Goal: Communication & Community: Answer question/provide support

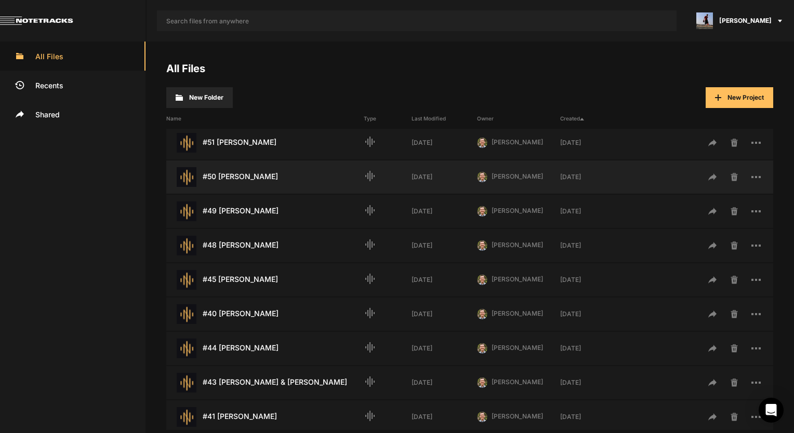
scroll to position [156, 0]
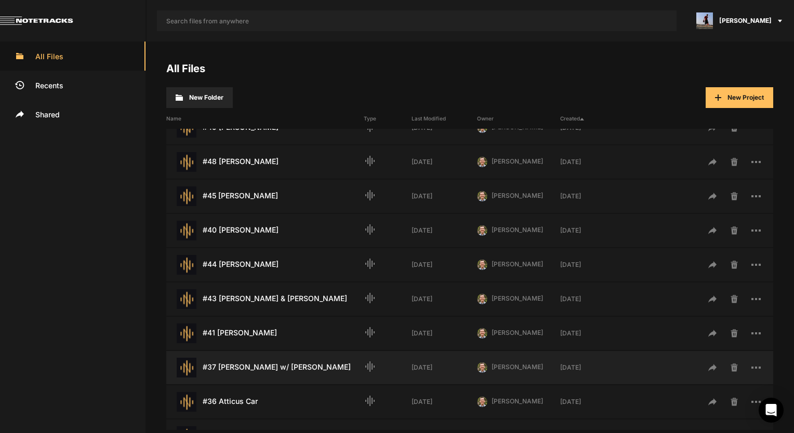
click at [261, 362] on div "#37 Laura Perry w/ Francine Perry Last Modified: 2 days ago" at bounding box center [264, 368] width 197 height 20
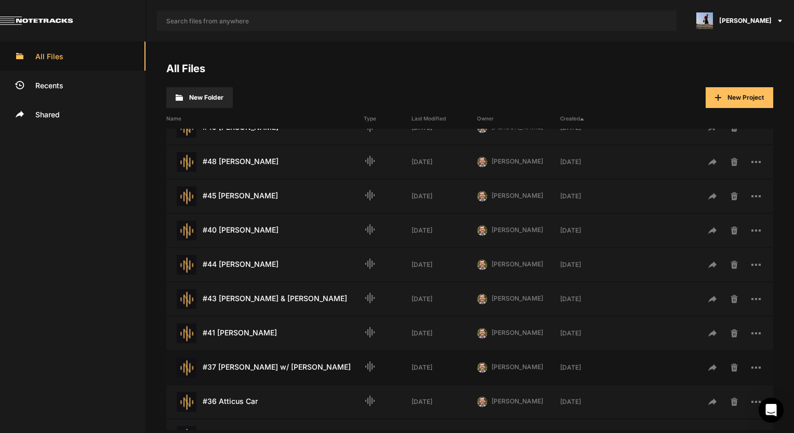
click at [261, 362] on div "#37 Laura Perry w/ Francine Perry Last Modified: 2 days ago" at bounding box center [264, 368] width 197 height 20
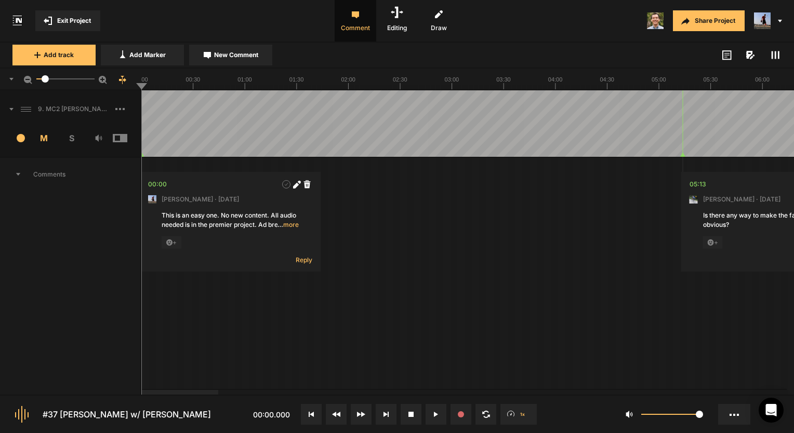
click at [18, 168] on span "Comments" at bounding box center [70, 174] width 140 height 33
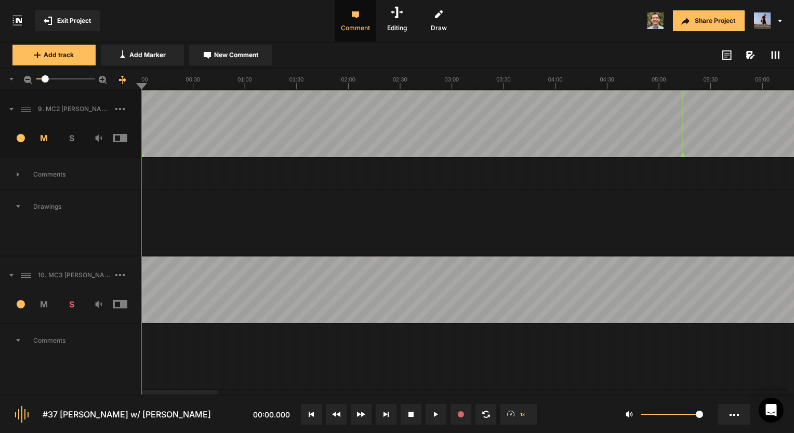
click at [22, 338] on span "Comments" at bounding box center [70, 340] width 140 height 33
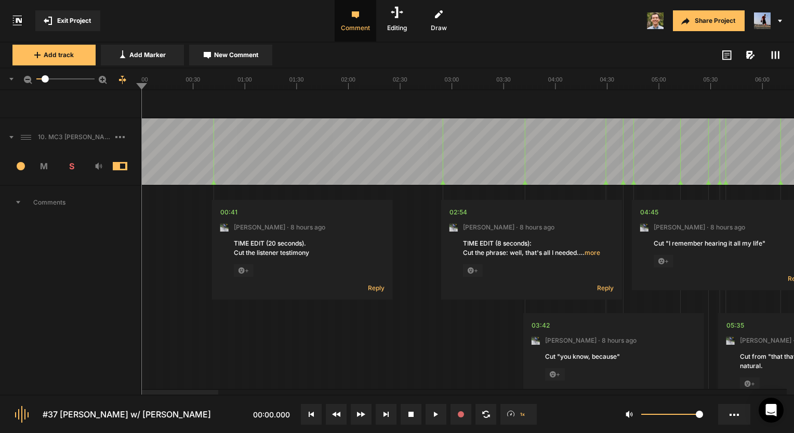
scroll to position [260, 0]
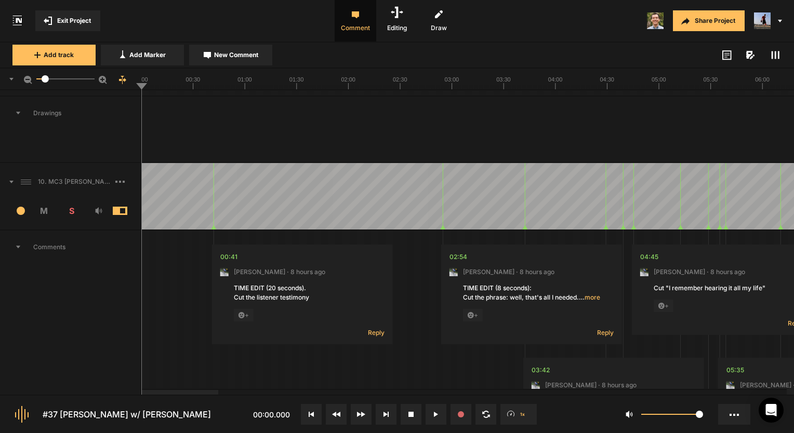
click at [15, 244] on span "Comments" at bounding box center [70, 247] width 140 height 33
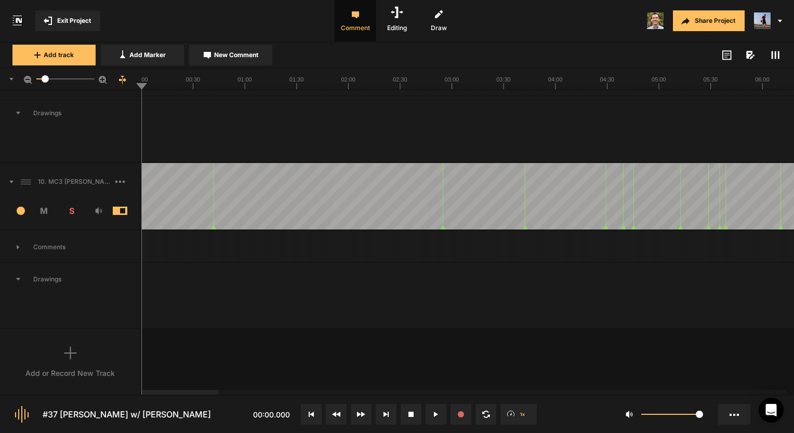
click at [783, 46] on div "Add track Add Marker New Comment Color: Tags:" at bounding box center [397, 56] width 794 height 26
click at [769, 57] on span at bounding box center [775, 55] width 12 height 12
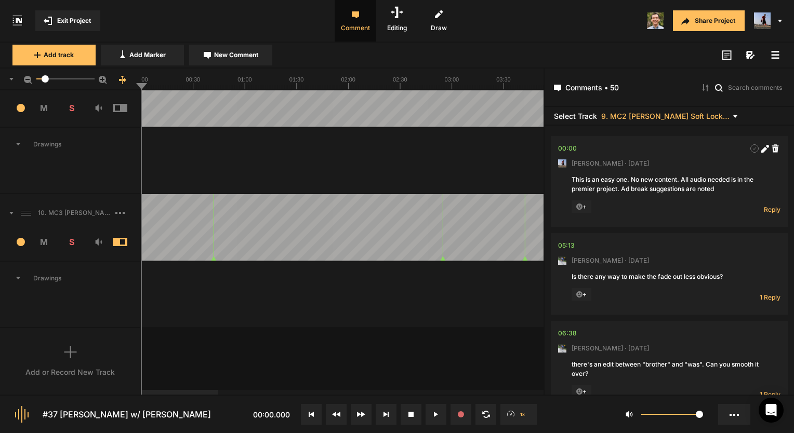
scroll to position [163, 0]
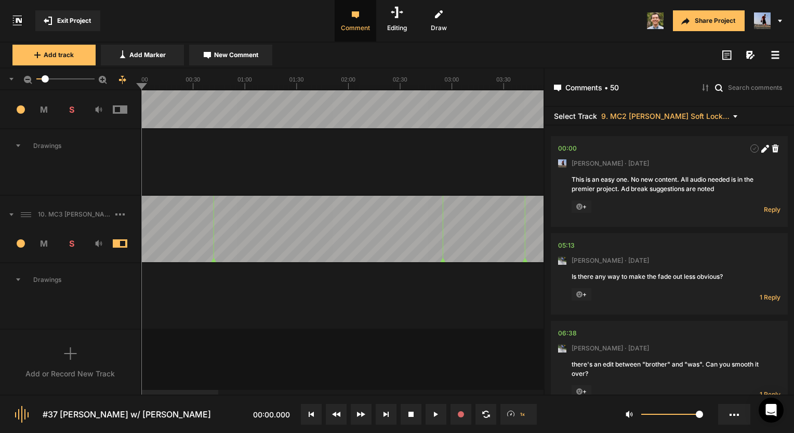
click at [92, 221] on div "10. MC3 [PERSON_NAME] Soft Lock_2" at bounding box center [70, 214] width 140 height 33
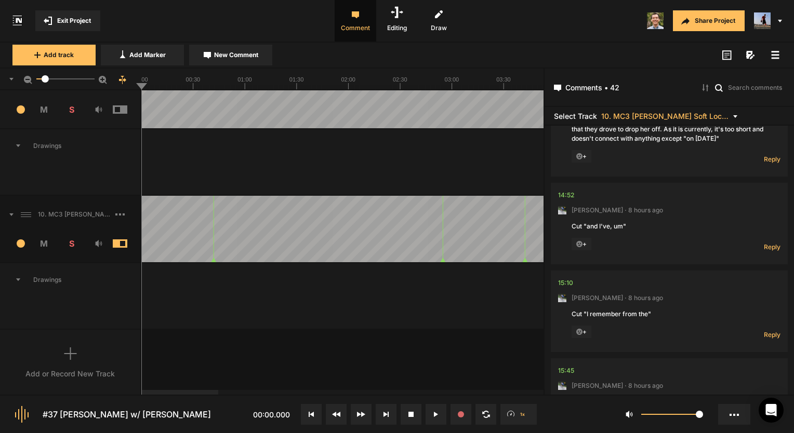
scroll to position [1870, 0]
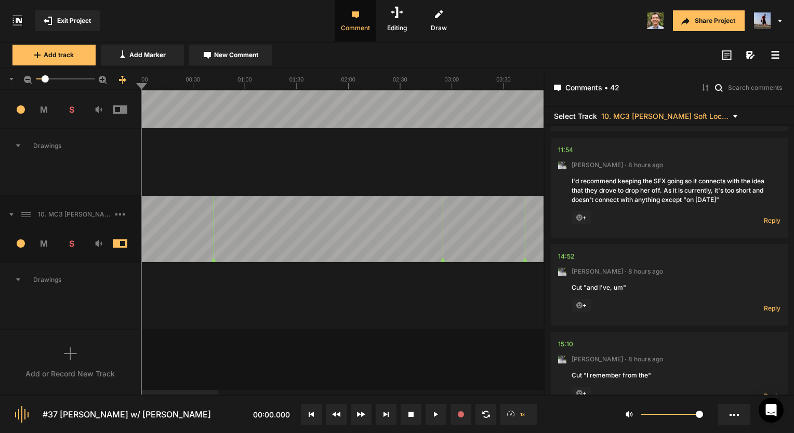
click at [625, 177] on div "I'd recommend keeping the SFX going so it connects with the idea that they drov…" at bounding box center [668, 191] width 195 height 28
drag, startPoint x: 624, startPoint y: 167, endPoint x: 638, endPoint y: 190, distance: 26.8
click at [687, 189] on div "I'd recommend keeping the SFX going so it connects with the idea that they drov…" at bounding box center [668, 191] width 195 height 28
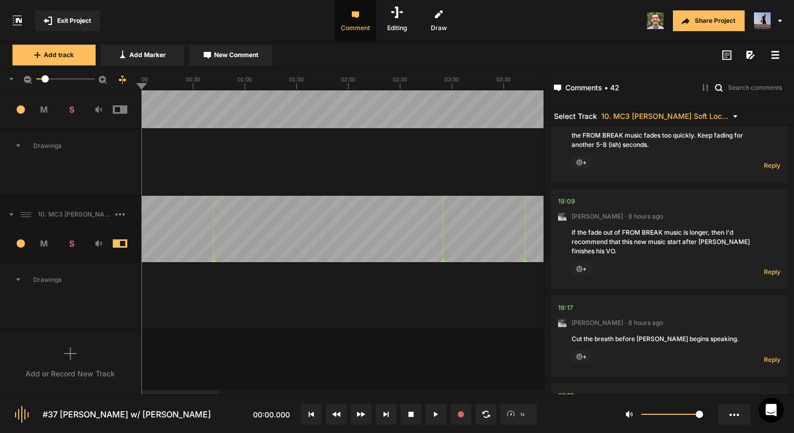
scroll to position [2441, 0]
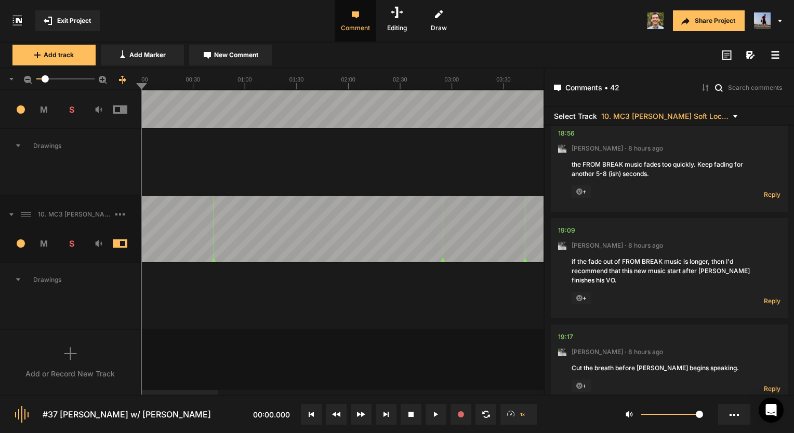
drag, startPoint x: 628, startPoint y: 165, endPoint x: 650, endPoint y: 167, distance: 22.5
click at [650, 167] on div "the FROM BREAK music fades too quickly. Keep fading for another 5-8 (ish) secon…" at bounding box center [668, 169] width 195 height 19
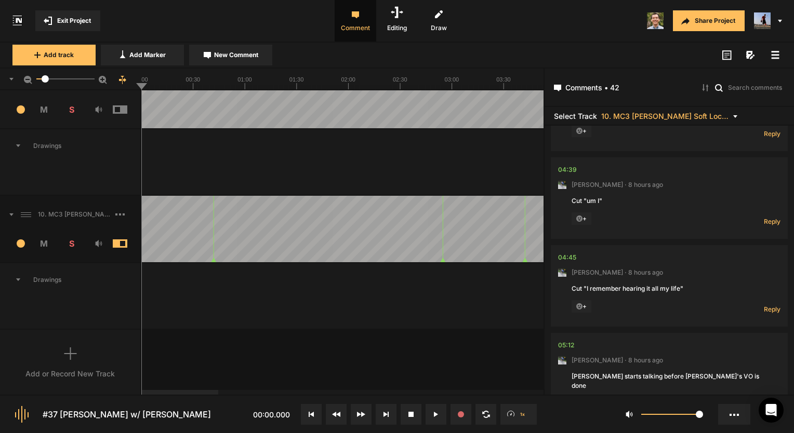
scroll to position [0, 0]
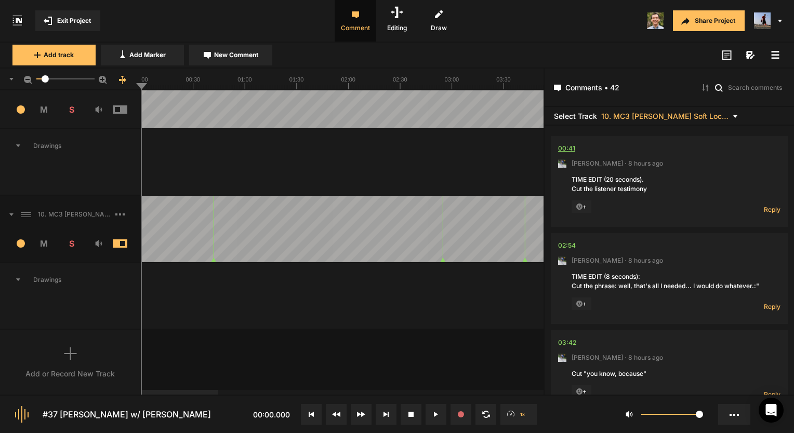
click at [566, 147] on div "00:41" at bounding box center [566, 148] width 17 height 10
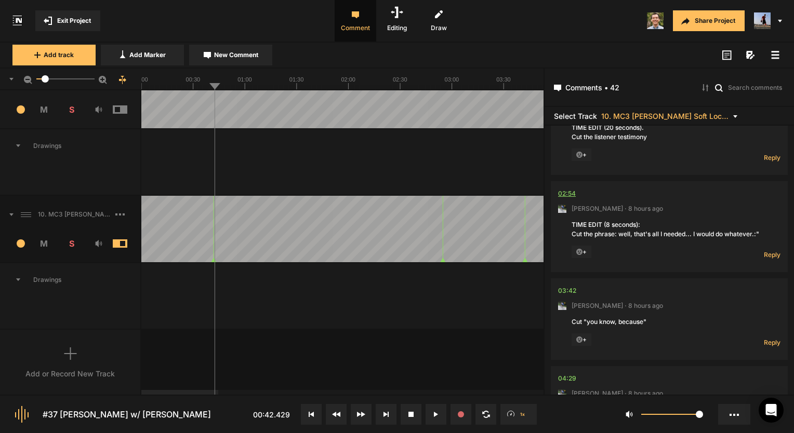
click at [568, 195] on div "02:54" at bounding box center [567, 194] width 18 height 10
drag, startPoint x: 4, startPoint y: 271, endPoint x: 382, endPoint y: 324, distance: 381.2
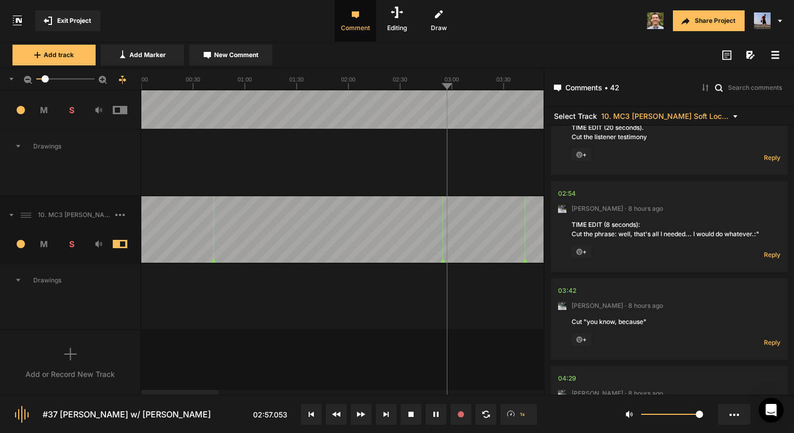
scroll to position [156, 0]
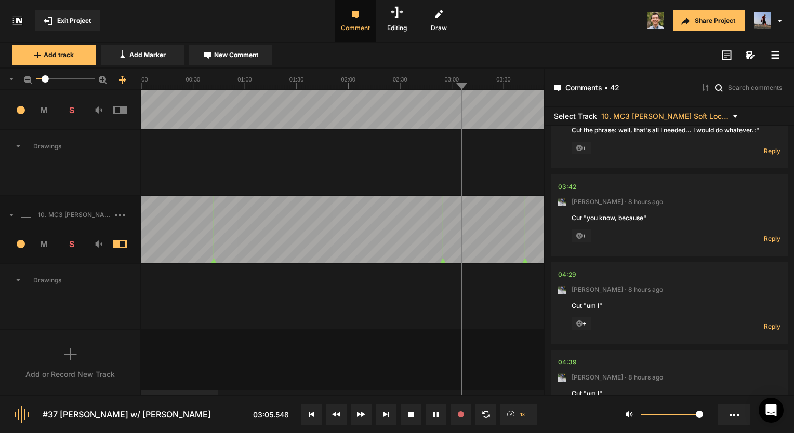
click at [384, 348] on div "9. MC2 Laura Perry Soft Lock Copy 01 1 M S Comments 00:00 Micah Foster · 6 mont…" at bounding box center [271, 242] width 543 height 304
click at [428, 413] on button at bounding box center [435, 414] width 21 height 21
click at [559, 182] on div "03:42" at bounding box center [567, 187] width 18 height 10
click at [564, 185] on div "03:42" at bounding box center [567, 187] width 18 height 10
click at [566, 186] on div "03:42" at bounding box center [567, 187] width 18 height 10
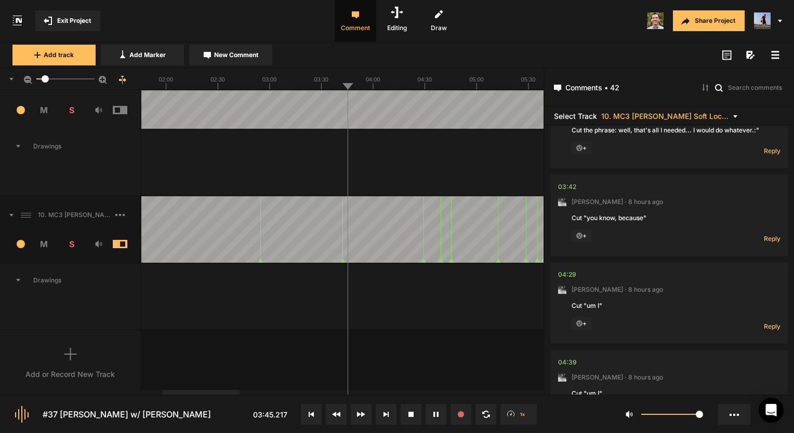
click at [273, 80] on text "03:00" at bounding box center [269, 79] width 15 height 6
click at [440, 414] on button at bounding box center [435, 414] width 21 height 21
click at [436, 415] on icon at bounding box center [435, 414] width 5 height 5
drag, startPoint x: 770, startPoint y: 237, endPoint x: 755, endPoint y: 238, distance: 14.6
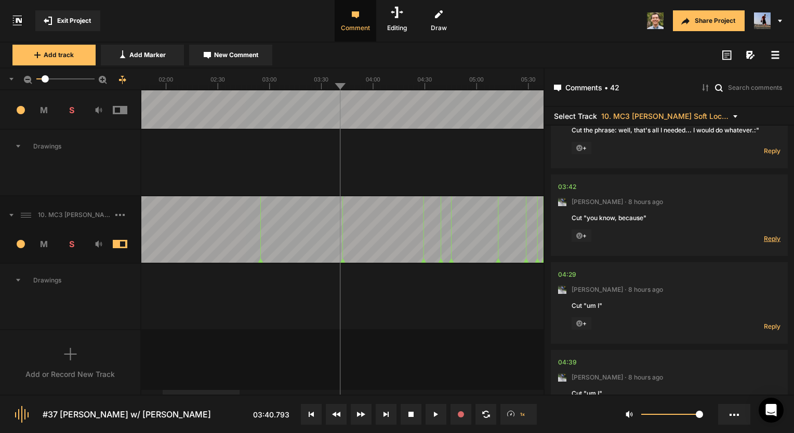
click at [770, 237] on span "Reply" at bounding box center [771, 238] width 17 height 9
type textarea "Doen!"
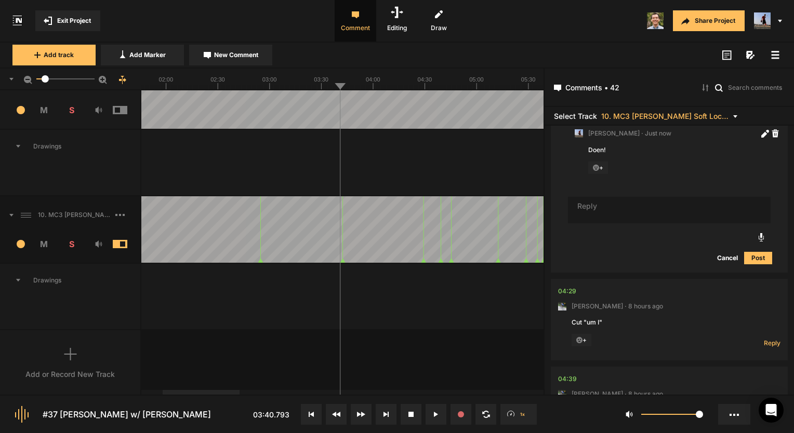
scroll to position [316, 0]
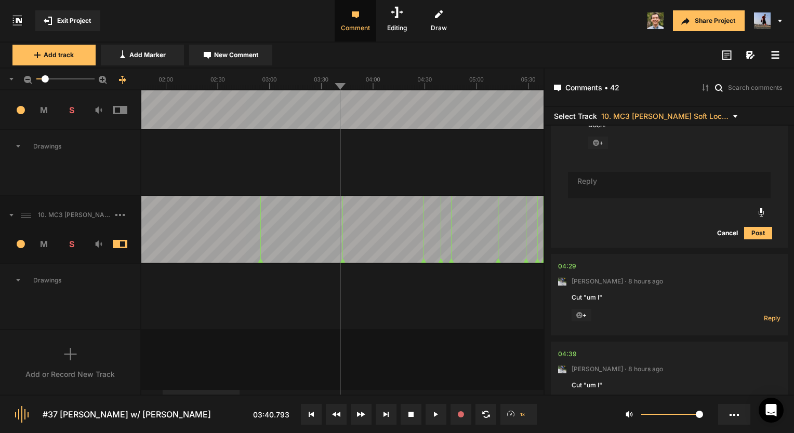
click at [577, 263] on nt-comment "04:29 Mark Weeber · 8 hours ago Cut "um I" + Reply Hide Replies" at bounding box center [669, 295] width 222 height 82
click at [569, 263] on div "04:29" at bounding box center [567, 266] width 18 height 10
click at [763, 319] on span "Reply" at bounding box center [771, 318] width 17 height 9
type textarea "Done!"
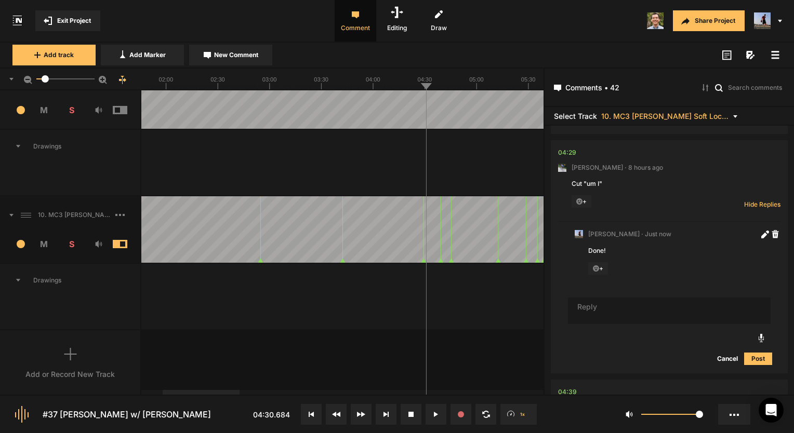
scroll to position [451, 0]
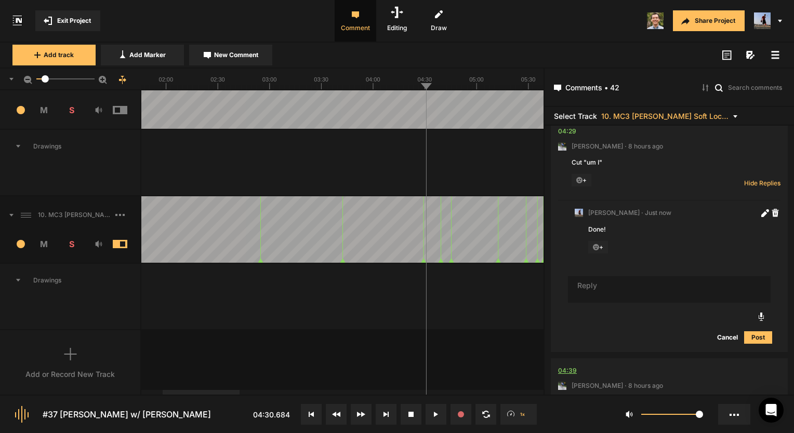
click at [566, 370] on div "04:39" at bounding box center [567, 371] width 19 height 10
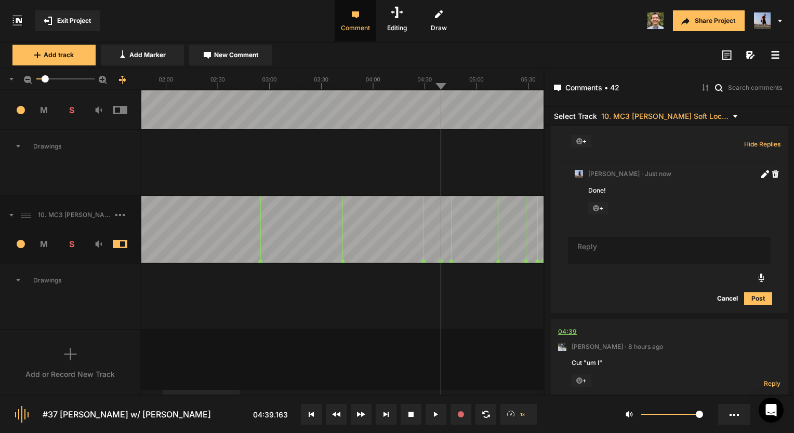
scroll to position [503, 0]
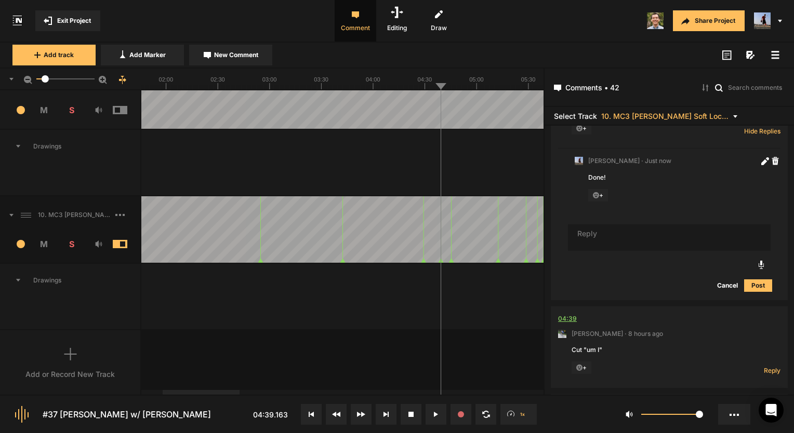
click at [558, 315] on div "04:39" at bounding box center [567, 319] width 19 height 10
click at [562, 311] on nt-comment "04:39 Mark Weeber · 8 hours ago Cut "um I" + Reply Hide Replies" at bounding box center [669, 347] width 222 height 82
click at [565, 319] on div "04:39" at bounding box center [567, 319] width 19 height 10
click at [567, 315] on div "04:39" at bounding box center [567, 319] width 19 height 10
drag, startPoint x: 432, startPoint y: 413, endPoint x: 400, endPoint y: 414, distance: 32.2
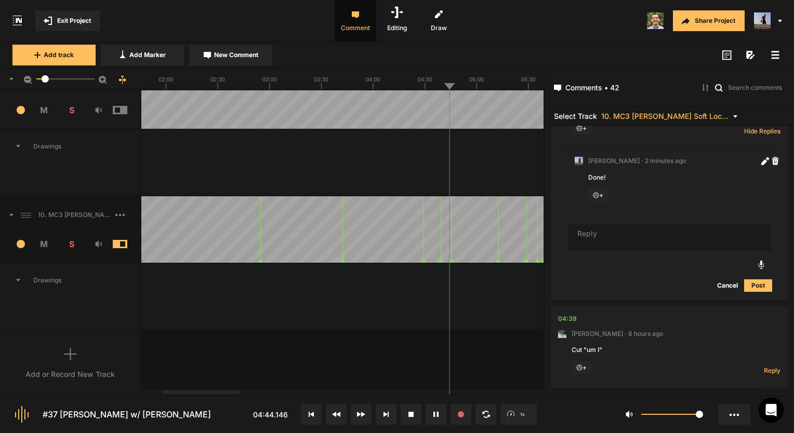
click at [432, 414] on button at bounding box center [435, 414] width 21 height 21
drag, startPoint x: 28, startPoint y: 308, endPoint x: 432, endPoint y: 409, distance: 415.8
click at [432, 409] on button at bounding box center [435, 414] width 21 height 21
click at [441, 412] on button at bounding box center [435, 414] width 21 height 21
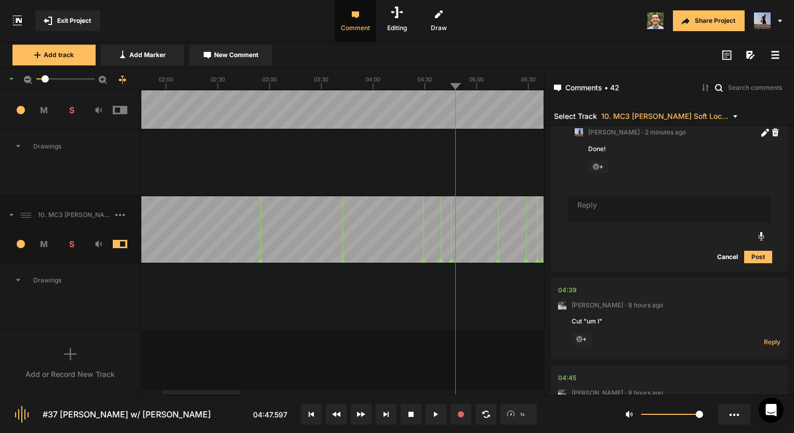
scroll to position [555, 0]
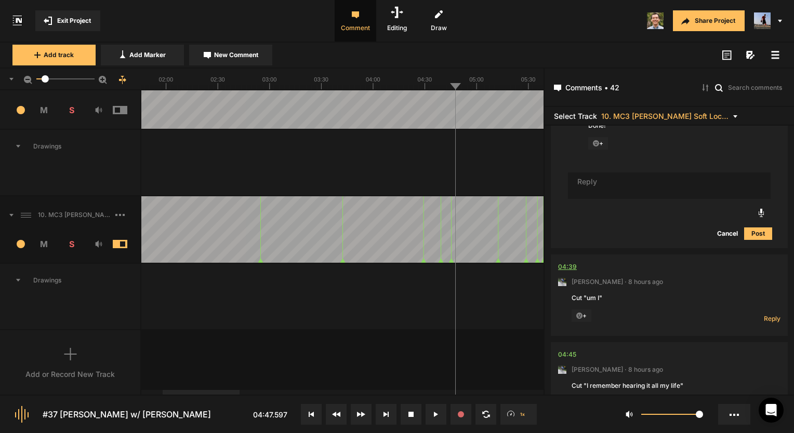
click at [566, 263] on div "04:39" at bounding box center [567, 267] width 19 height 10
click at [765, 316] on span "Reply" at bounding box center [771, 318] width 17 height 9
type textarea "Done!"
click at [563, 262] on div "04:45" at bounding box center [567, 267] width 18 height 10
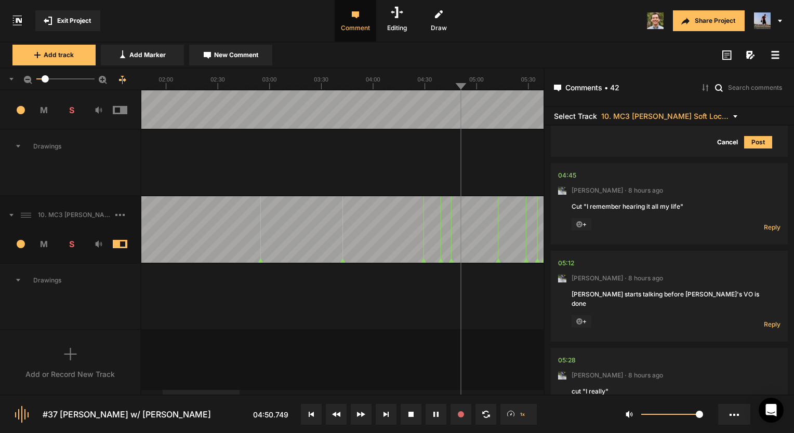
scroll to position [897, 0]
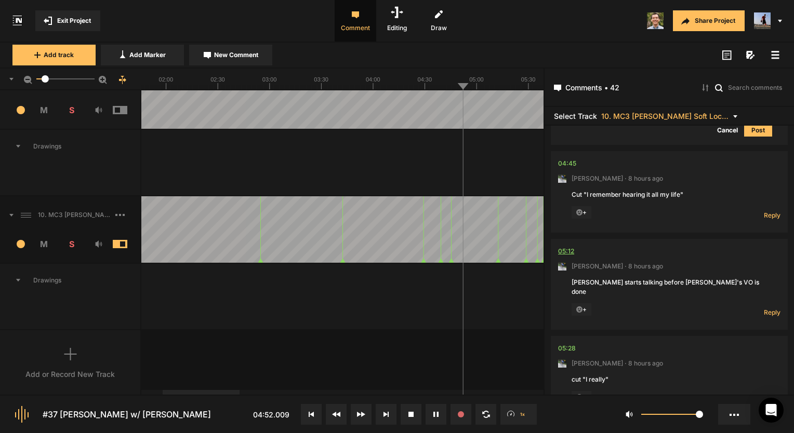
click at [569, 250] on div "05:12" at bounding box center [566, 251] width 16 height 10
click at [561, 343] on div "05:28" at bounding box center [567, 348] width 18 height 10
click at [763, 308] on span "Reply" at bounding box center [771, 312] width 17 height 9
type textarea "Fixed!"
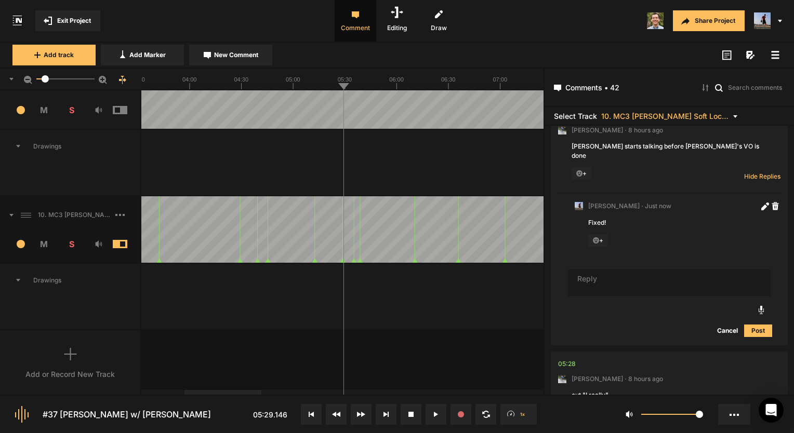
scroll to position [1121, 0]
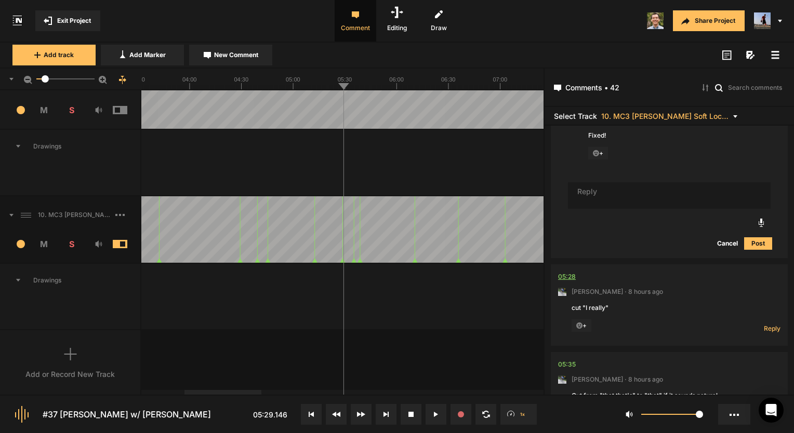
click at [573, 272] on div "05:28" at bounding box center [567, 277] width 18 height 10
click at [771, 324] on span "Reply" at bounding box center [771, 328] width 17 height 9
type textarea "Done!"
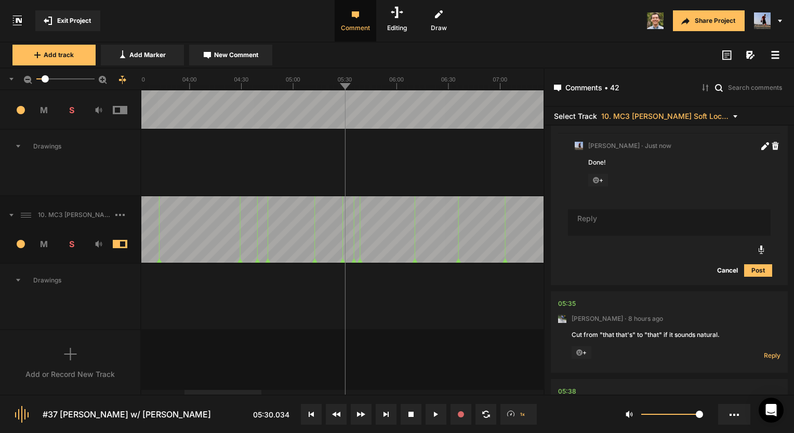
scroll to position [1360, 0]
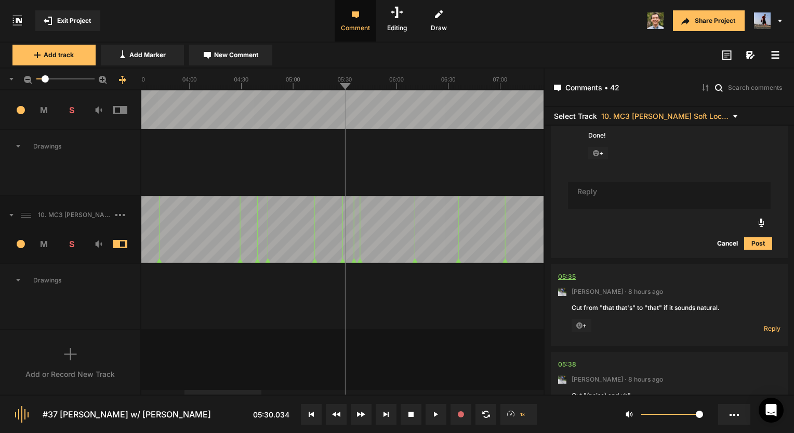
click at [571, 272] on div "05:35" at bounding box center [567, 277] width 18 height 10
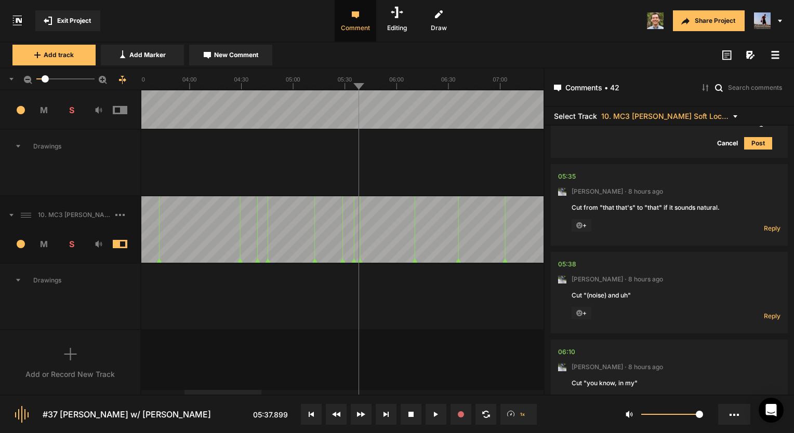
scroll to position [1464, 0]
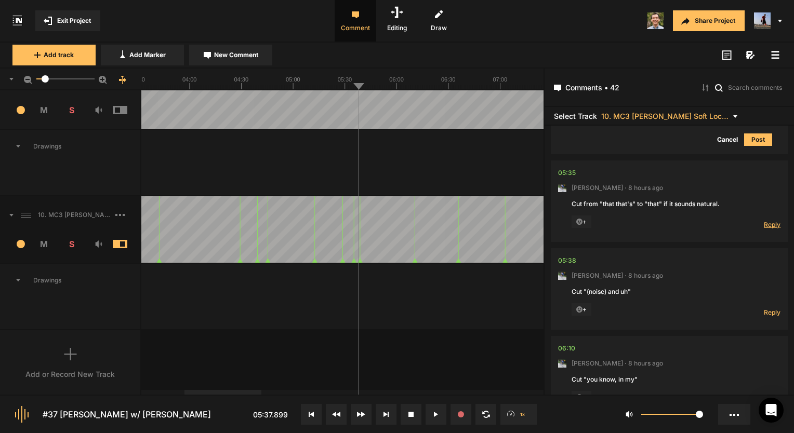
click at [763, 220] on span "Reply" at bounding box center [771, 224] width 17 height 9
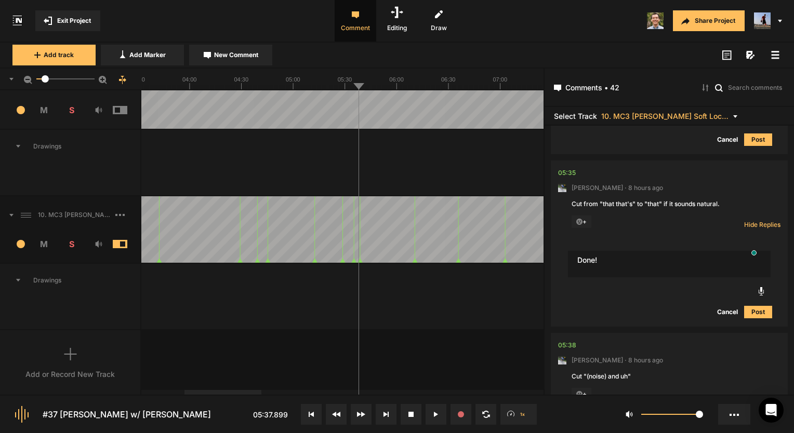
type textarea "Done!"
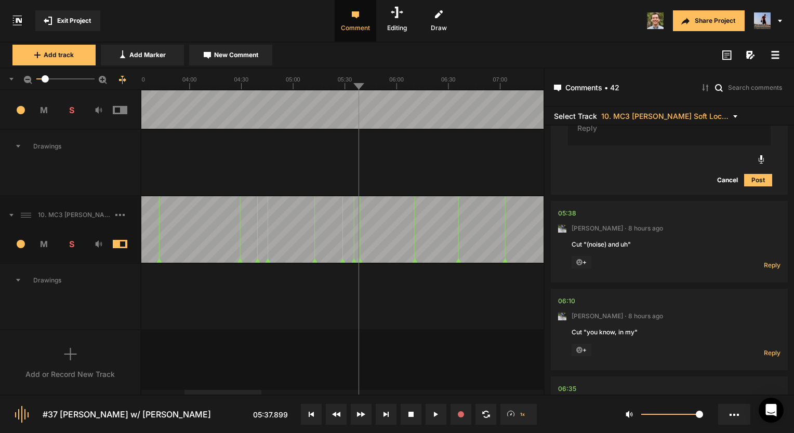
scroll to position [1672, 0]
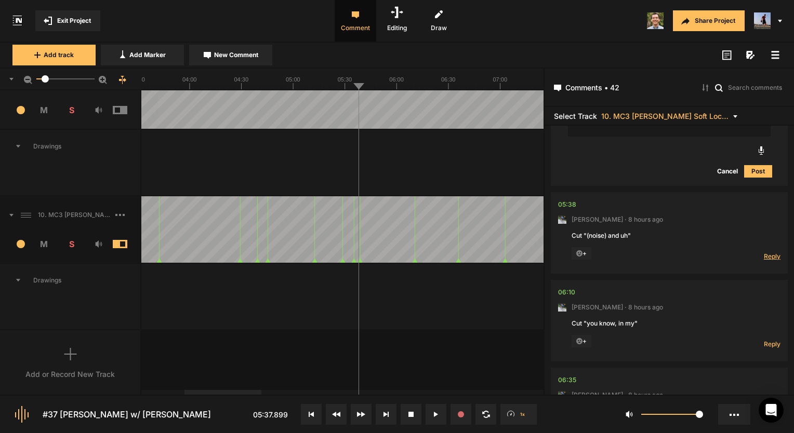
click at [767, 252] on span "Reply" at bounding box center [771, 256] width 17 height 9
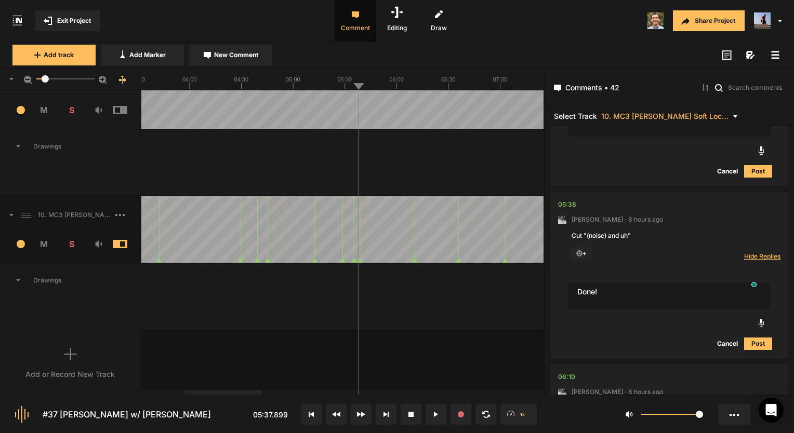
type textarea "Done!"
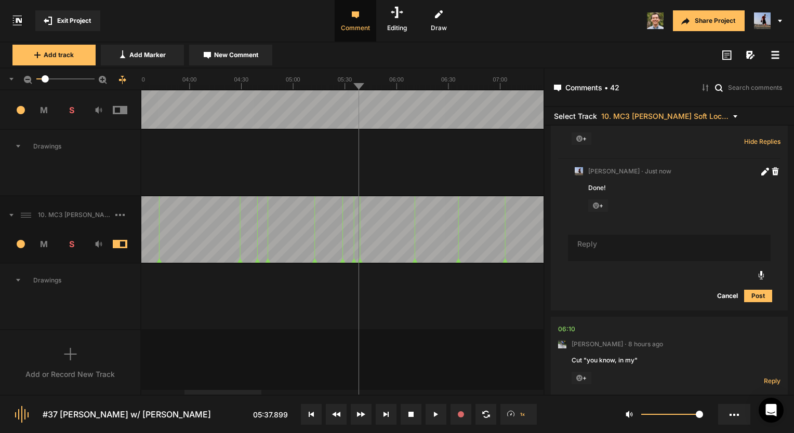
scroll to position [1890, 0]
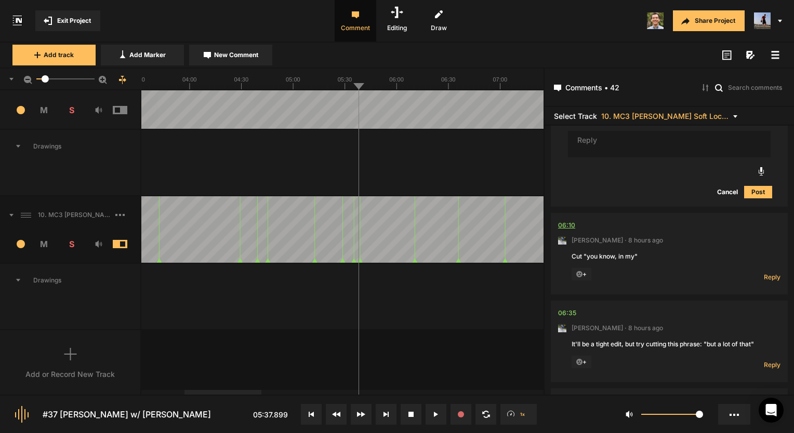
click at [571, 220] on div "06:10" at bounding box center [566, 225] width 17 height 10
drag, startPoint x: 771, startPoint y: 264, endPoint x: 763, endPoint y: 263, distance: 7.3
click at [771, 273] on span "Reply" at bounding box center [771, 277] width 17 height 9
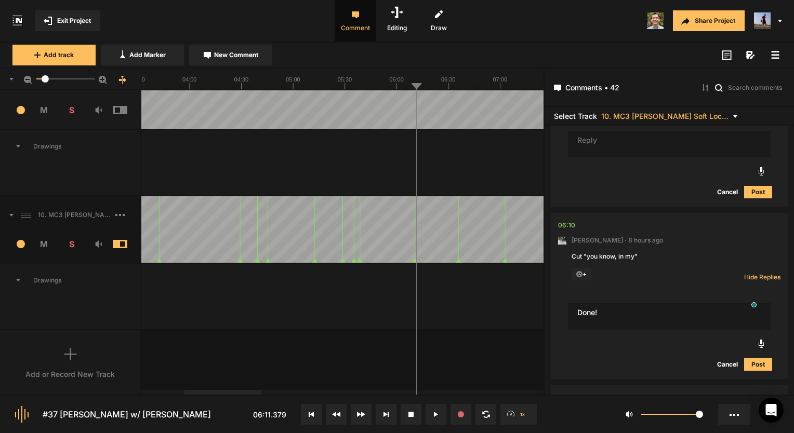
type textarea "Done!"
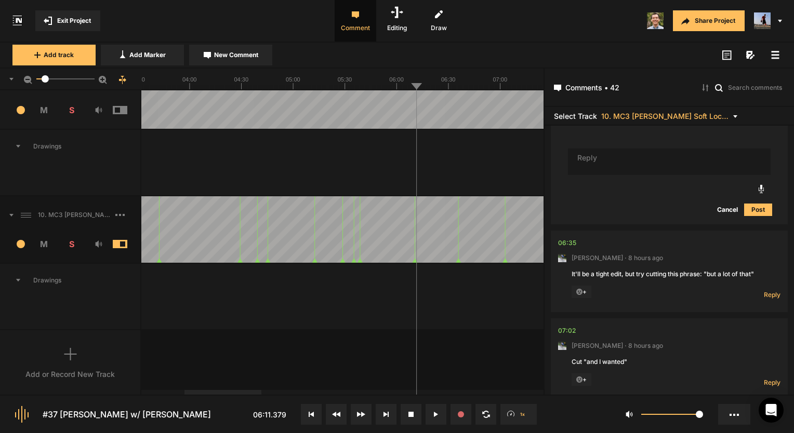
scroll to position [2129, 0]
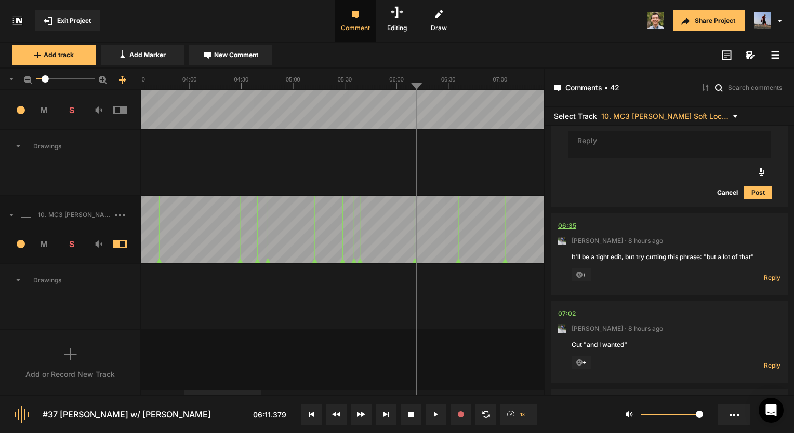
click at [563, 221] on div "06:35" at bounding box center [567, 226] width 18 height 10
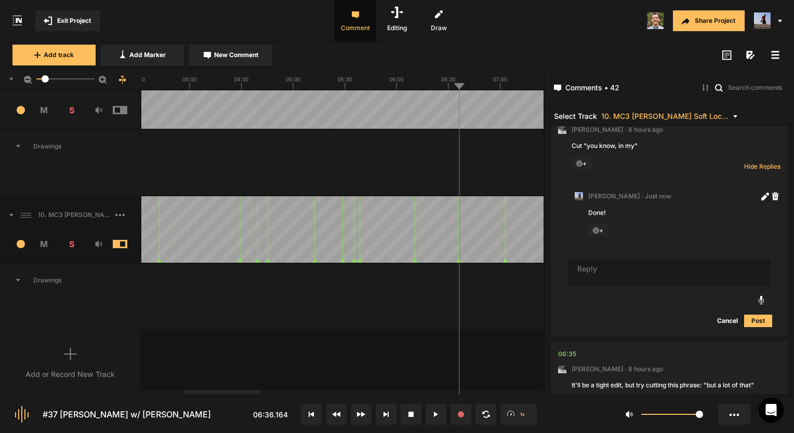
scroll to position [1973, 0]
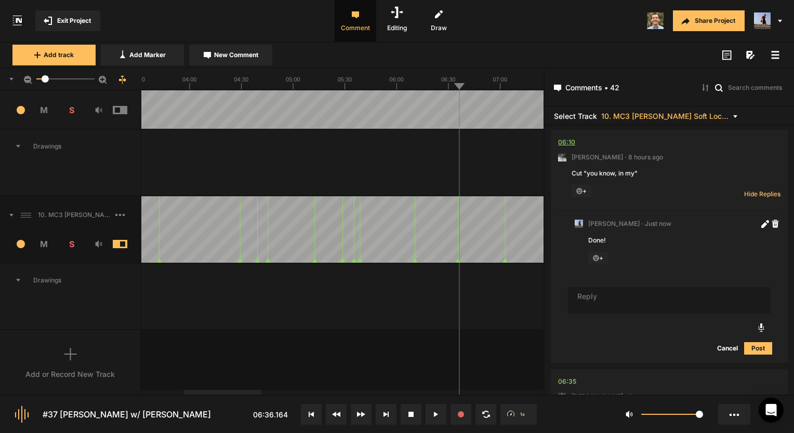
click at [570, 137] on div "06:10" at bounding box center [566, 142] width 17 height 10
click at [566, 377] on div "06:35" at bounding box center [567, 382] width 18 height 10
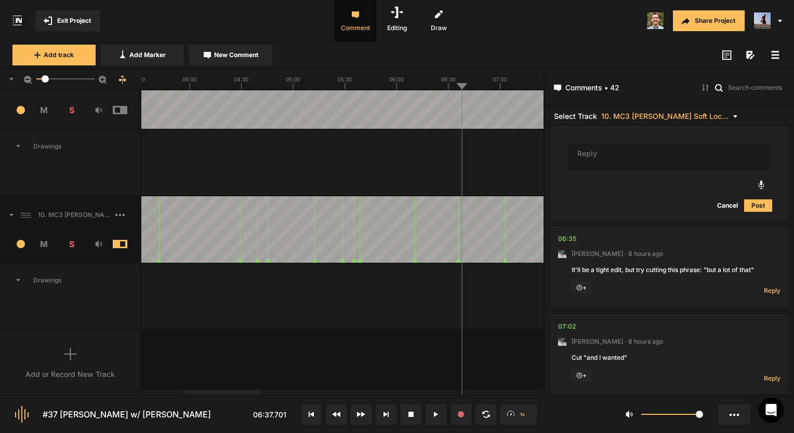
scroll to position [2181, 0]
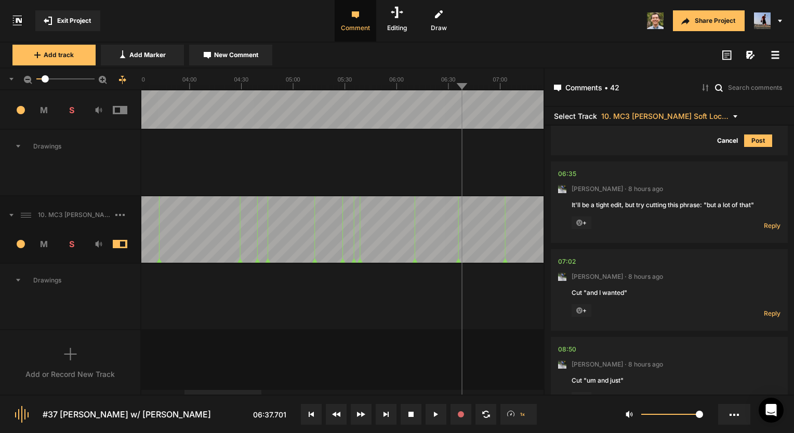
click at [631, 257] on div at bounding box center [680, 262] width 200 height 10
drag, startPoint x: 661, startPoint y: 167, endPoint x: 667, endPoint y: 176, distance: 10.4
click at [661, 167] on nt-comment "06:35 Mark Weeber · 8 hours ago It'll be a tight edit, but try cutting this phr…" at bounding box center [669, 203] width 222 height 82
click at [770, 221] on span "Reply" at bounding box center [771, 225] width 17 height 9
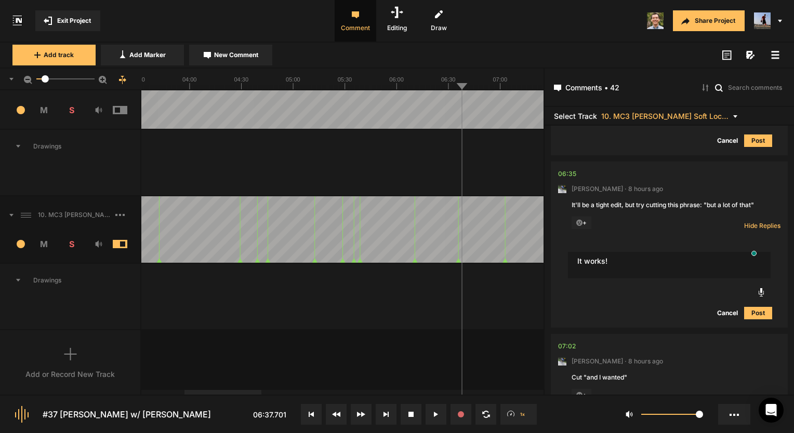
type textarea "It works!"
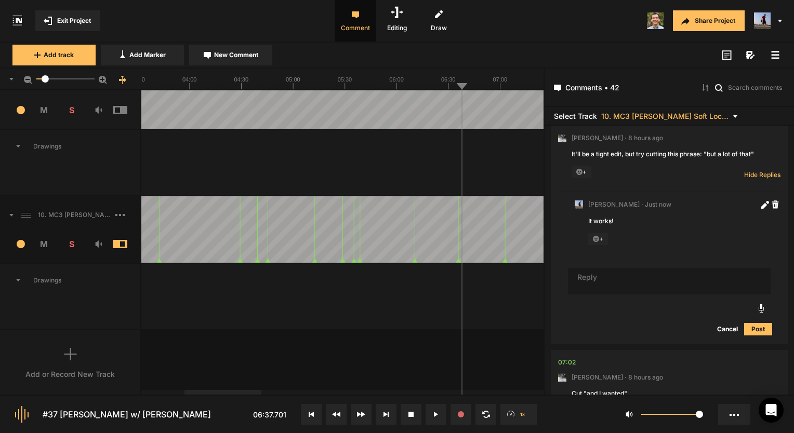
scroll to position [2285, 0]
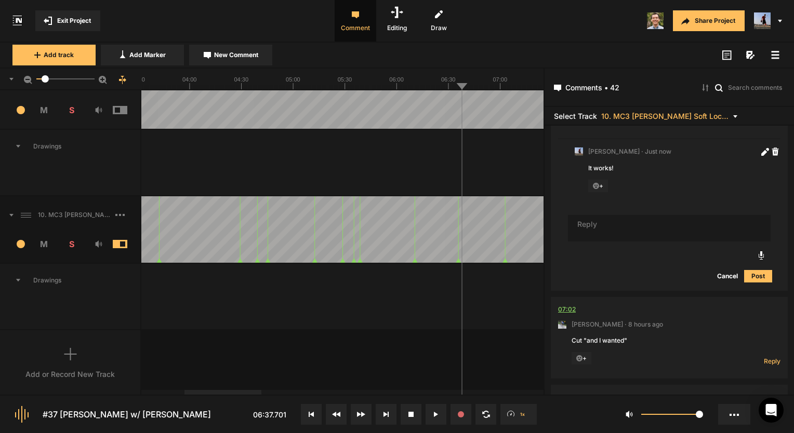
click at [567, 304] on div "07:02" at bounding box center [567, 309] width 18 height 10
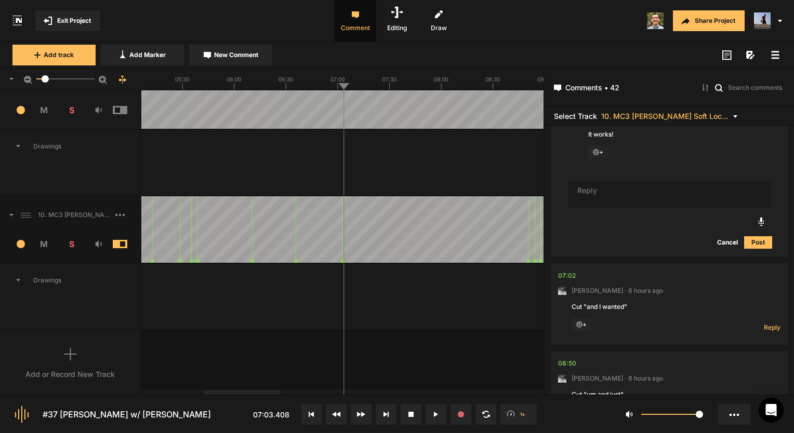
scroll to position [2337, 0]
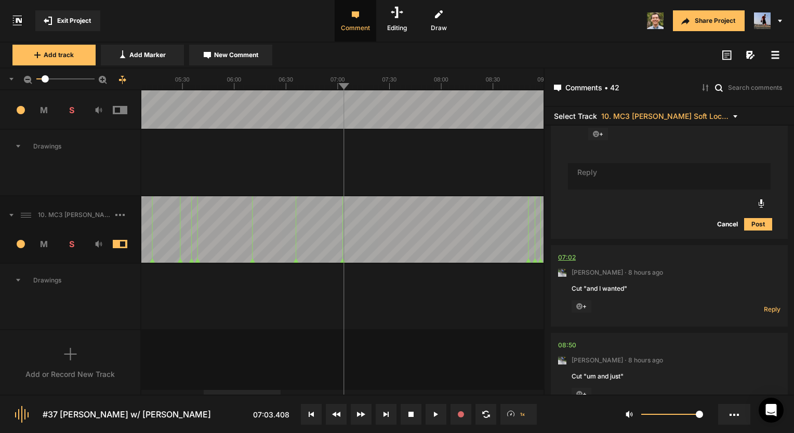
click at [565, 252] on div "07:02" at bounding box center [567, 257] width 18 height 10
click at [569, 252] on div "07:02" at bounding box center [567, 257] width 18 height 10
click at [769, 305] on span "Reply" at bounding box center [771, 309] width 17 height 9
type textarea "Gone!"
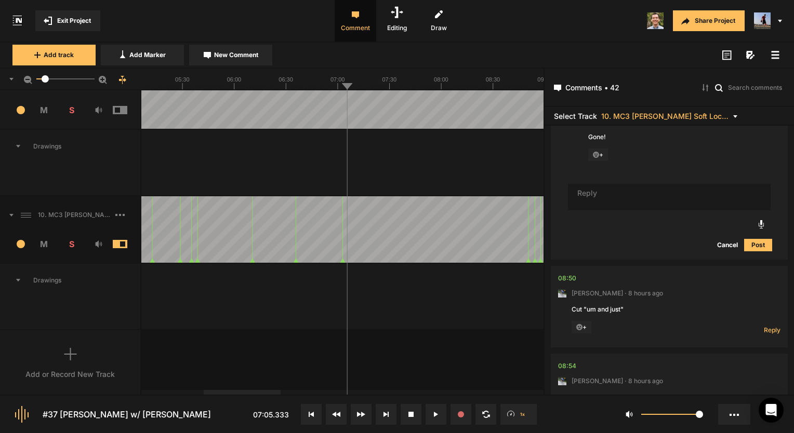
scroll to position [2556, 0]
click at [569, 273] on div "08:50" at bounding box center [567, 278] width 18 height 10
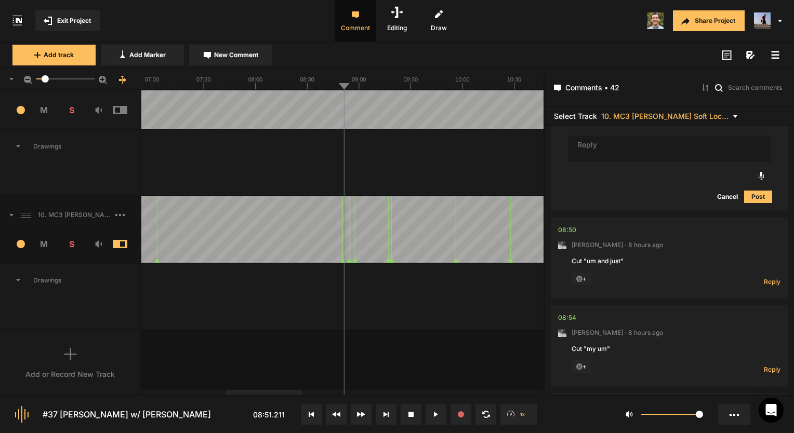
scroll to position [2660, 0]
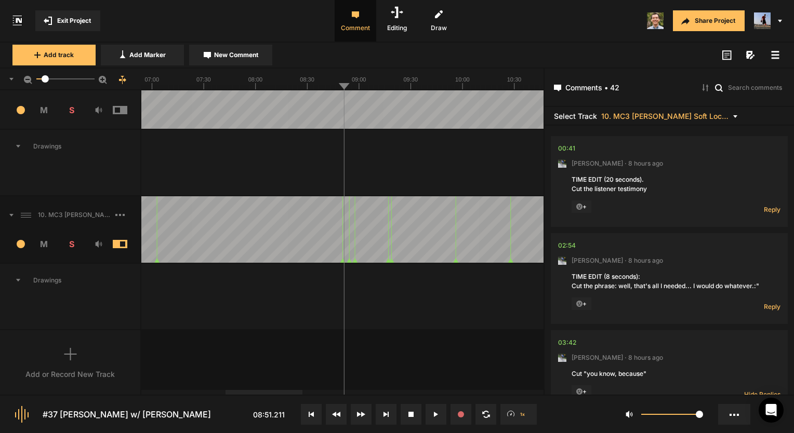
scroll to position [2660, 0]
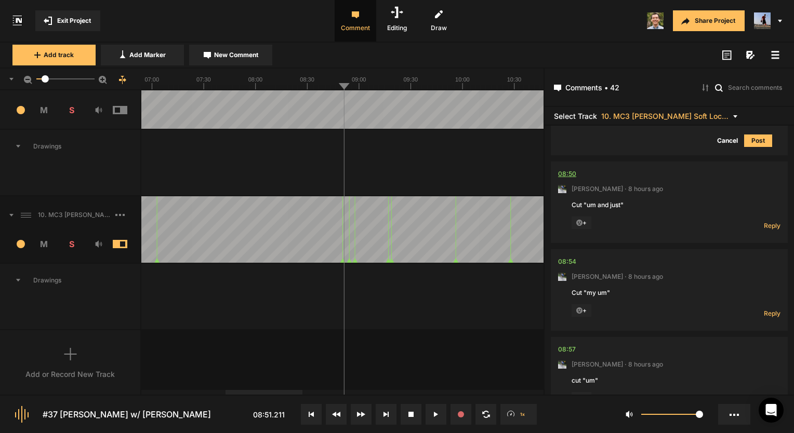
click at [564, 169] on div "08:50" at bounding box center [567, 174] width 18 height 10
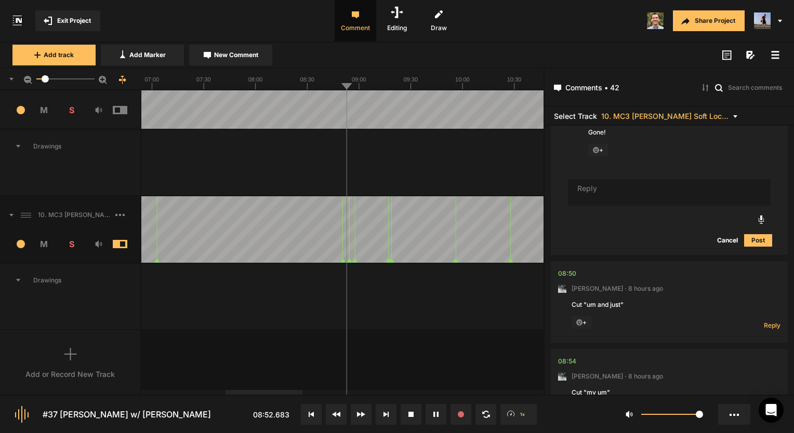
scroll to position [2504, 0]
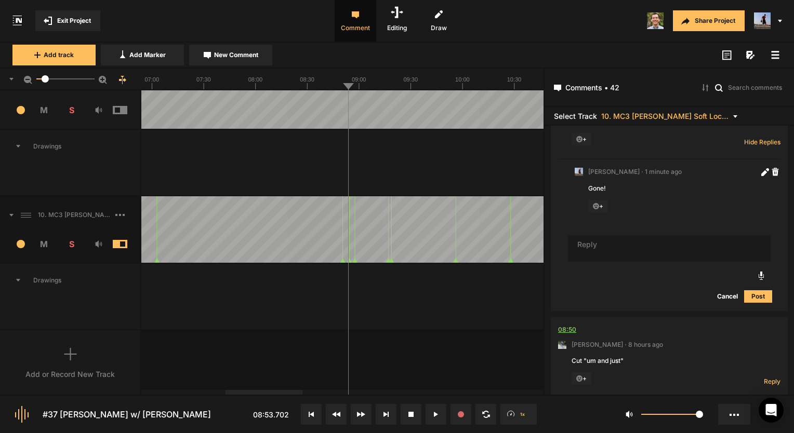
click at [573, 325] on div "08:50" at bounding box center [567, 330] width 18 height 10
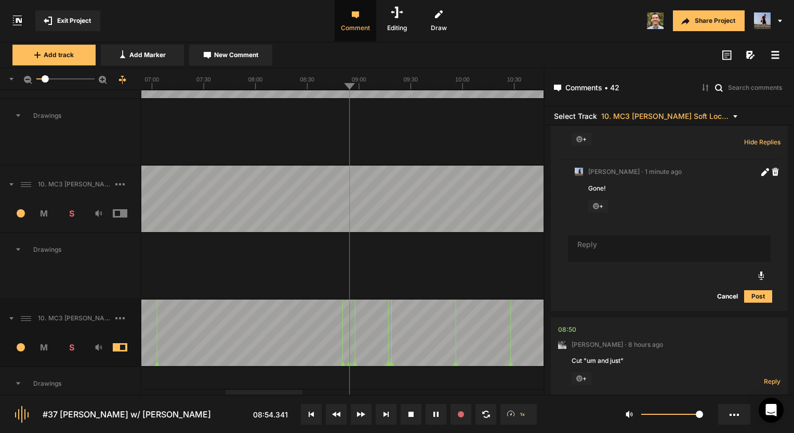
scroll to position [162, 0]
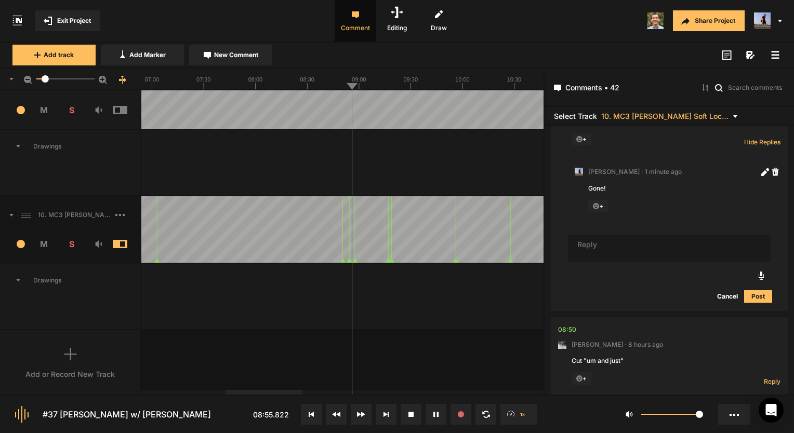
click at [71, 115] on span "S" at bounding box center [72, 110] width 28 height 12
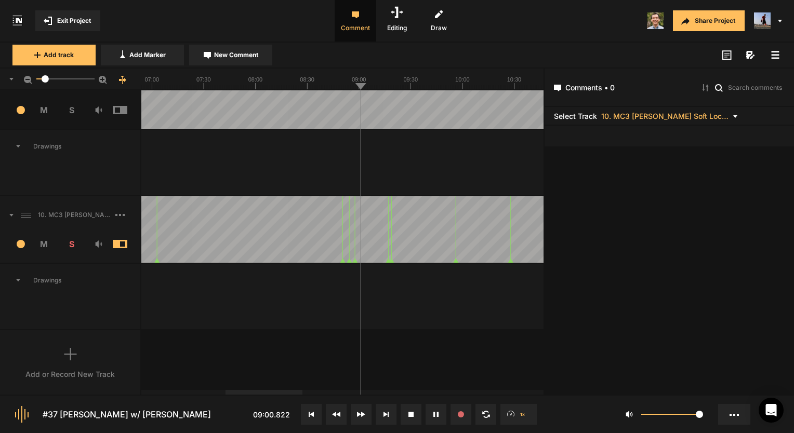
click at [71, 110] on span "S" at bounding box center [72, 110] width 28 height 12
click at [94, 281] on span "Drawings" at bounding box center [70, 280] width 140 height 33
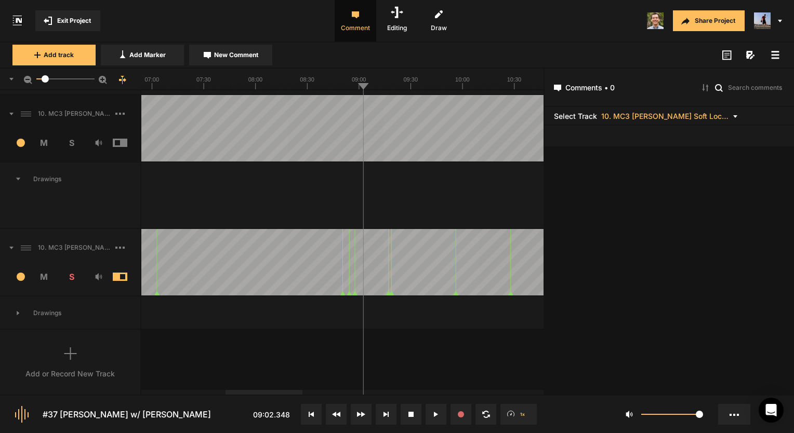
click at [125, 258] on div "10. MC3 [PERSON_NAME] Soft Lock_2" at bounding box center [70, 247] width 140 height 33
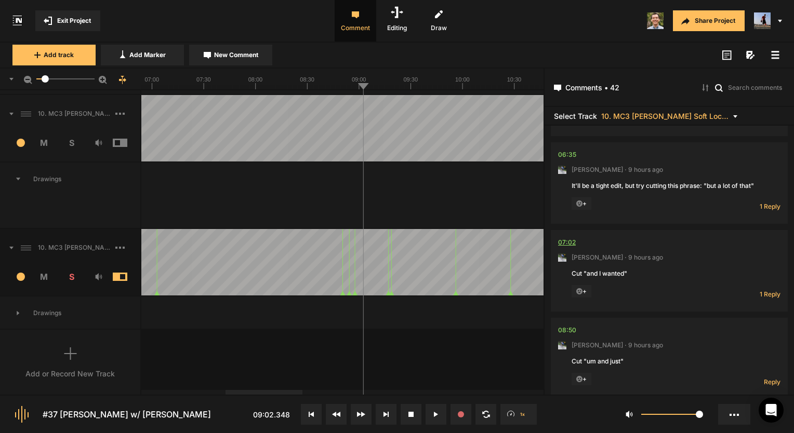
scroll to position [1039, 0]
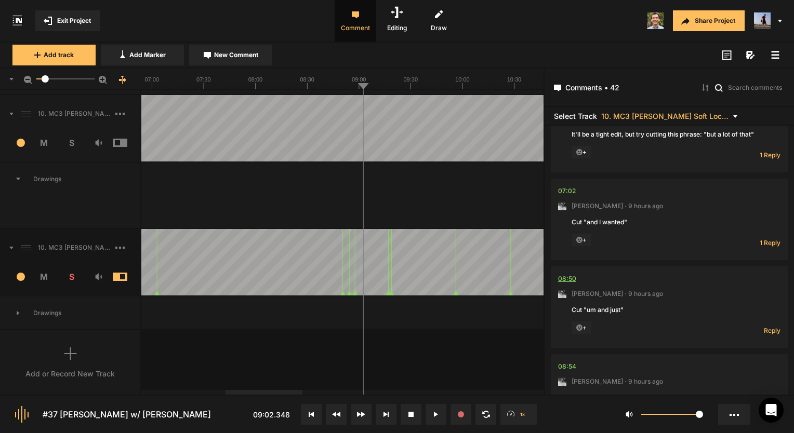
click at [567, 274] on div "08:50" at bounding box center [567, 279] width 18 height 10
click at [565, 274] on div "08:50" at bounding box center [567, 279] width 18 height 10
click at [567, 274] on div "08:50" at bounding box center [567, 279] width 18 height 10
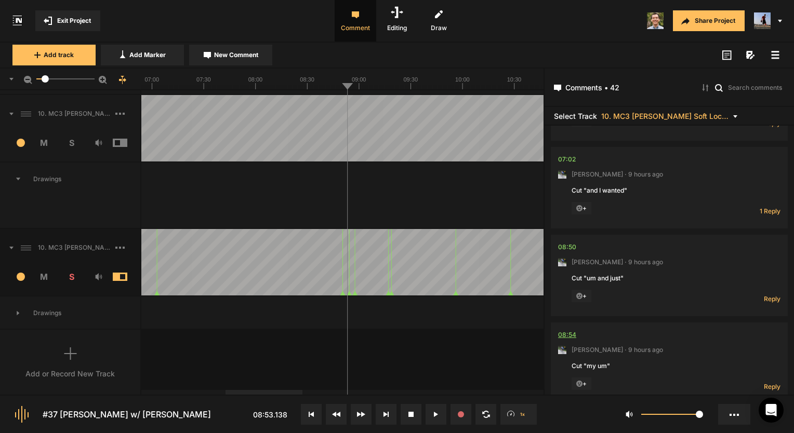
scroll to position [1091, 0]
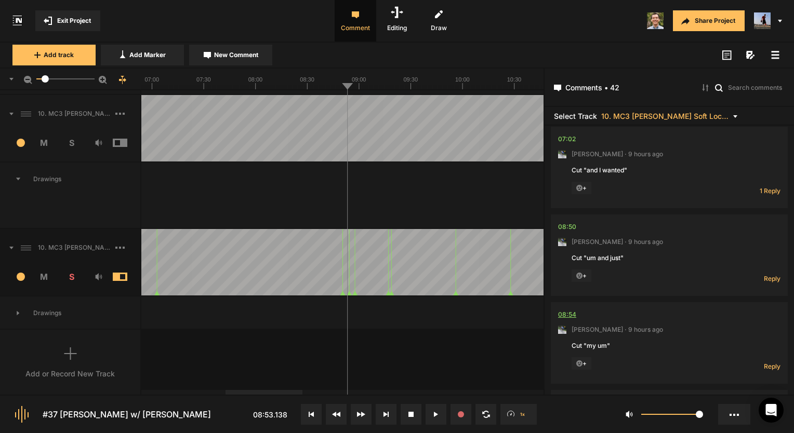
click at [567, 310] on div "08:54" at bounding box center [567, 315] width 18 height 10
click at [771, 362] on span "Reply" at bounding box center [771, 366] width 17 height 9
type textarea "Done!"
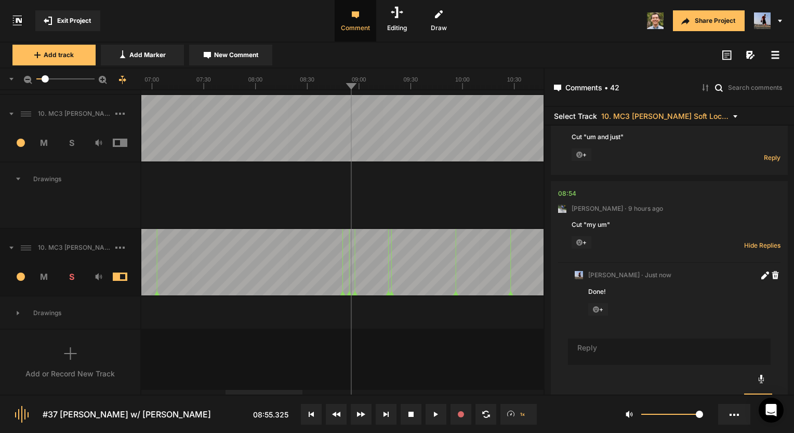
scroll to position [1160, 0]
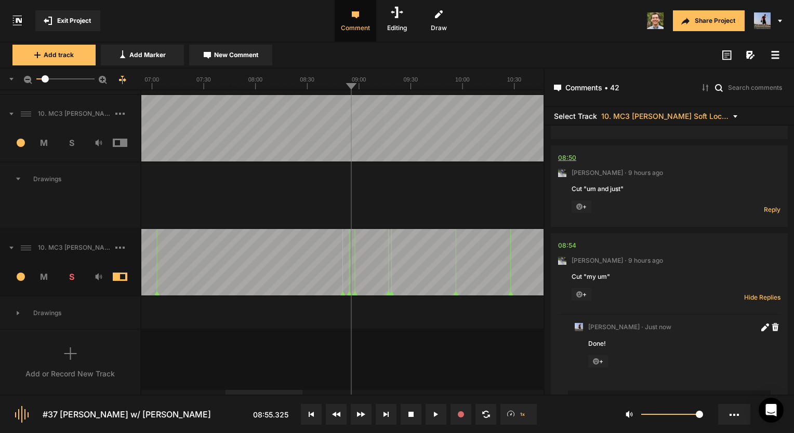
click at [567, 153] on div "08:50" at bounding box center [567, 158] width 18 height 10
click at [564, 153] on div "08:50" at bounding box center [567, 158] width 18 height 10
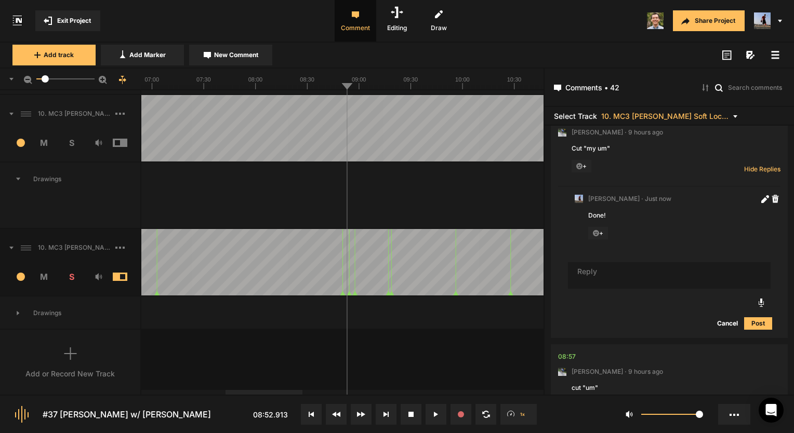
scroll to position [1315, 0]
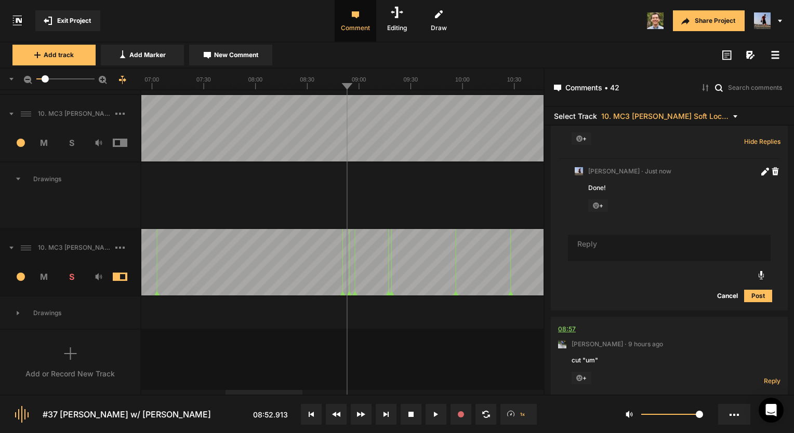
click at [567, 324] on div "08:57" at bounding box center [567, 329] width 18 height 10
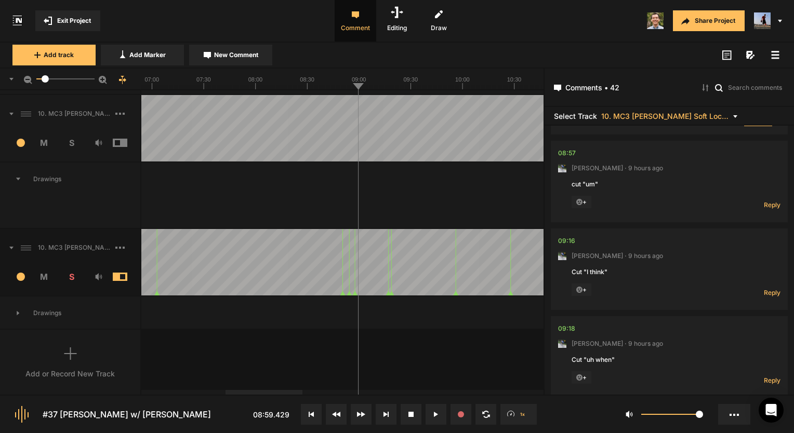
scroll to position [1471, 0]
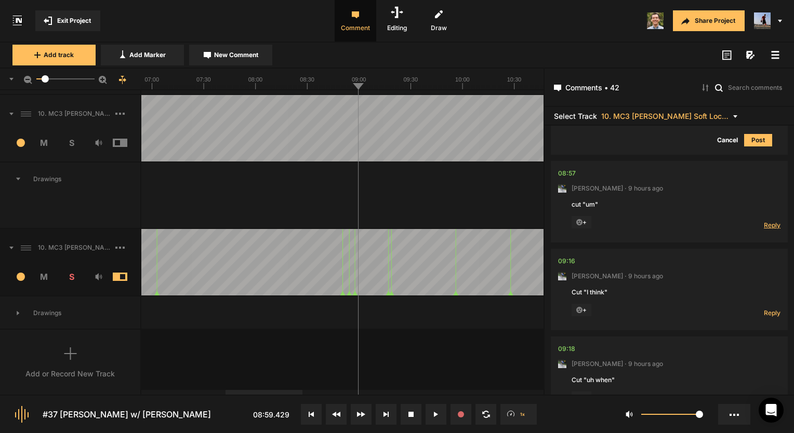
click at [769, 221] on span "Reply" at bounding box center [771, 225] width 17 height 9
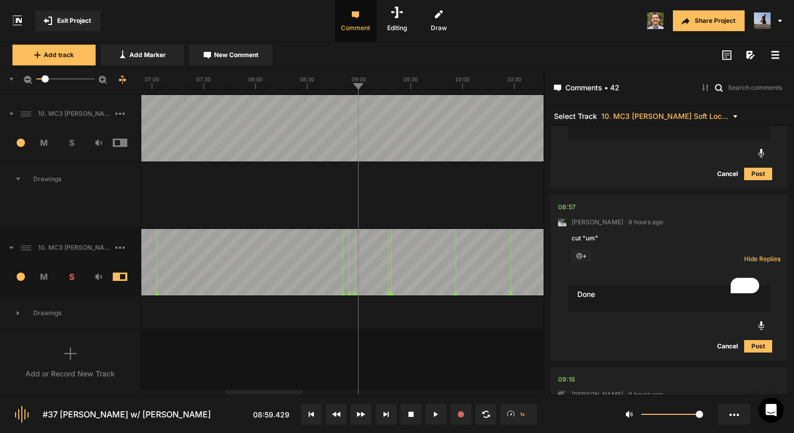
scroll to position [1419, 0]
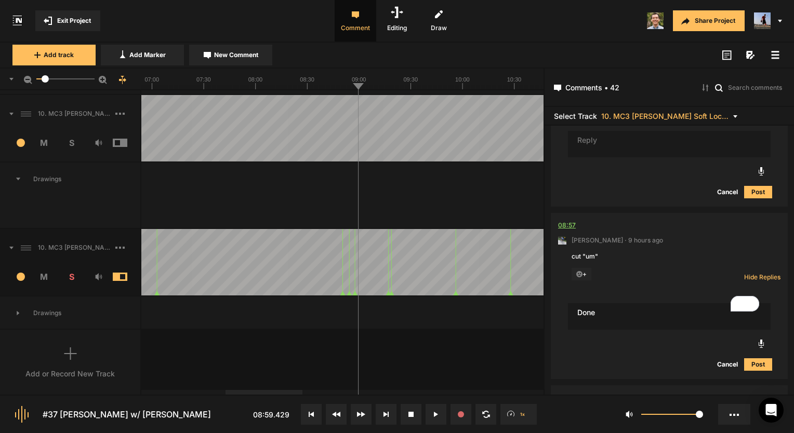
click at [567, 220] on div "08:57" at bounding box center [567, 225] width 18 height 10
click at [564, 220] on div "08:57" at bounding box center [567, 225] width 18 height 10
click at [604, 306] on textarea "Done" at bounding box center [669, 316] width 203 height 27
click at [561, 213] on nt-comment "08:57 Mark Weeber · 9 hours ago cut "um" + Reply Hide Replies" at bounding box center [669, 254] width 222 height 82
click at [561, 220] on div "08:57" at bounding box center [567, 225] width 18 height 10
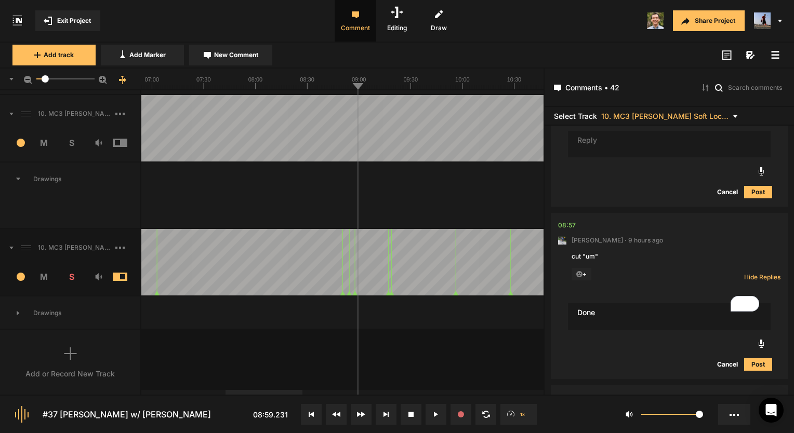
click at [604, 304] on textarea "Done" at bounding box center [669, 316] width 203 height 27
type textarea "Done!"
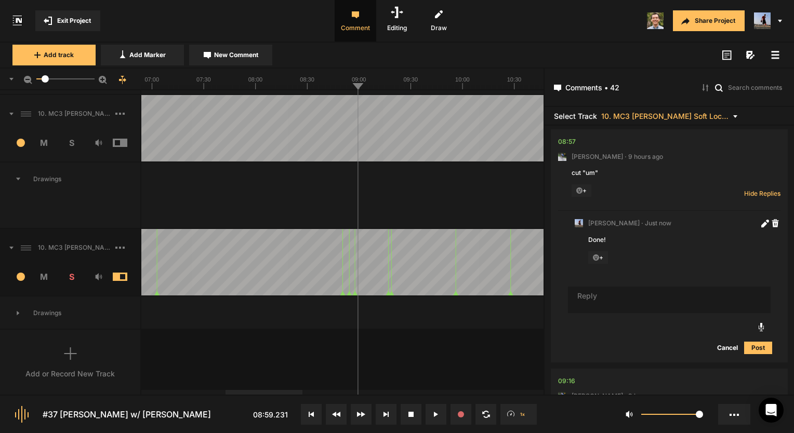
scroll to position [1555, 0]
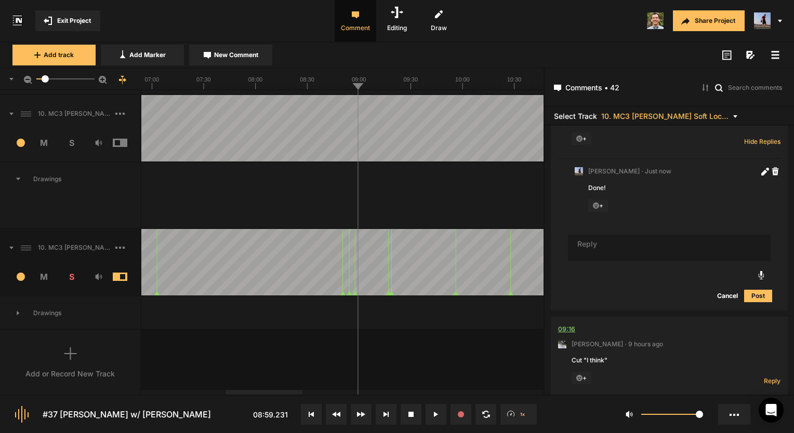
click at [566, 324] on div "09:16" at bounding box center [566, 329] width 17 height 10
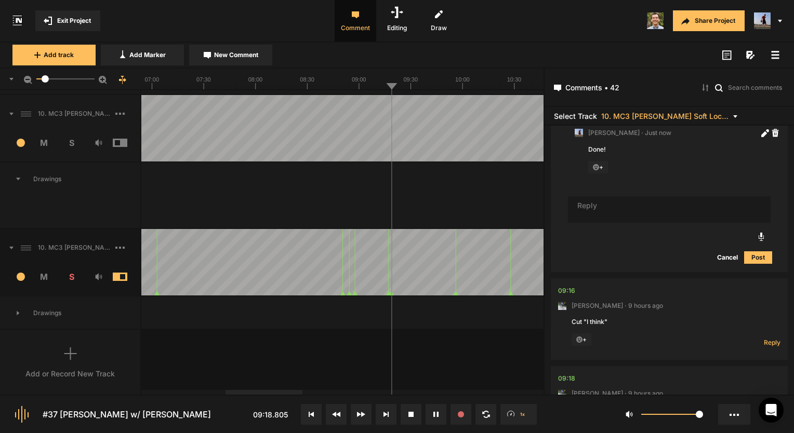
scroll to position [1607, 0]
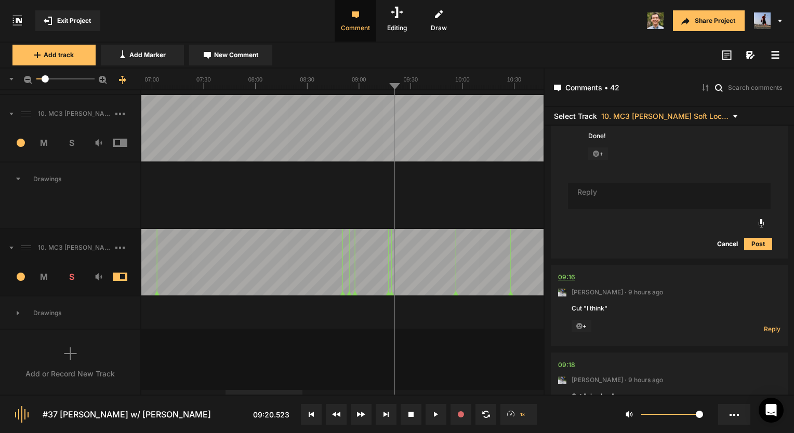
click at [569, 272] on div "09:16" at bounding box center [566, 277] width 17 height 10
click at [566, 272] on div "09:16" at bounding box center [566, 277] width 17 height 10
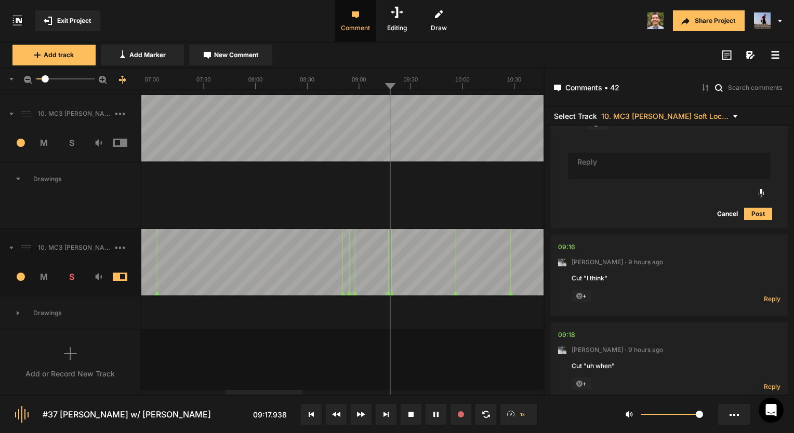
scroll to position [1711, 0]
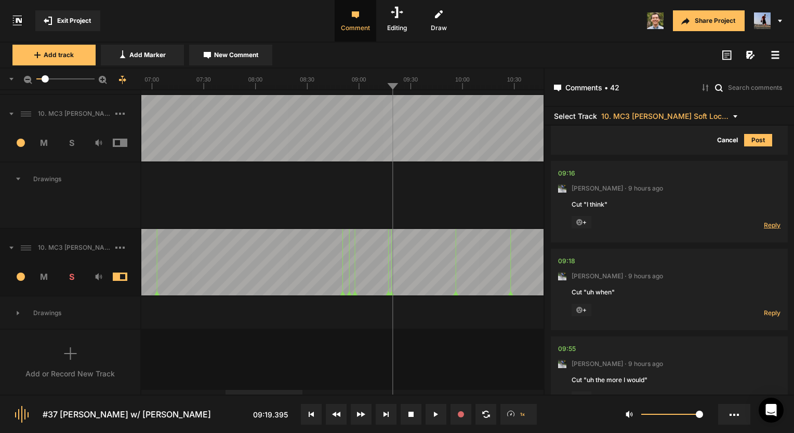
click at [765, 221] on span "Reply" at bounding box center [771, 225] width 17 height 9
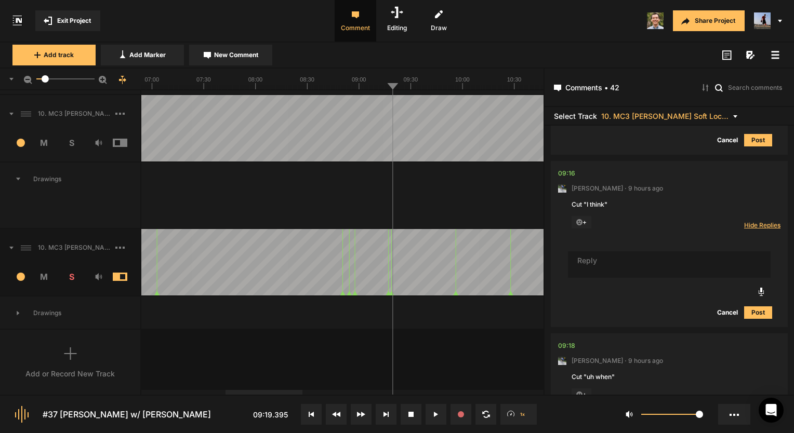
click at [765, 221] on span "Hide Replies" at bounding box center [762, 225] width 36 height 9
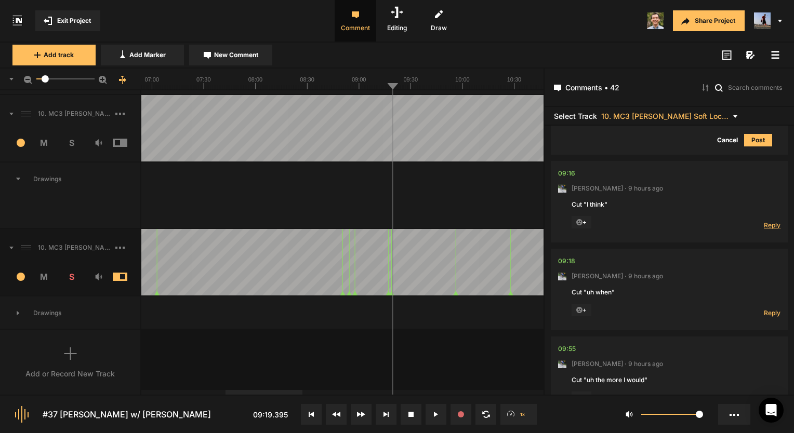
click at [770, 221] on span "Reply" at bounding box center [771, 225] width 17 height 9
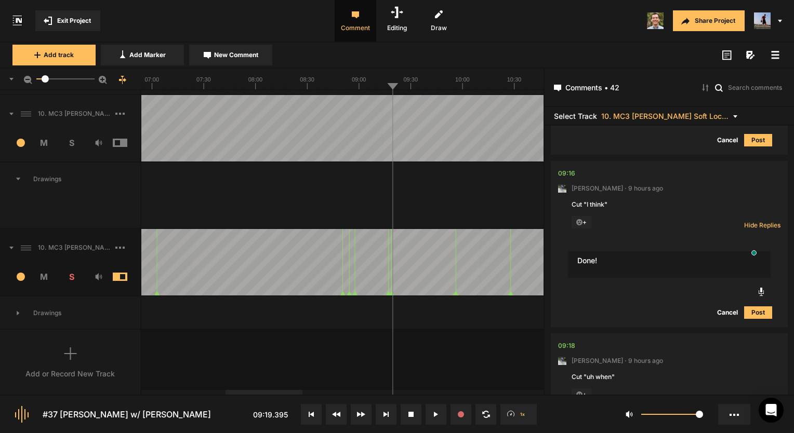
type textarea "Done!"
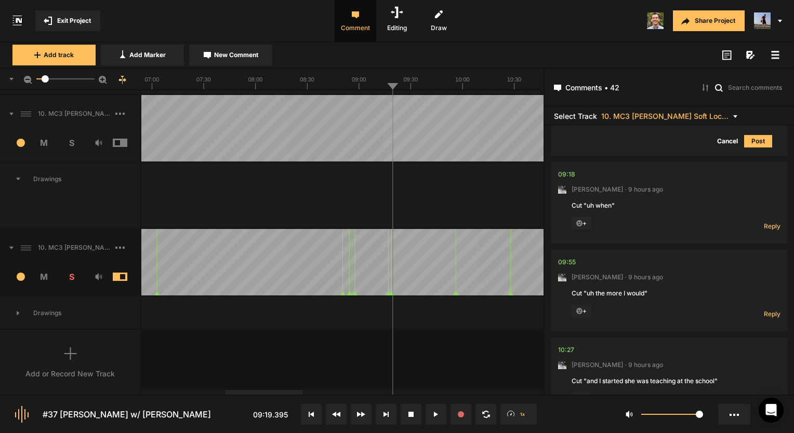
scroll to position [1970, 0]
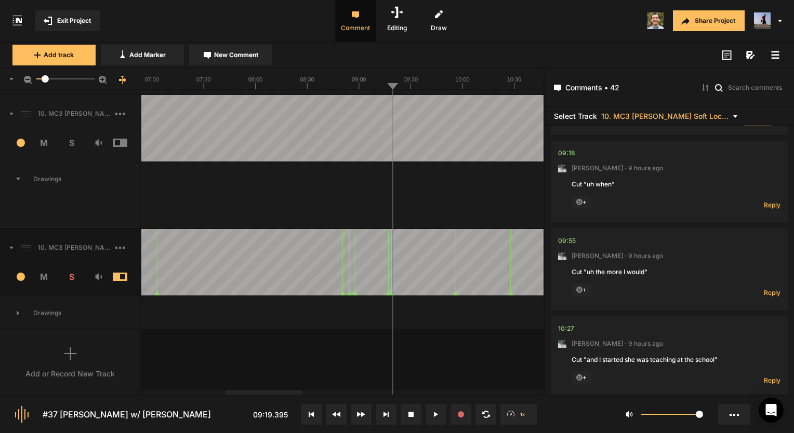
click at [765, 200] on span "Reply" at bounding box center [771, 204] width 17 height 9
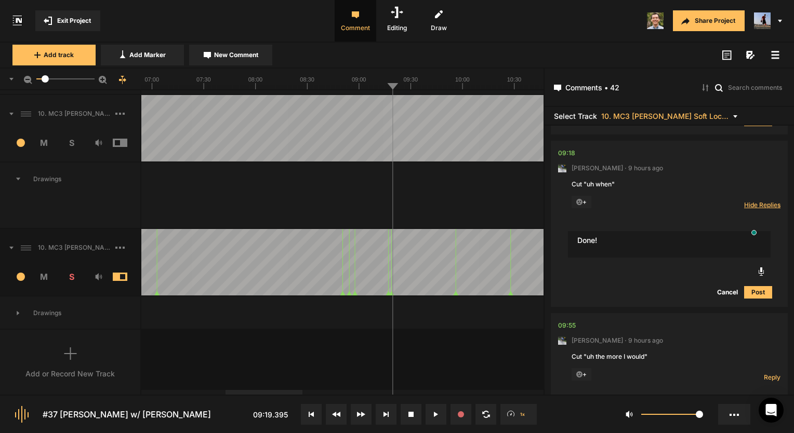
type textarea "Done!"
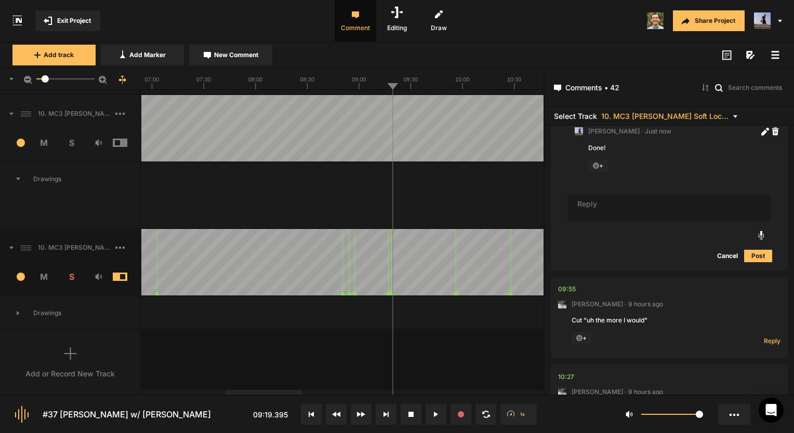
scroll to position [2074, 0]
click at [569, 284] on div "09:55" at bounding box center [567, 289] width 18 height 10
click at [570, 284] on div "09:55" at bounding box center [567, 289] width 18 height 10
click at [573, 284] on div "09:55" at bounding box center [567, 289] width 18 height 10
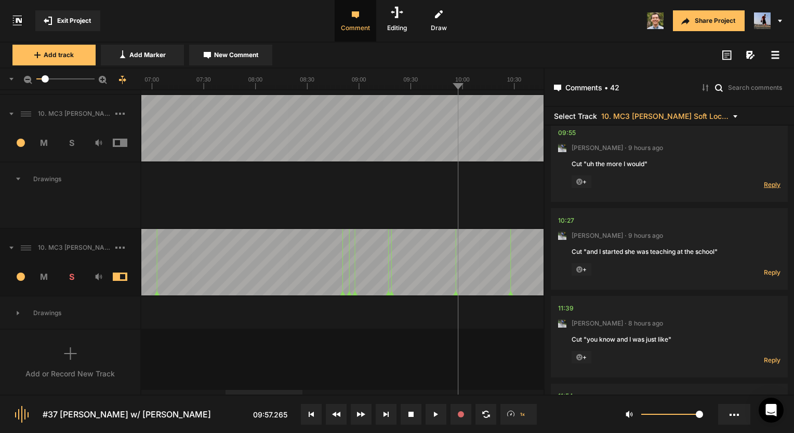
click at [763, 180] on span "Reply" at bounding box center [771, 184] width 17 height 9
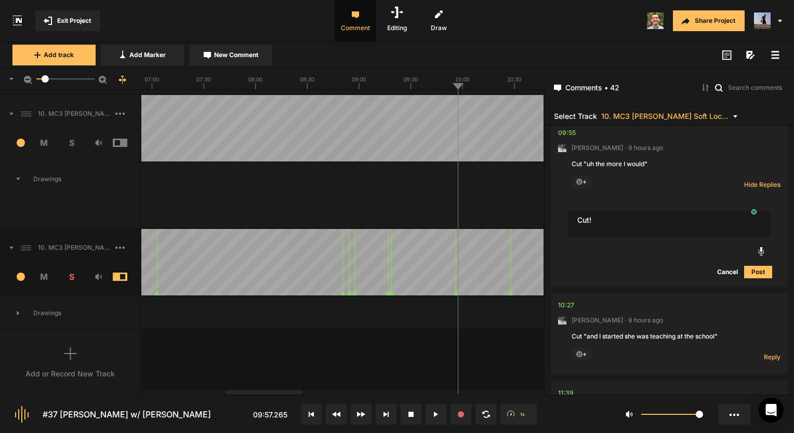
type textarea "Cut!"
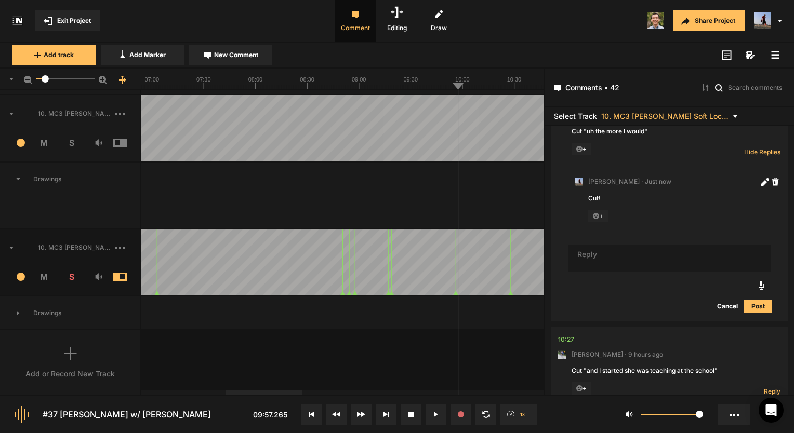
scroll to position [2334, 0]
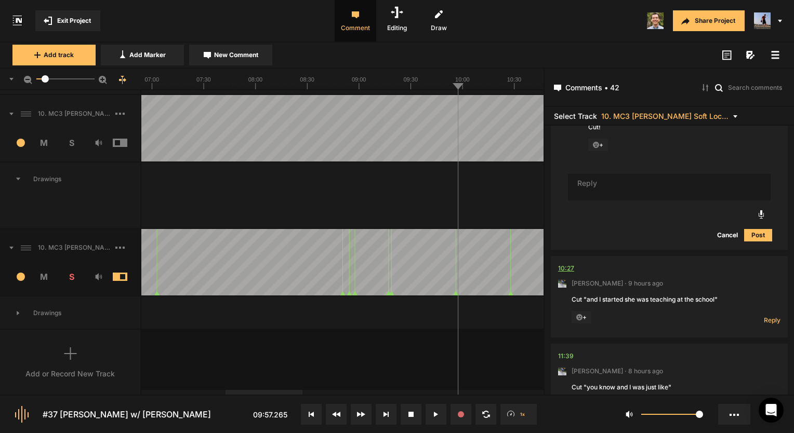
click at [567, 263] on div "10:27" at bounding box center [566, 268] width 16 height 10
click at [765, 316] on span "Reply" at bounding box center [771, 320] width 17 height 9
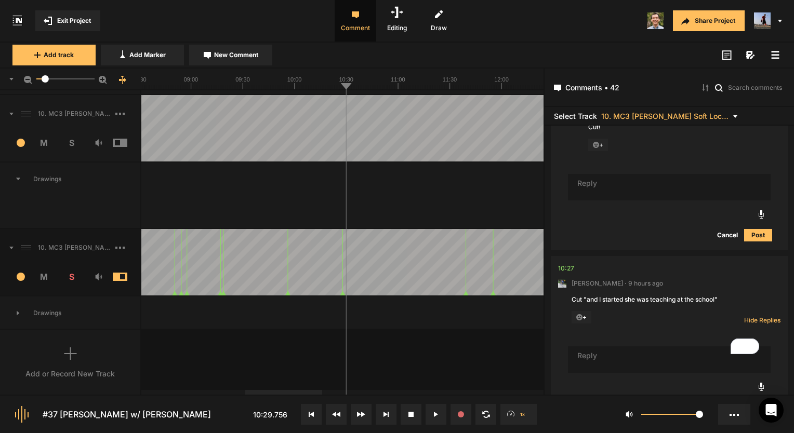
type textarea "D"
type textarea "G"
type textarea "Done!"
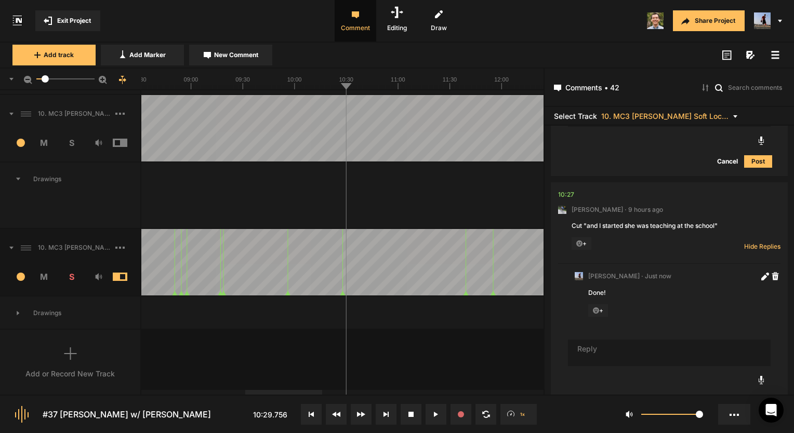
scroll to position [2563, 0]
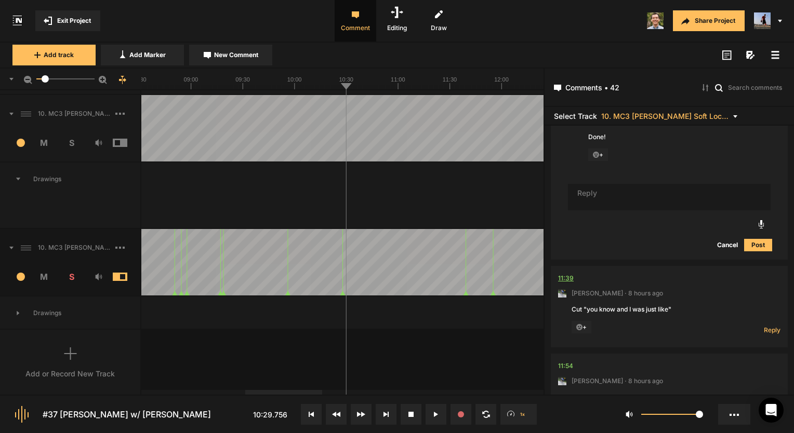
click at [566, 273] on div "11:39" at bounding box center [566, 278] width 16 height 10
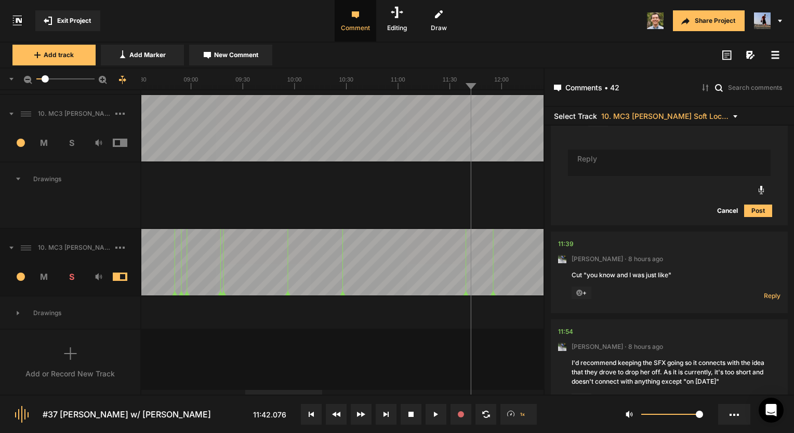
scroll to position [2615, 0]
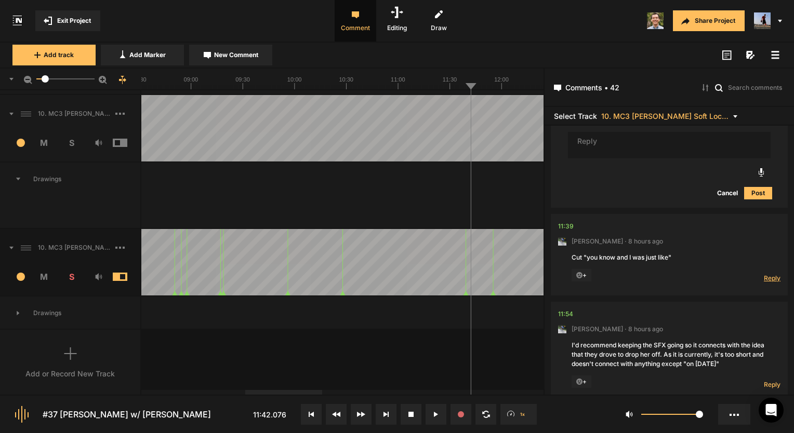
click at [768, 274] on span "Reply" at bounding box center [771, 278] width 17 height 9
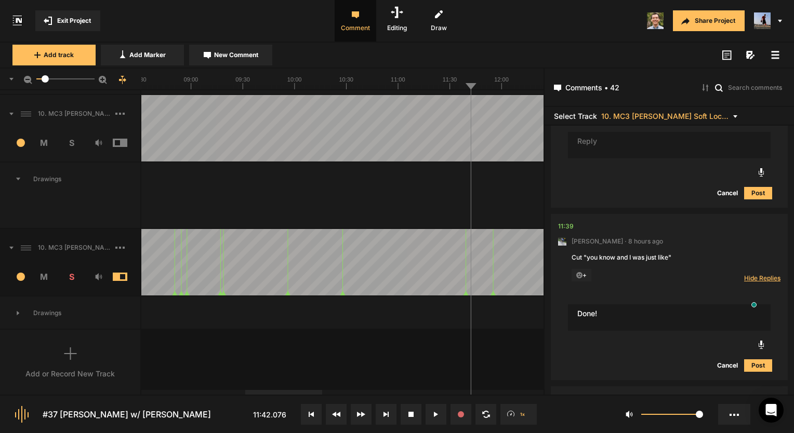
type textarea "Done!"
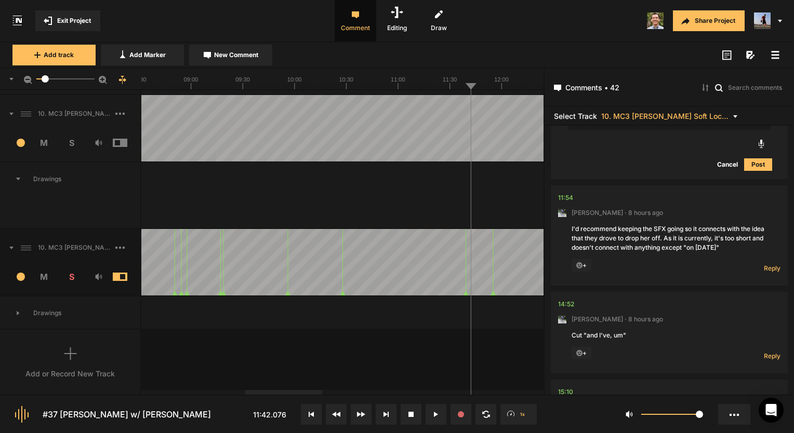
scroll to position [2906, 0]
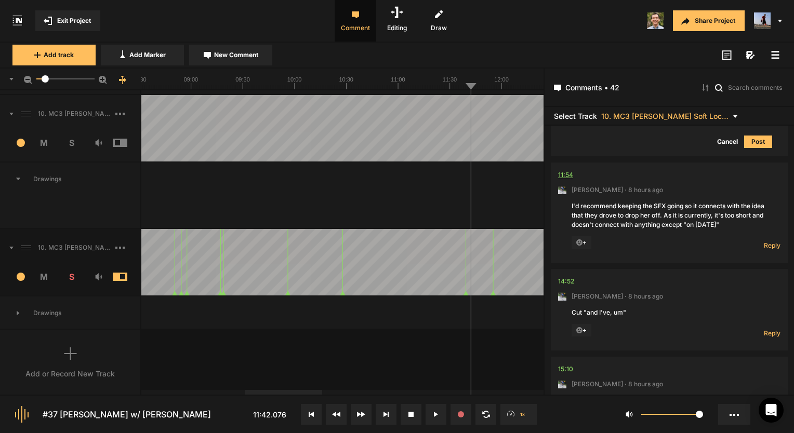
click at [563, 170] on div "11:54" at bounding box center [565, 175] width 15 height 10
click at [770, 241] on span "Reply" at bounding box center [771, 245] width 17 height 9
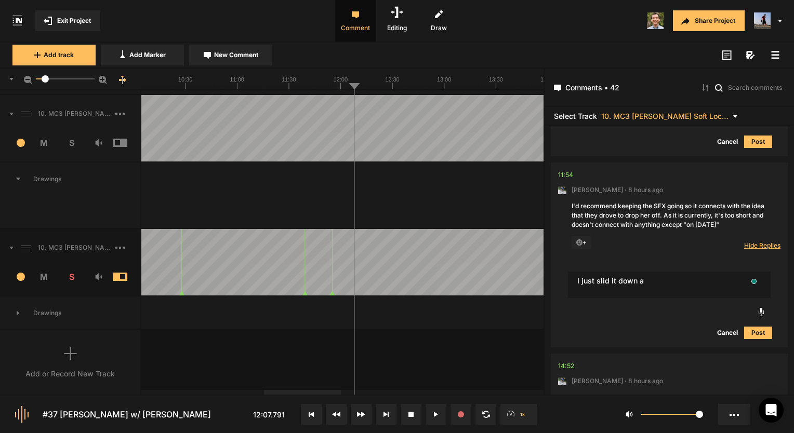
type textarea "I just slid it down a"
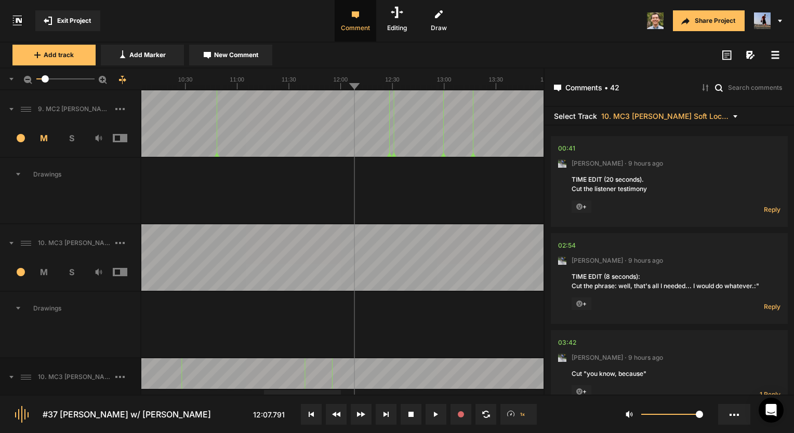
scroll to position [2906, 0]
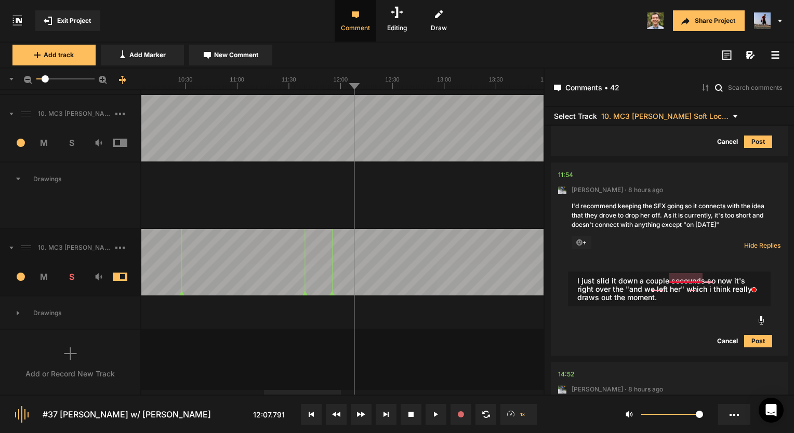
click at [681, 277] on textarea "I just slid it down a couple secounds so now it's right over the "and we left h…" at bounding box center [669, 289] width 203 height 35
click at [704, 279] on textarea "I just slid it down a couple seconds so now it's right over the "and we left he…" at bounding box center [669, 289] width 203 height 35
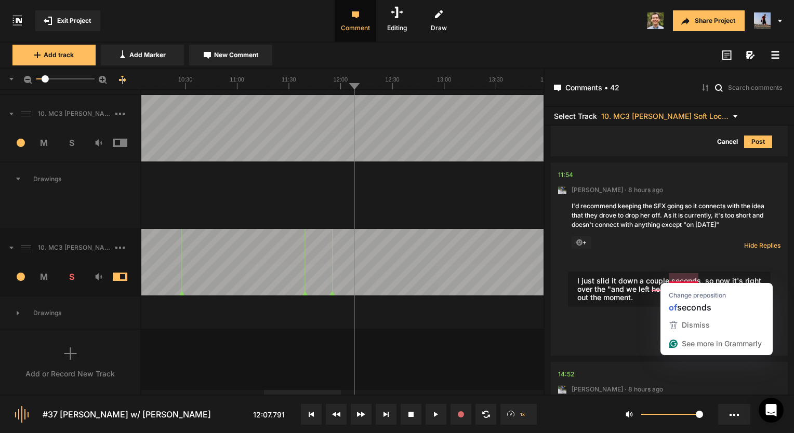
click at [685, 279] on textarea "I just slid it down a couple seconds, so now it's right over the "and we left h…" at bounding box center [669, 289] width 203 height 35
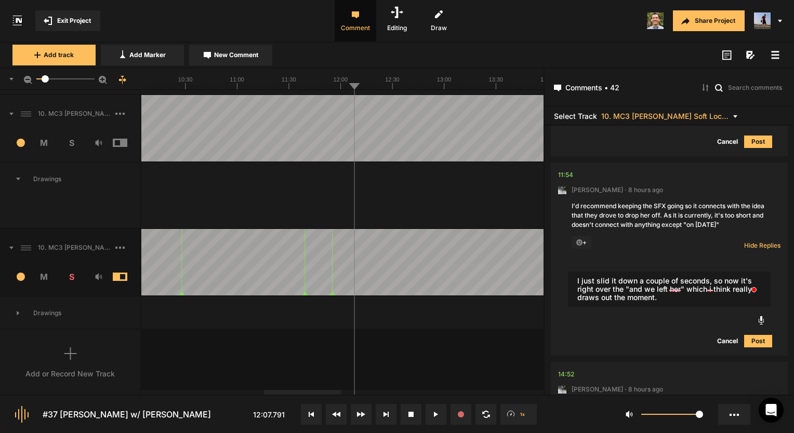
click at [675, 287] on textarea "I just slid it down a couple of seconds, so now it's right over the "and we lef…" at bounding box center [669, 289] width 203 height 35
click at [711, 285] on textarea "I just slid it down a couple of seconds, so now it's right over the "and we lef…" at bounding box center [669, 289] width 203 height 35
click at [711, 286] on textarea "I just slid it down a couple of seconds, so now it's right over the "and we lef…" at bounding box center [669, 289] width 203 height 35
click at [706, 284] on textarea "I just slid it down a couple of seconds, so now it's right over the "and we lef…" at bounding box center [669, 289] width 203 height 35
click at [709, 285] on textarea "I just slid it down a couple of seconds, so now it's right over the "and we lef…" at bounding box center [669, 289] width 203 height 35
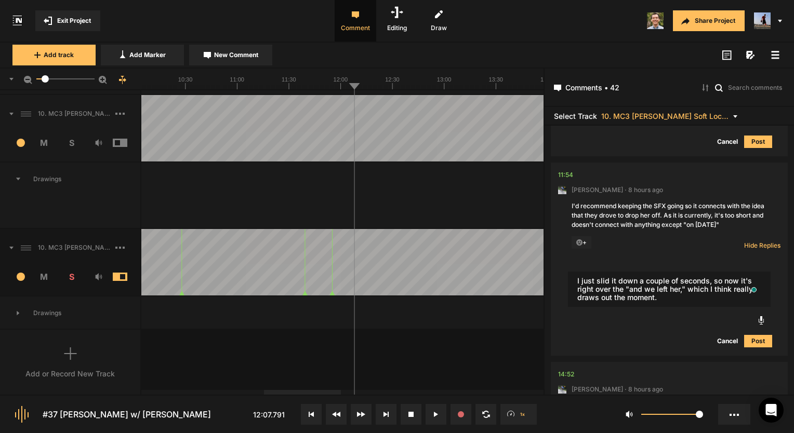
type textarea "I just slid it down a couple of seconds, so now it's right over the "and we lef…"
click at [759, 335] on button "Post" at bounding box center [758, 341] width 28 height 12
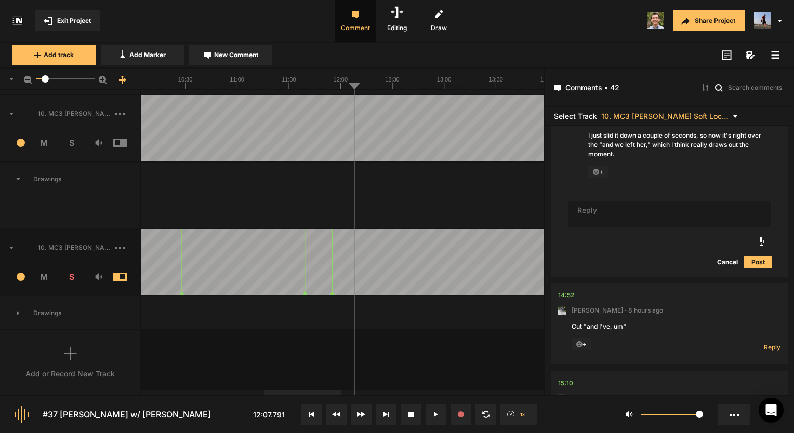
scroll to position [3141, 0]
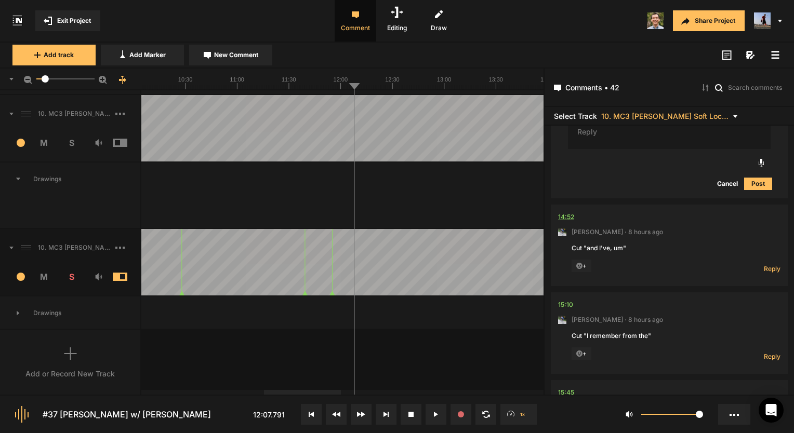
click at [571, 212] on div "14:52" at bounding box center [566, 217] width 16 height 10
click at [559, 212] on div "14:52" at bounding box center [566, 217] width 16 height 10
click at [565, 208] on nt-comment "14:52 Mark Weeber · 8 hours ago Cut "and I've, um" + Reply Hide Replies" at bounding box center [669, 246] width 222 height 82
click at [564, 212] on div "14:52" at bounding box center [566, 217] width 16 height 10
click at [568, 214] on div "14:52" at bounding box center [566, 217] width 16 height 10
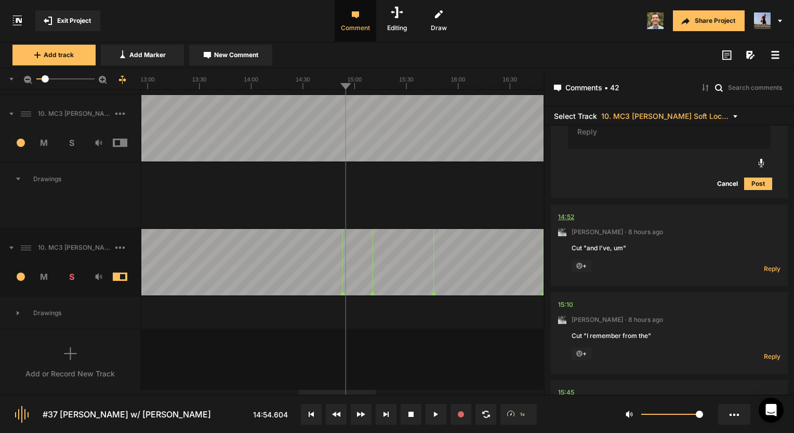
click at [558, 212] on div "14:52" at bounding box center [566, 217] width 16 height 10
click at [562, 212] on div "14:52" at bounding box center [566, 217] width 16 height 10
click at [569, 212] on div "14:52" at bounding box center [566, 217] width 16 height 10
click at [440, 411] on button at bounding box center [435, 414] width 21 height 21
click at [573, 219] on nt-comment "14:52 Mark Weeber · 8 hours ago Cut "and I've, um" + Reply Hide Replies" at bounding box center [669, 246] width 222 height 82
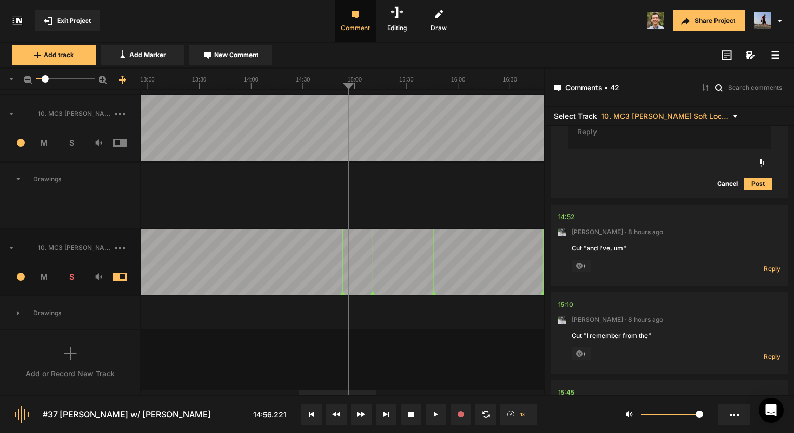
click at [571, 212] on div "14:52" at bounding box center [566, 217] width 16 height 10
click at [435, 419] on button at bounding box center [435, 414] width 21 height 21
click at [767, 264] on span "Reply" at bounding box center [771, 268] width 17 height 9
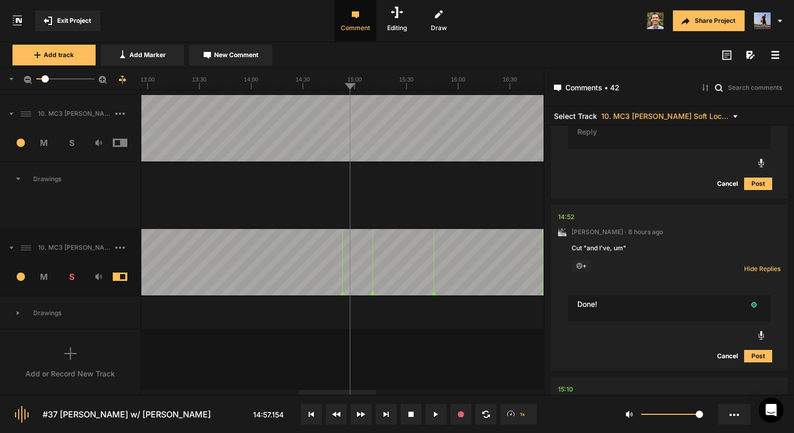
type textarea "Done!"
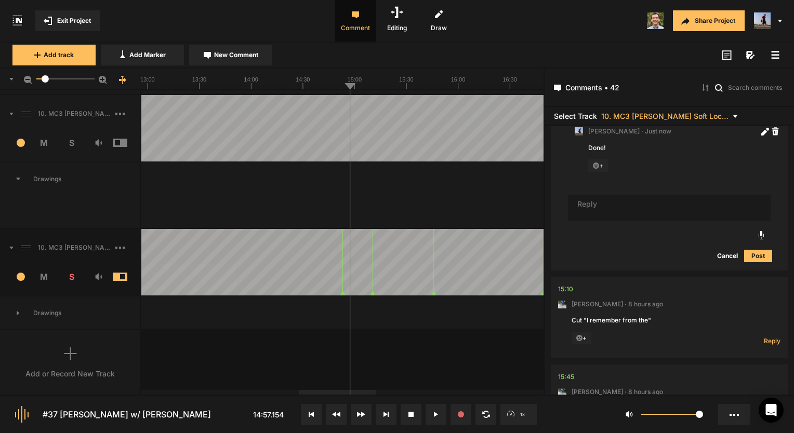
scroll to position [3328, 0]
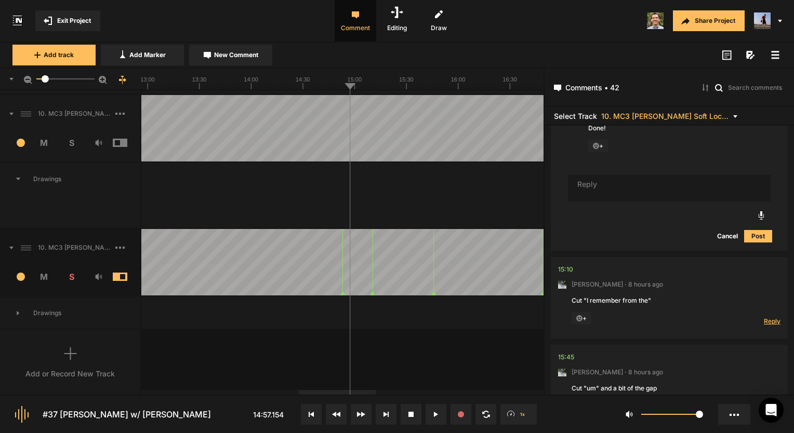
click at [770, 317] on span "Reply" at bounding box center [771, 321] width 17 height 9
type textarea "Done!"
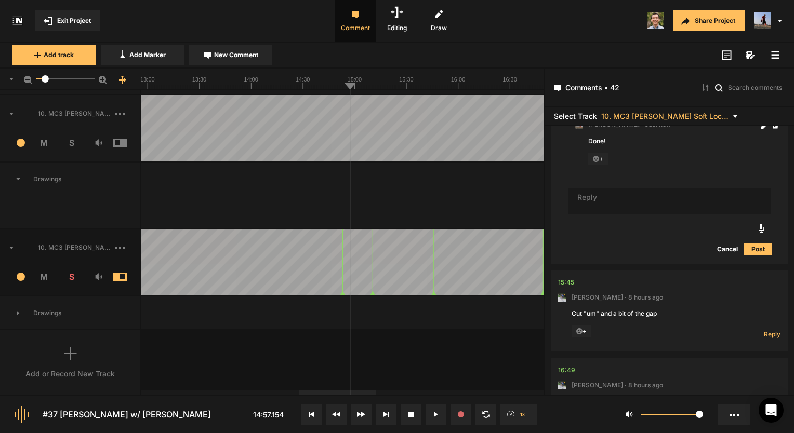
scroll to position [3567, 0]
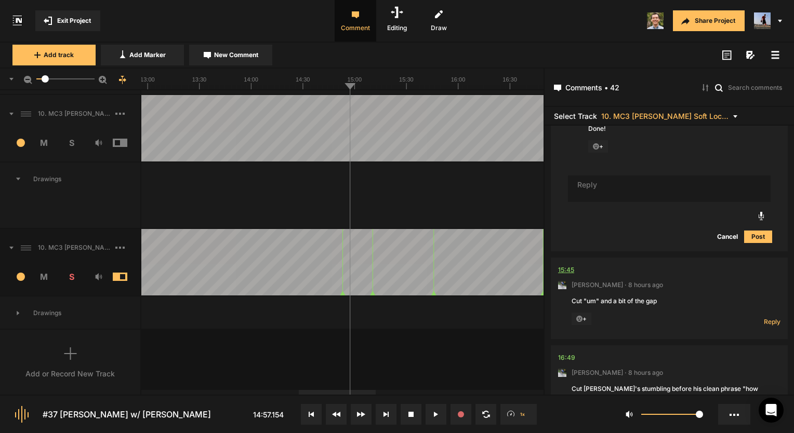
click at [568, 265] on div "15:45" at bounding box center [566, 270] width 16 height 10
click at [569, 269] on div "15:45" at bounding box center [566, 270] width 16 height 10
click at [569, 265] on div "15:45" at bounding box center [566, 270] width 16 height 10
click at [426, 418] on button at bounding box center [435, 414] width 21 height 21
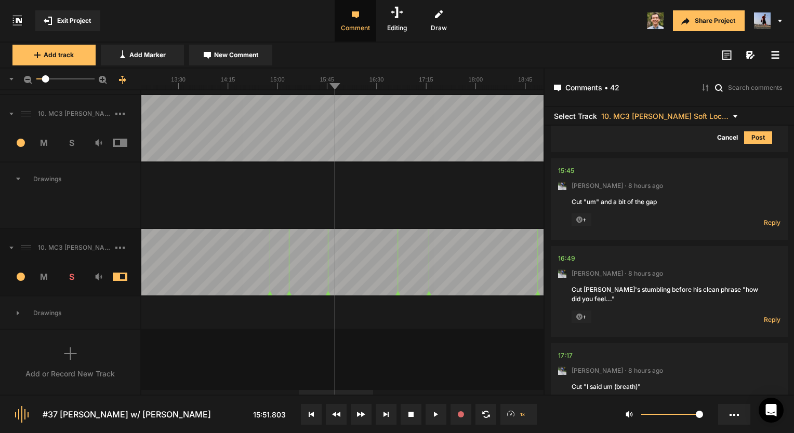
scroll to position [3670, 0]
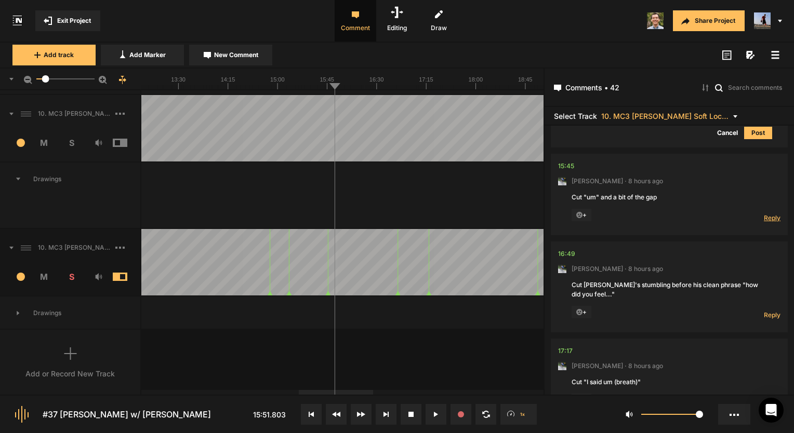
click at [771, 217] on span "Reply" at bounding box center [771, 217] width 17 height 9
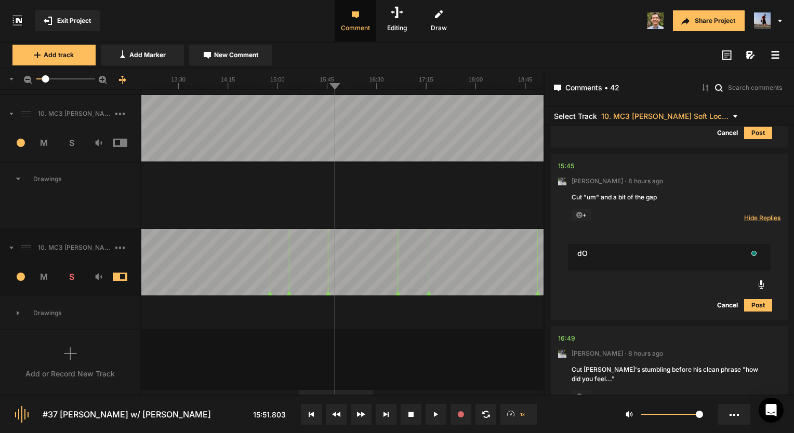
type textarea "d"
type textarea "Done!"
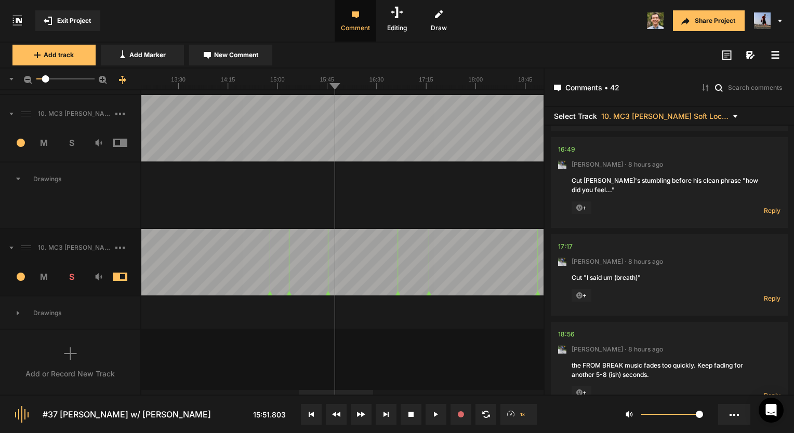
scroll to position [3977, 0]
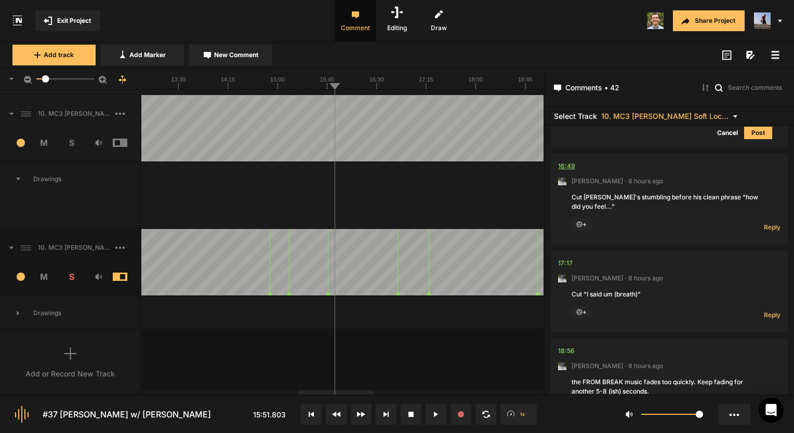
click at [570, 161] on div "16:49" at bounding box center [566, 166] width 17 height 10
click at [765, 223] on span "Reply" at bounding box center [771, 227] width 17 height 9
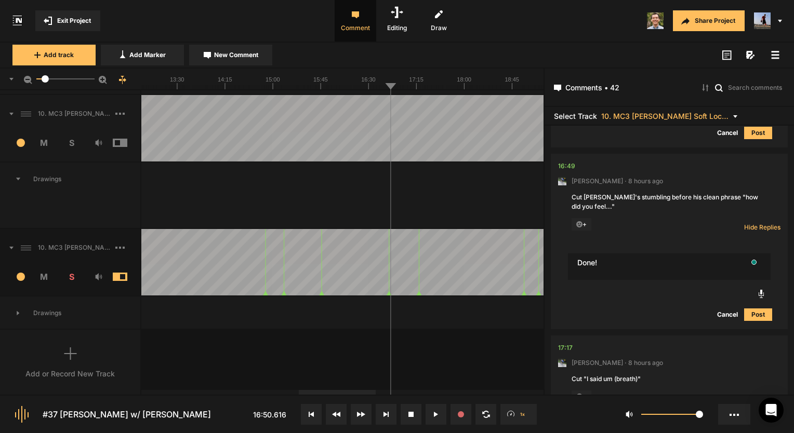
type textarea "Done!"
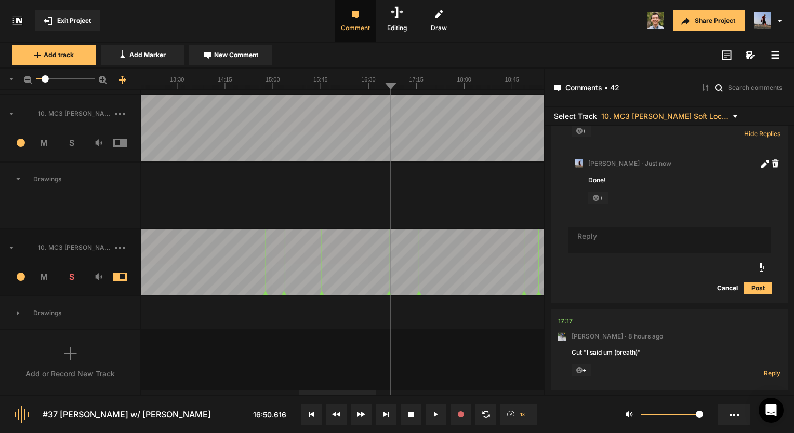
scroll to position [4133, 0]
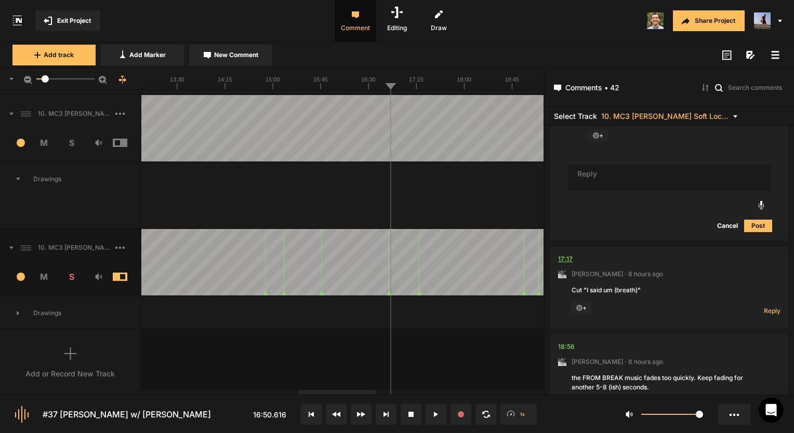
click at [569, 255] on div "17:17" at bounding box center [565, 259] width 15 height 10
click at [430, 404] on button at bounding box center [435, 414] width 21 height 21
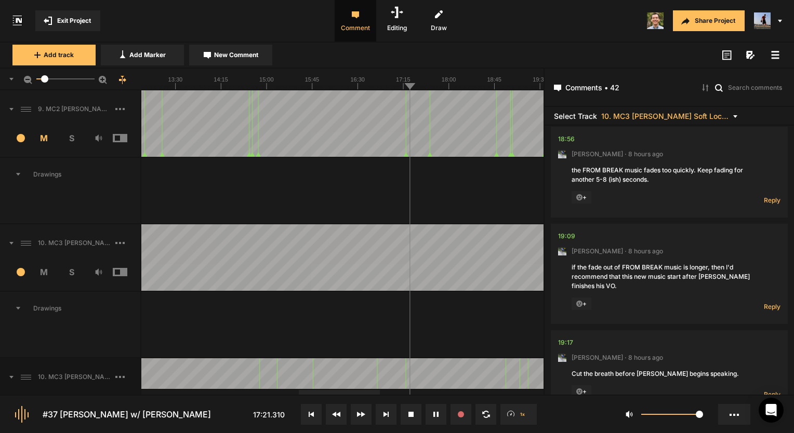
scroll to position [129, 0]
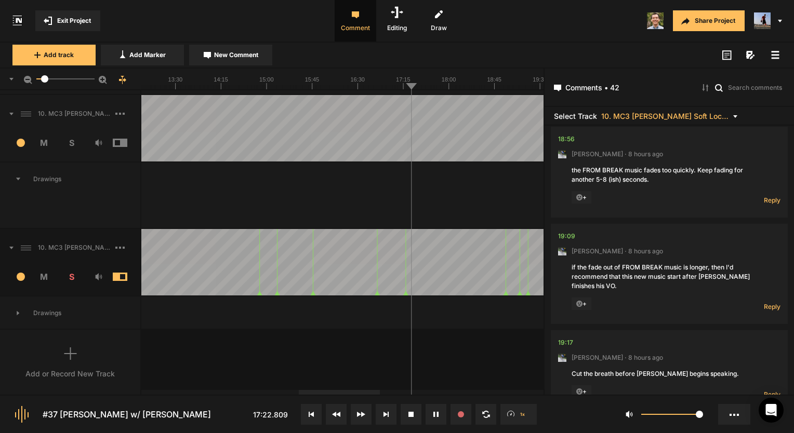
click at [435, 414] on icon at bounding box center [435, 414] width 5 height 5
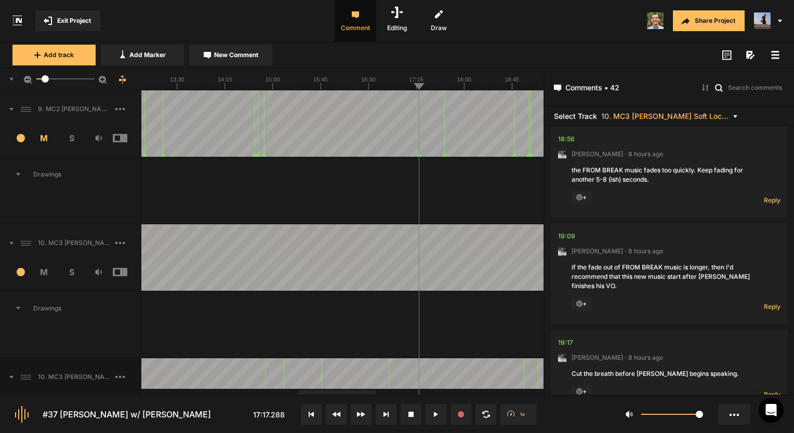
scroll to position [4237, 0]
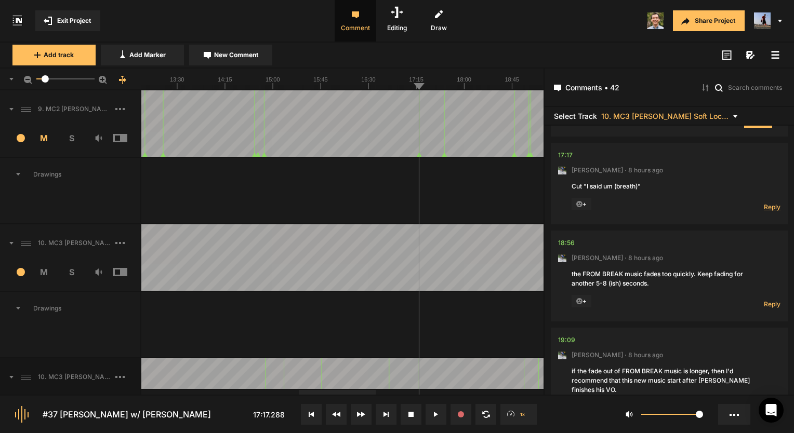
click at [774, 204] on span "Reply" at bounding box center [771, 207] width 17 height 9
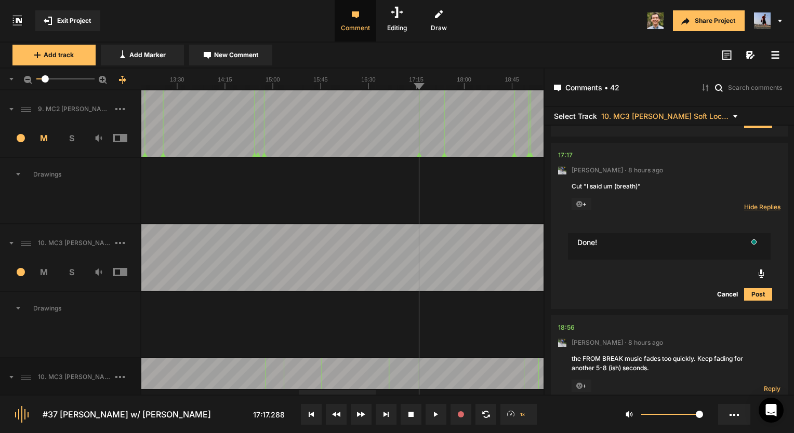
type textarea "Done!"
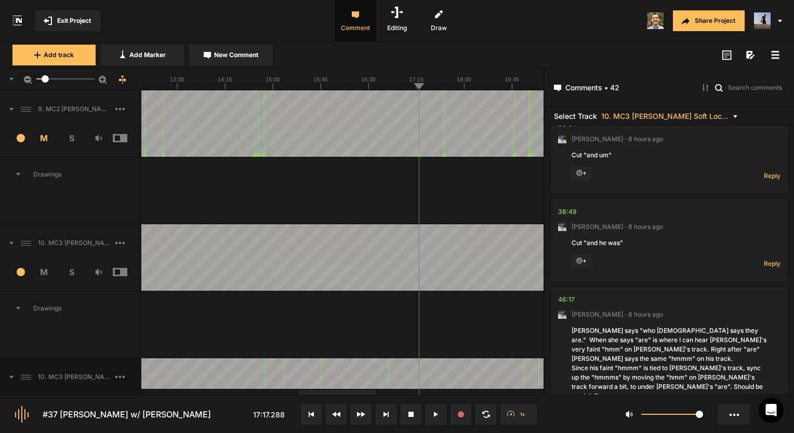
scroll to position [5675, 0]
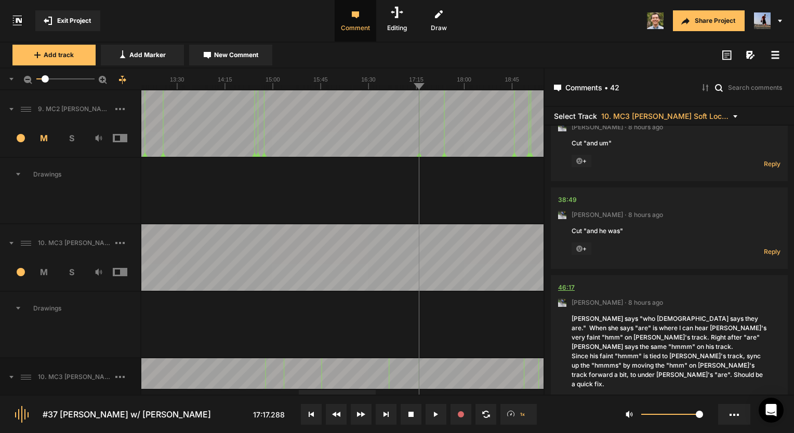
click at [567, 283] on div "46:17" at bounding box center [566, 288] width 17 height 10
click at [561, 283] on div "46:17" at bounding box center [566, 288] width 17 height 10
click at [550, 327] on div "00:41 Mark Weeber · 9 hours ago TIME EDIT (20 seconds). Cut the listener testim…" at bounding box center [668, 260] width 249 height 269
click at [763, 400] on span "Reply" at bounding box center [771, 404] width 17 height 9
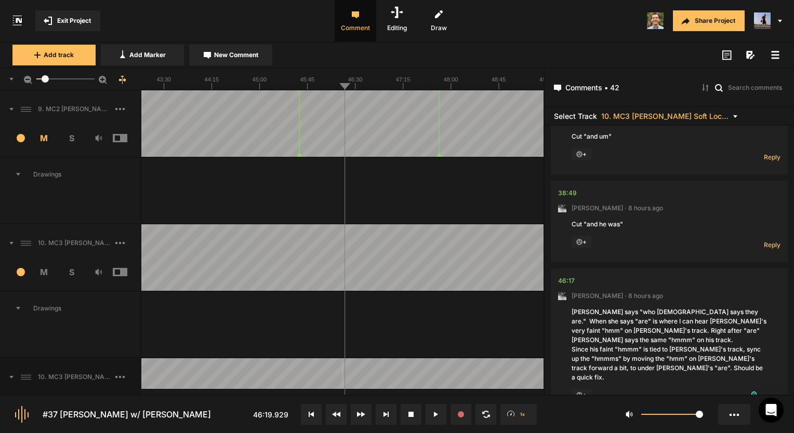
scroll to position [5682, 0]
type textarea "Fixed!"
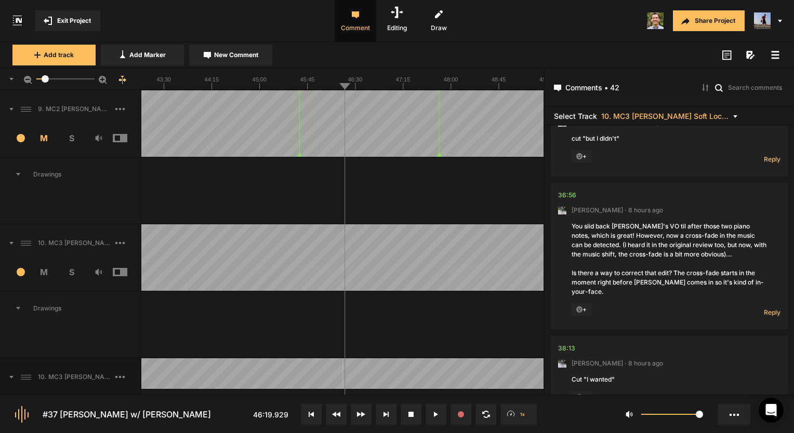
scroll to position [5335, 0]
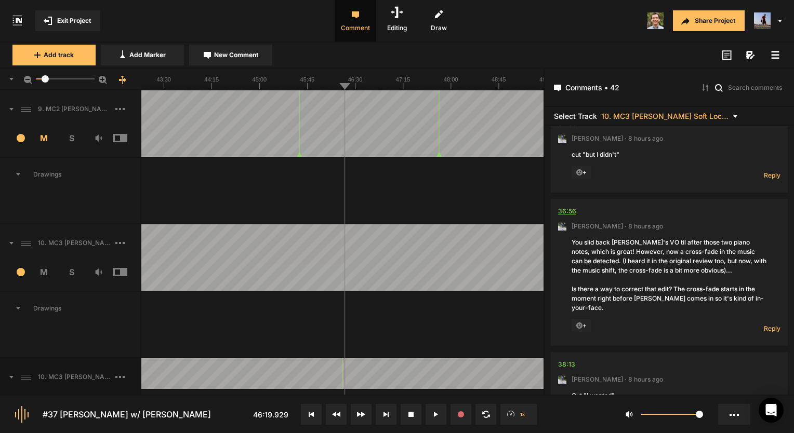
click at [569, 206] on div "36:56" at bounding box center [567, 211] width 18 height 10
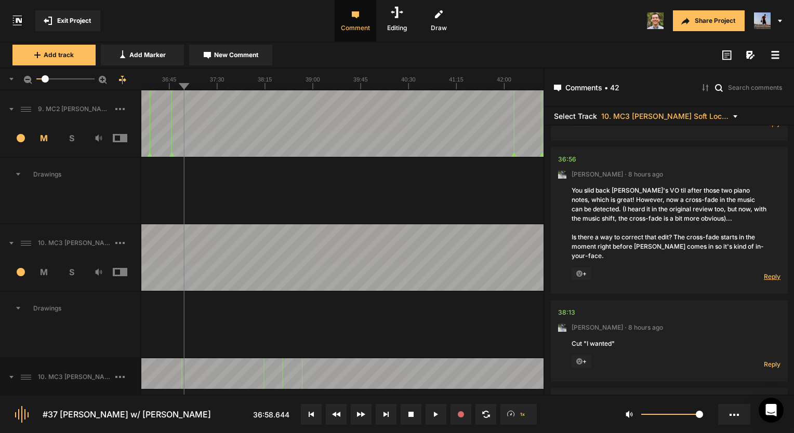
click at [764, 272] on span "Reply" at bounding box center [771, 276] width 17 height 9
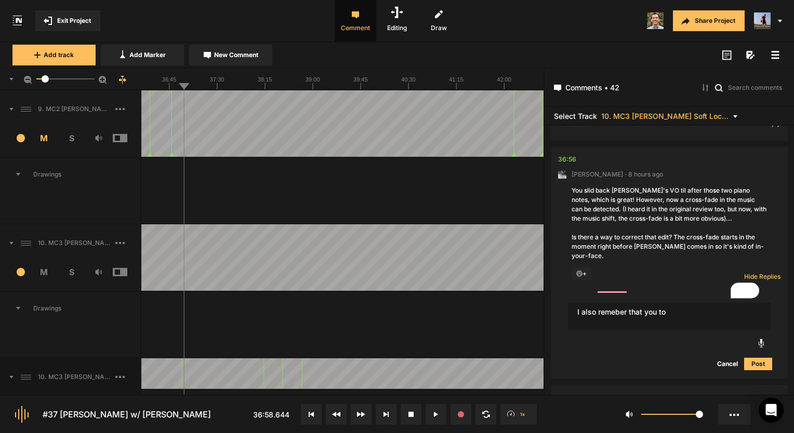
click at [621, 303] on textarea "I also remeber that you to" at bounding box center [669, 316] width 203 height 27
click at [680, 303] on textarea "I also remember that you to" at bounding box center [669, 316] width 203 height 27
type textarea "I also remember that you suggested changing this music and I forgot"
drag, startPoint x: 658, startPoint y: 301, endPoint x: 558, endPoint y: 286, distance: 101.8
click at [558, 294] on div "I also remember that you suggested changing this music and I forgot I also reme…" at bounding box center [669, 336] width 222 height 85
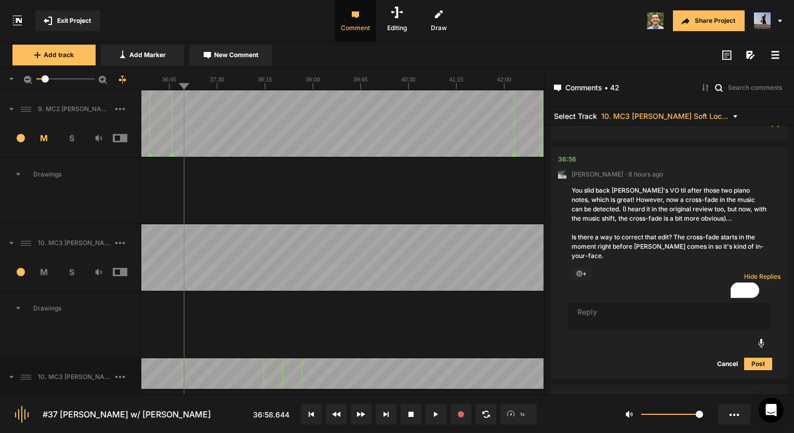
click at [602, 303] on textarea "To enrich screen reader interactions, please activate Accessibility in Grammarl…" at bounding box center [669, 316] width 203 height 27
type textarea "Fixed the fade out... but had to move around the VO a little to make it work. I…"
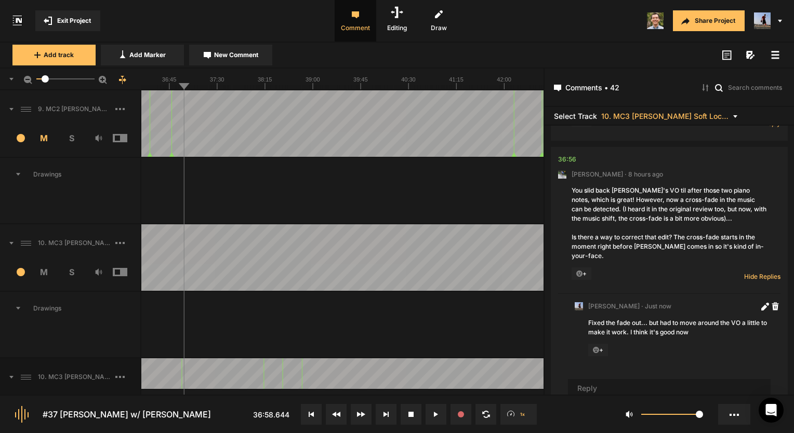
scroll to position [5414, 0]
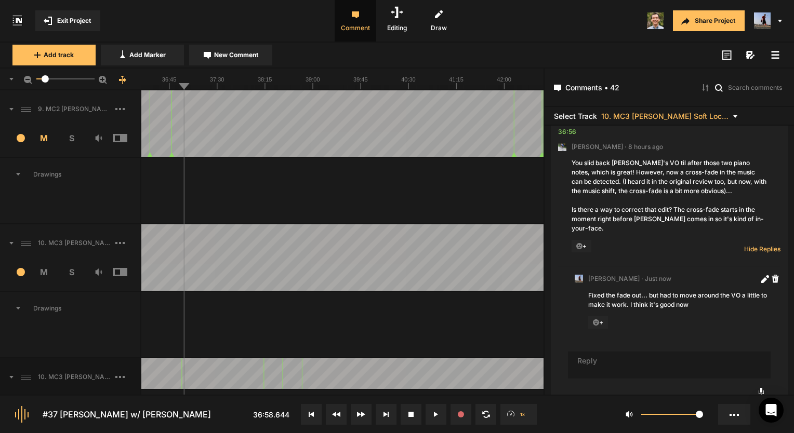
click at [594, 352] on textarea "To enrich screen reader interactions, please activate Accessibility in Grammarl…" at bounding box center [669, 365] width 203 height 27
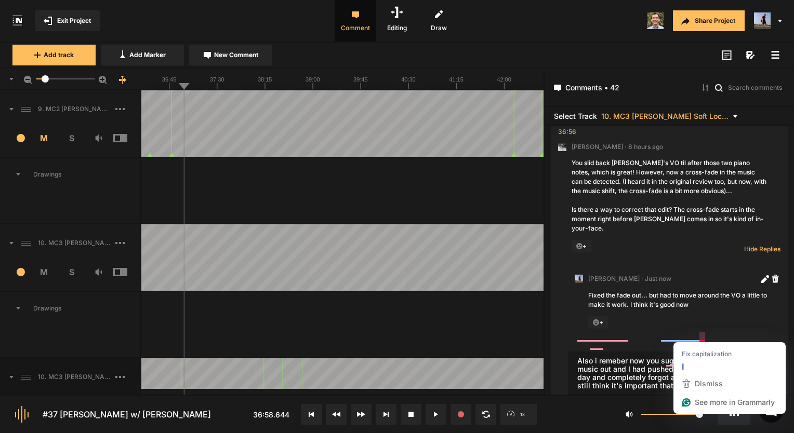
click at [701, 352] on textarea "Also i remeber now you suggesting i swap this music out and I had pushed that o…" at bounding box center [669, 374] width 203 height 44
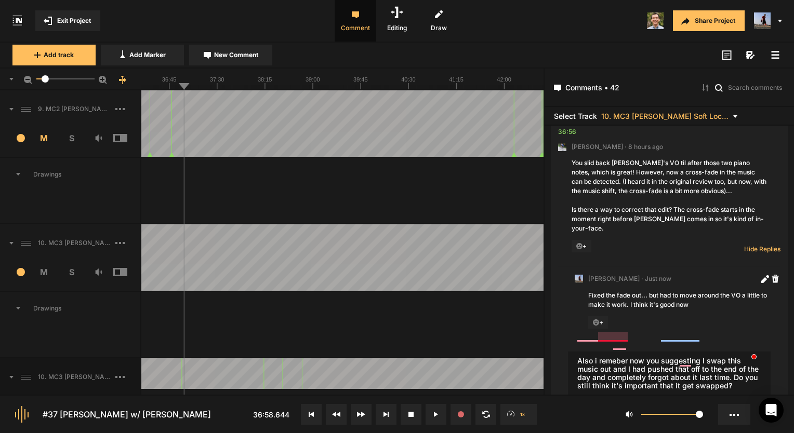
click at [610, 352] on textarea "Also i remeber now you suggesting I swap this music out and I had pushed that o…" at bounding box center [669, 374] width 203 height 44
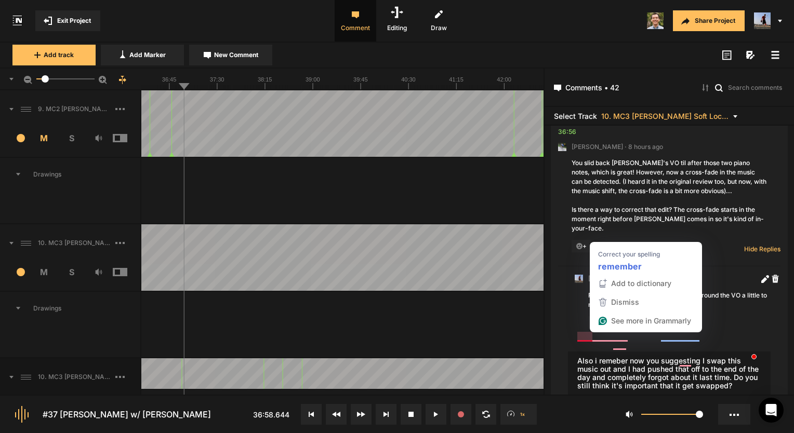
click at [588, 352] on textarea "Also i remeber now you suggesting I swap this music out and I had pushed that o…" at bounding box center [669, 374] width 203 height 44
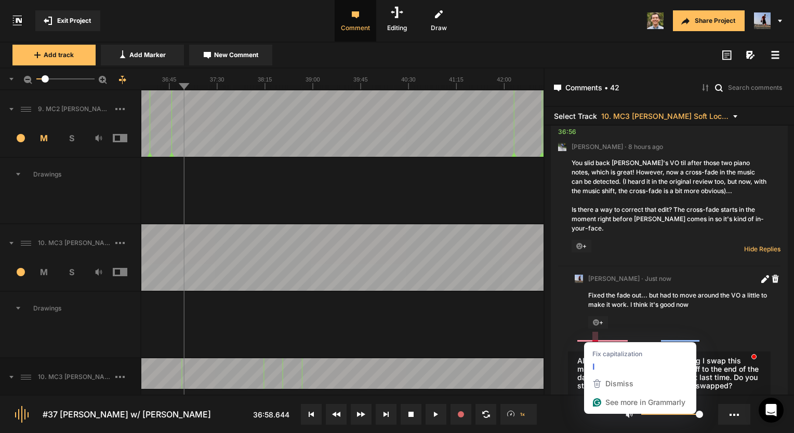
click at [596, 352] on textarea "Also i remeber now you suggesting I swap this music out and I had pushed that o…" at bounding box center [669, 374] width 203 height 44
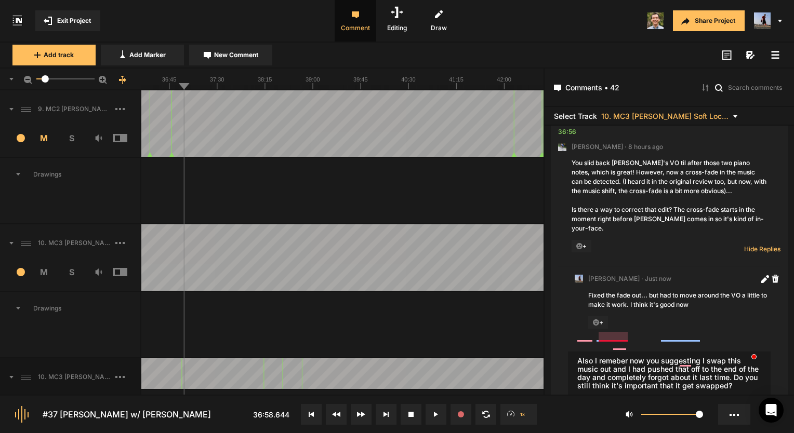
click at [604, 352] on textarea "Also I remeber now you suggesting I swap this music out and I had pushed that o…" at bounding box center [669, 374] width 203 height 44
click at [613, 352] on textarea "Also I remeber now you suggesting I swap this music out and I had pushed that o…" at bounding box center [669, 374] width 203 height 44
click at [584, 352] on textarea "Also I remember now you suggesting I swap this music out and I had pushed that …" at bounding box center [669, 374] width 203 height 44
click at [586, 352] on textarea "Also I remember now you suggesting I swap this music out and I had pushed that …" at bounding box center [669, 374] width 203 height 44
click at [612, 352] on textarea "Also, I remember now you suggesting I swap this music out and I had pushed that…" at bounding box center [669, 374] width 203 height 44
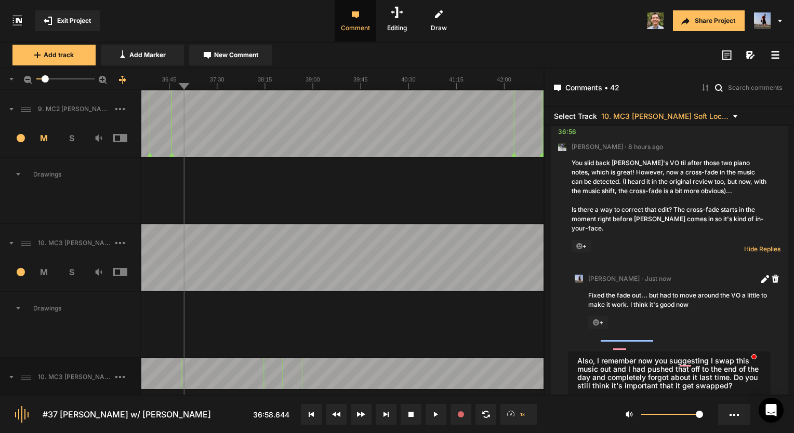
click at [619, 352] on textarea "Also, I remember now you suggesting I swap this music out and I had pushed that…" at bounding box center [669, 374] width 203 height 44
click at [689, 360] on textarea "Also, I remember now you suggesting I swap this music out, and I had pushed tha…" at bounding box center [669, 374] width 203 height 44
click at [688, 363] on textarea "Also, I remember now you suggesting I swap this music out, and I had pushed tha…" at bounding box center [669, 374] width 203 height 44
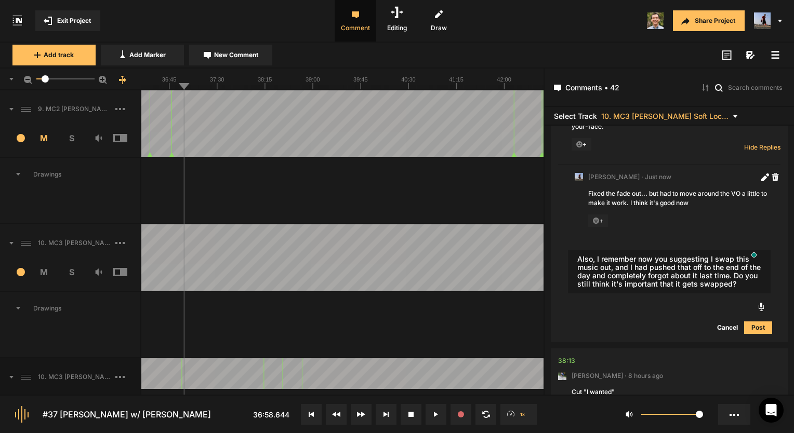
scroll to position [5570, 0]
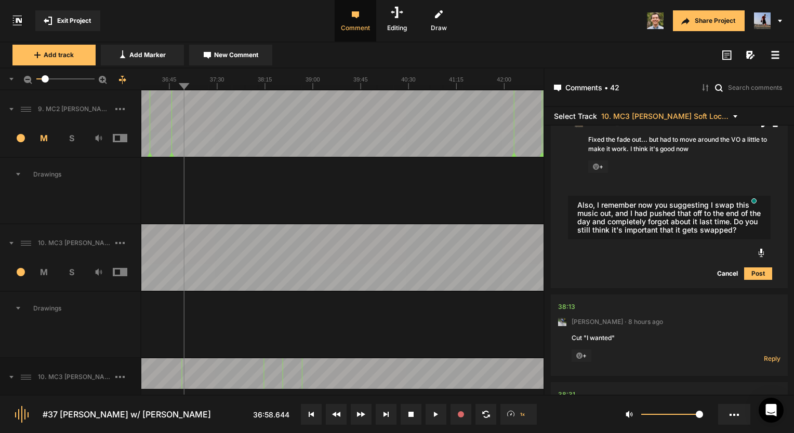
type textarea "Also, I remember now you suggesting I swap this music out, and I had pushed tha…"
click at [759, 267] on button "Post" at bounding box center [758, 273] width 28 height 12
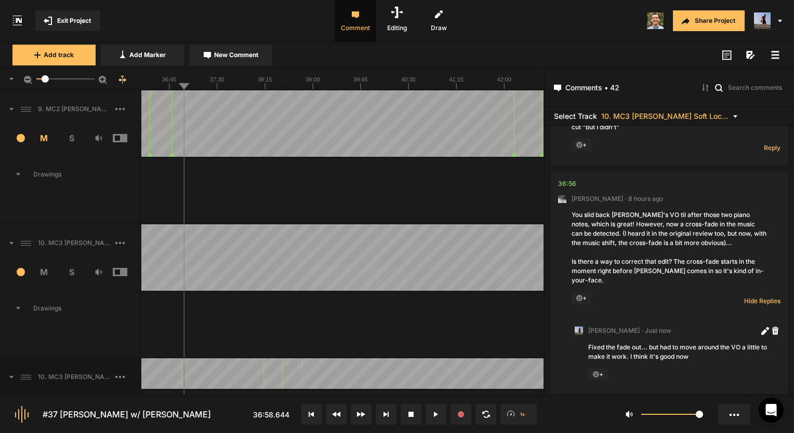
scroll to position [5207, 0]
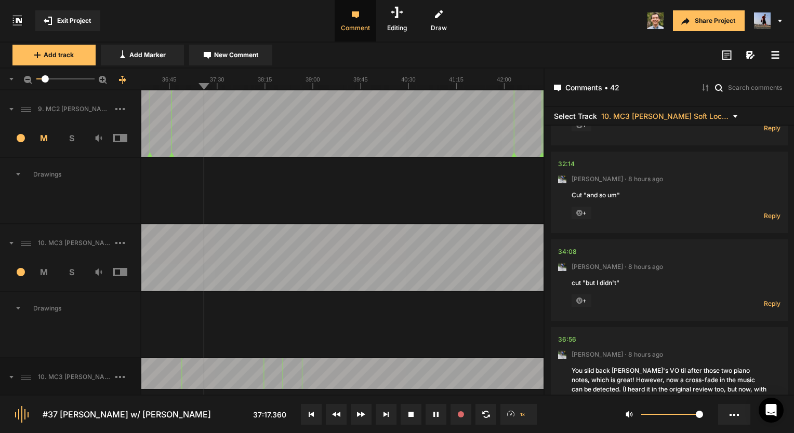
click at [433, 411] on button at bounding box center [435, 414] width 21 height 21
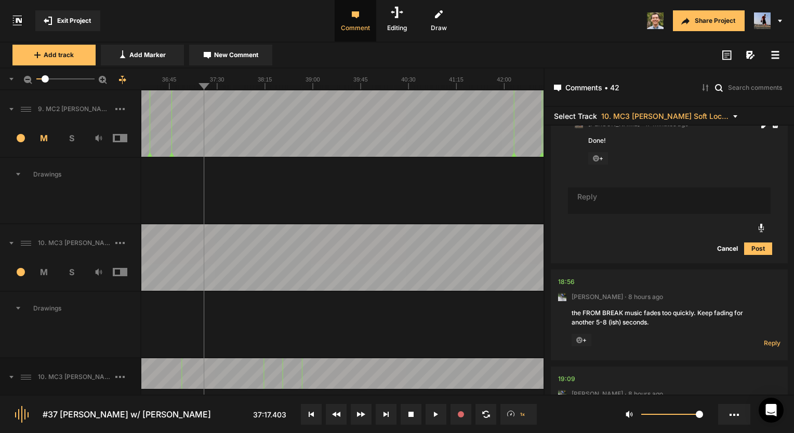
scroll to position [4369, 0]
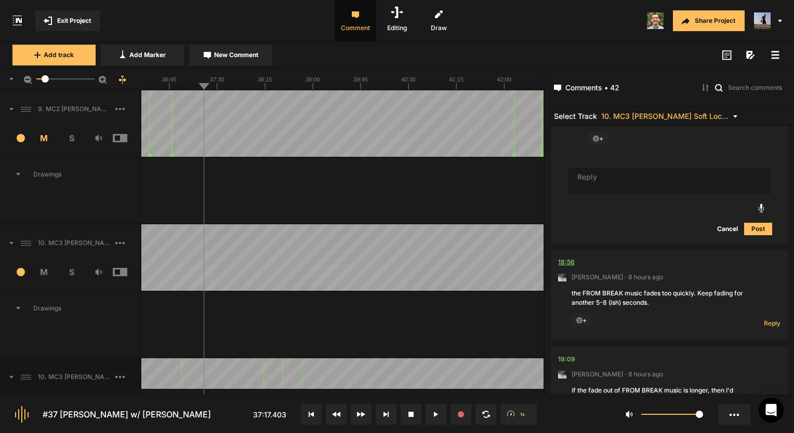
click at [566, 259] on div "18:56" at bounding box center [566, 262] width 17 height 10
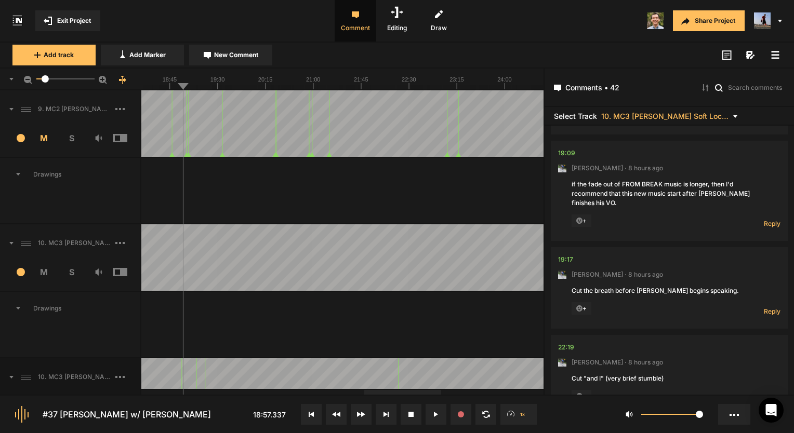
scroll to position [4577, 0]
click at [764, 213] on nt-comment "19:09 [PERSON_NAME] · 9 hours ago if the fade out of FROM BREAK music is longer…" at bounding box center [669, 189] width 222 height 100
click at [763, 218] on span "Reply" at bounding box center [771, 222] width 17 height 9
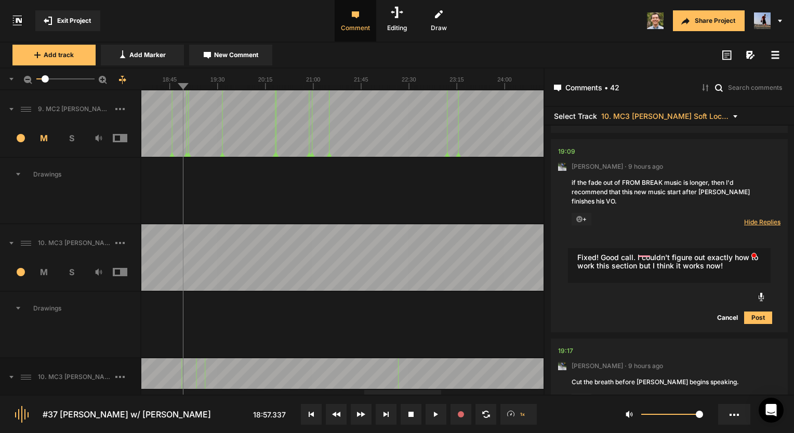
type textarea "Fixed! Good call. I couldn't figure out exactly how to work this section but I …"
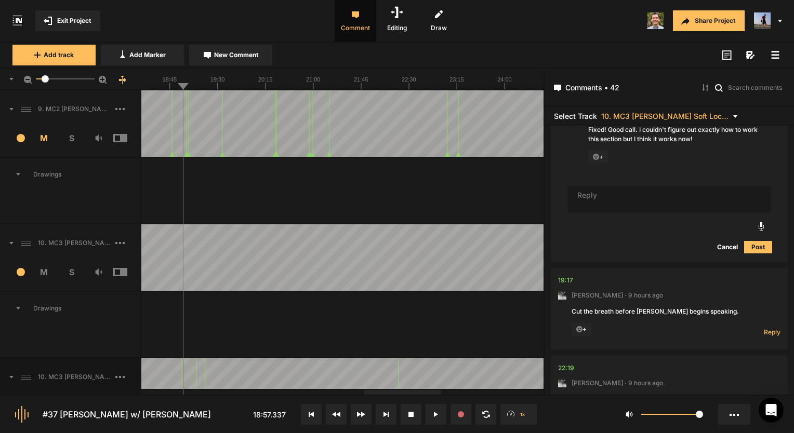
scroll to position [4732, 0]
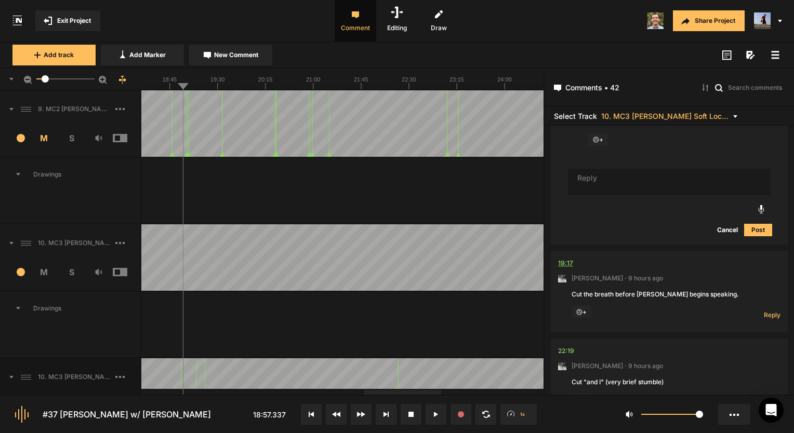
click at [561, 258] on div "19:17" at bounding box center [565, 263] width 15 height 10
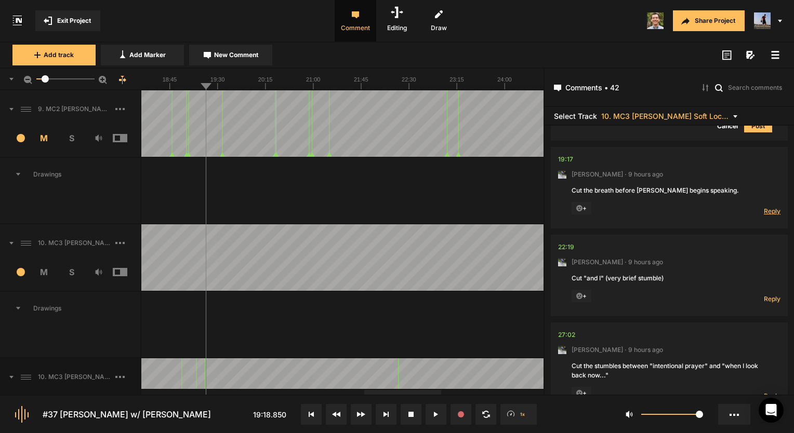
click at [770, 207] on span "Reply" at bounding box center [771, 211] width 17 height 9
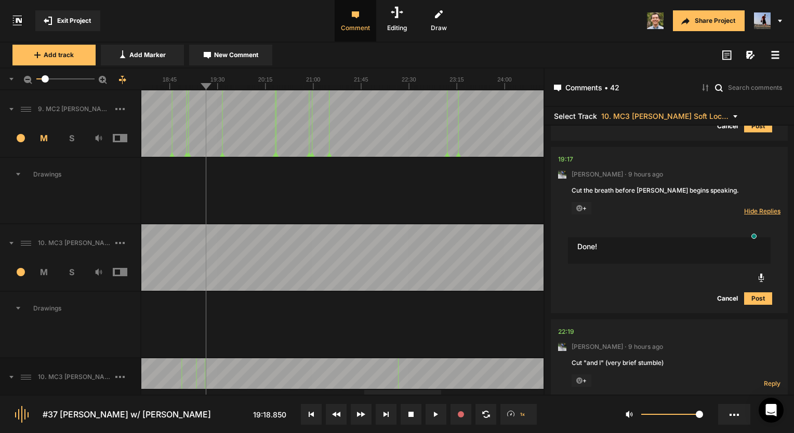
type textarea "Done!"
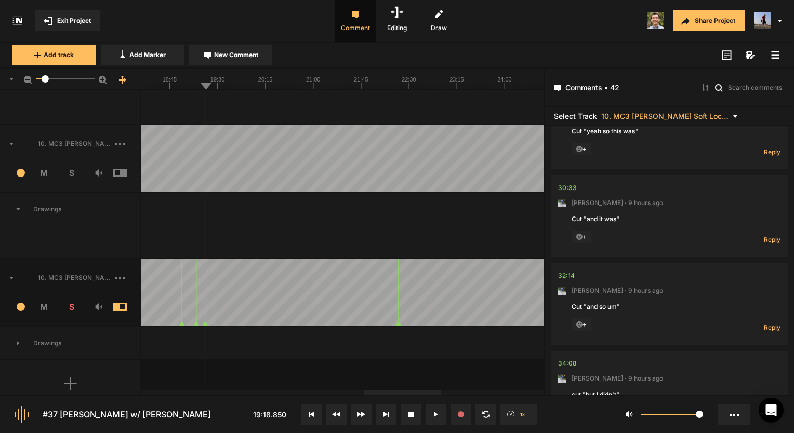
scroll to position [129, 0]
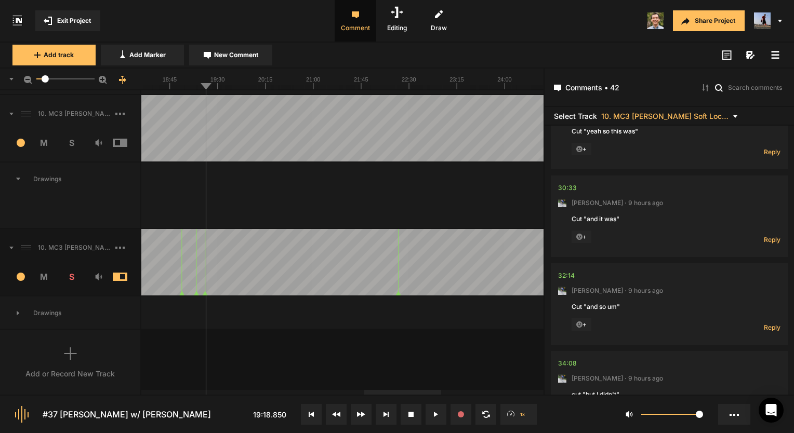
click at [77, 370] on div "Add or Record New Track" at bounding box center [69, 373] width 89 height 11
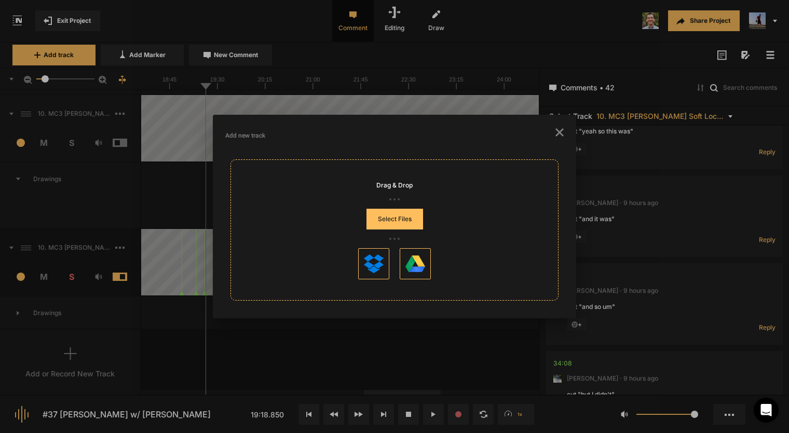
click at [114, 159] on div at bounding box center [394, 216] width 789 height 433
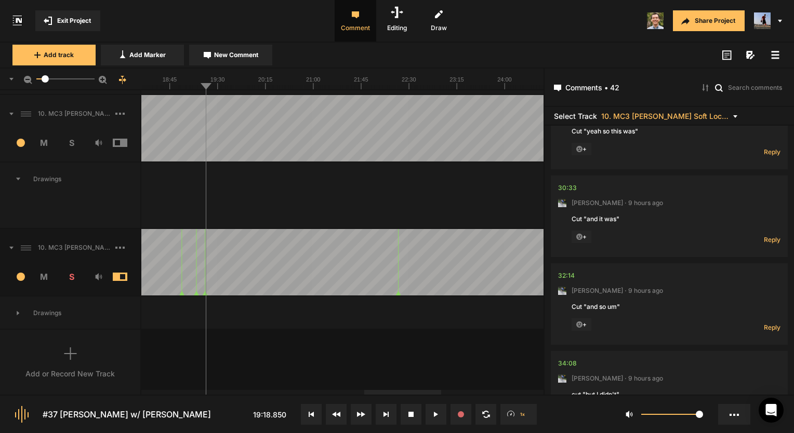
click at [120, 113] on rect at bounding box center [120, 114] width 2 height 2
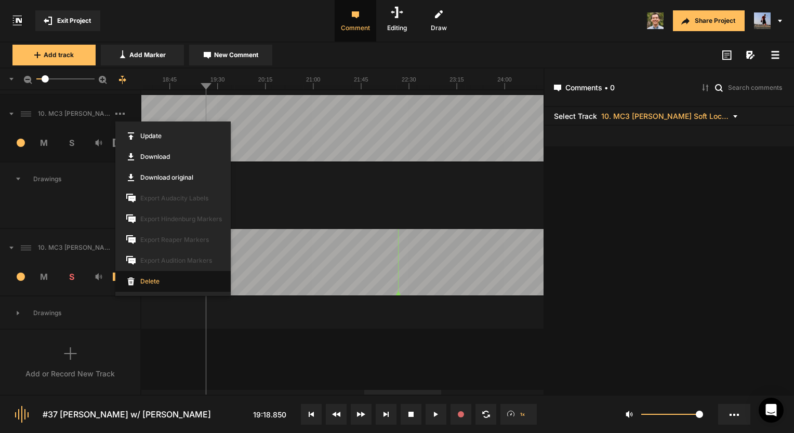
click at [143, 281] on span "Delete" at bounding box center [172, 281] width 115 height 21
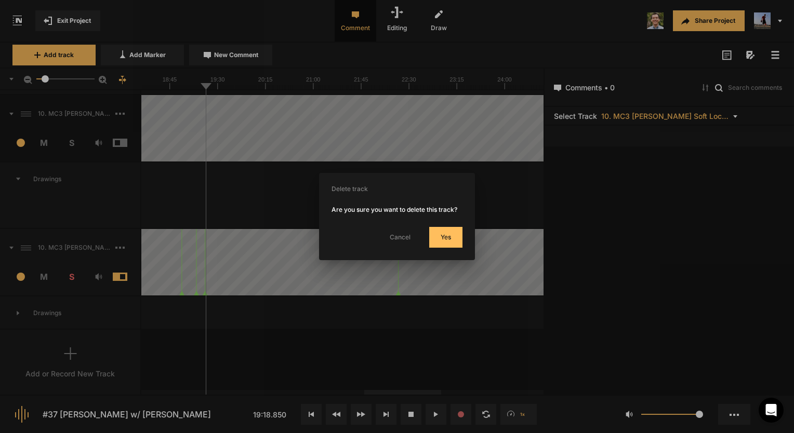
click at [455, 238] on button "Yes" at bounding box center [445, 237] width 33 height 21
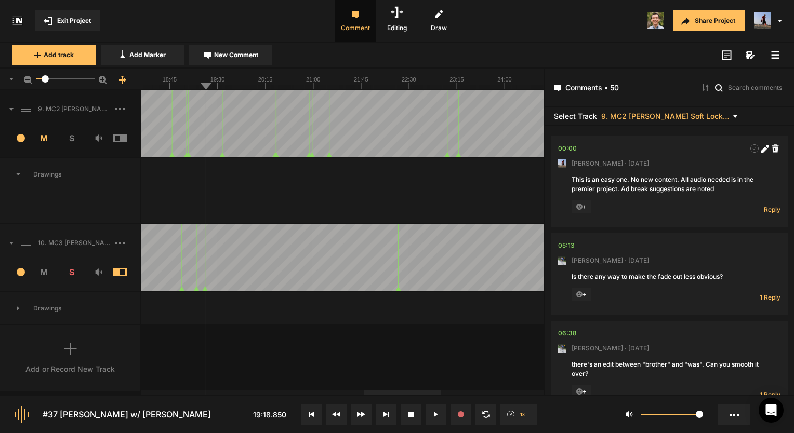
click at [75, 348] on icon at bounding box center [70, 348] width 12 height 1
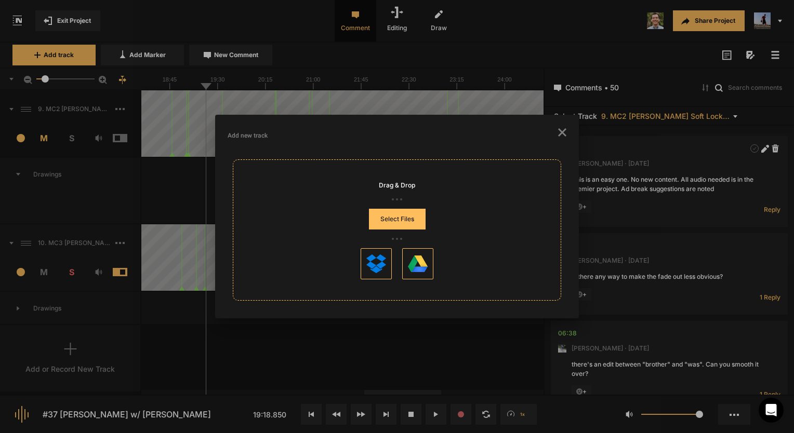
click at [394, 211] on button "Select Files" at bounding box center [397, 219] width 57 height 21
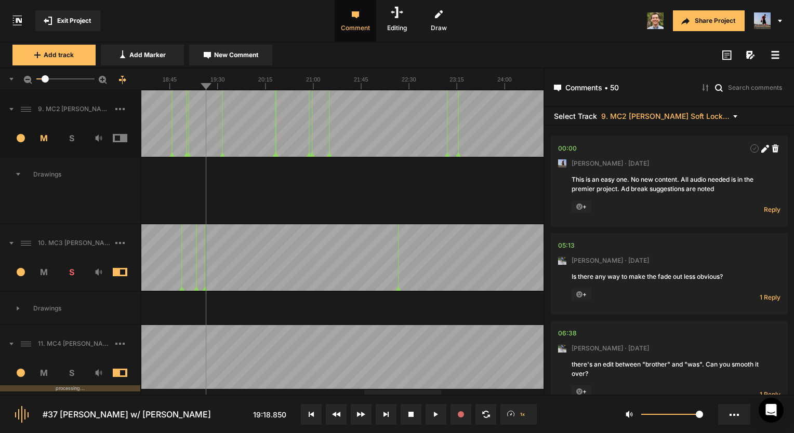
click at [71, 369] on span "S" at bounding box center [72, 373] width 28 height 12
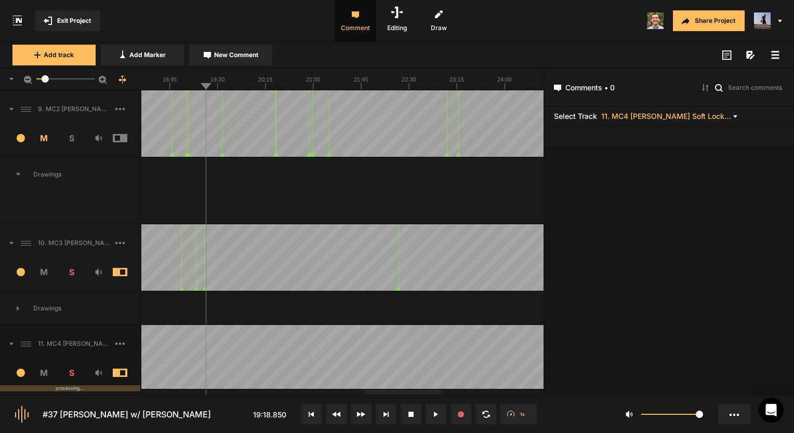
click at [73, 271] on span "S" at bounding box center [72, 272] width 28 height 12
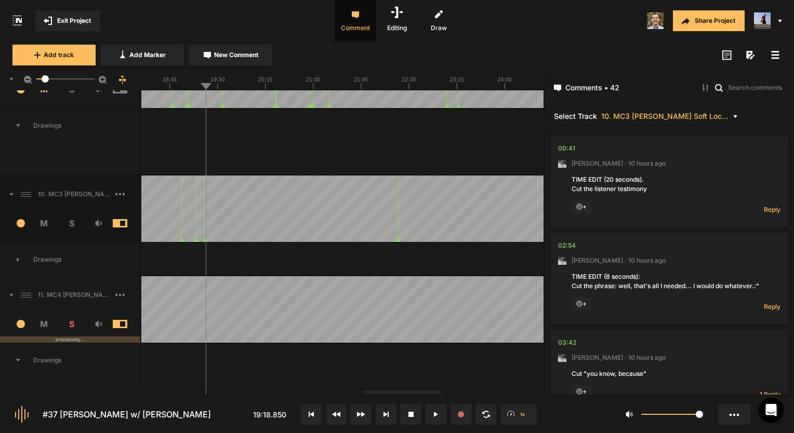
scroll to position [104, 0]
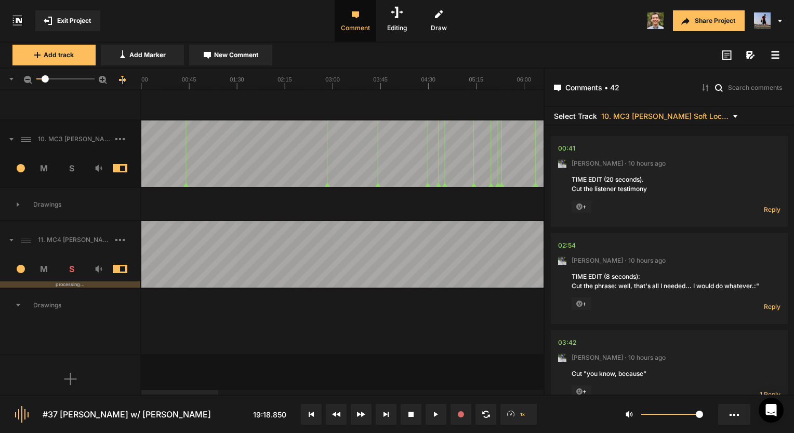
click at [141, 390] on div at bounding box center [179, 392] width 77 height 5
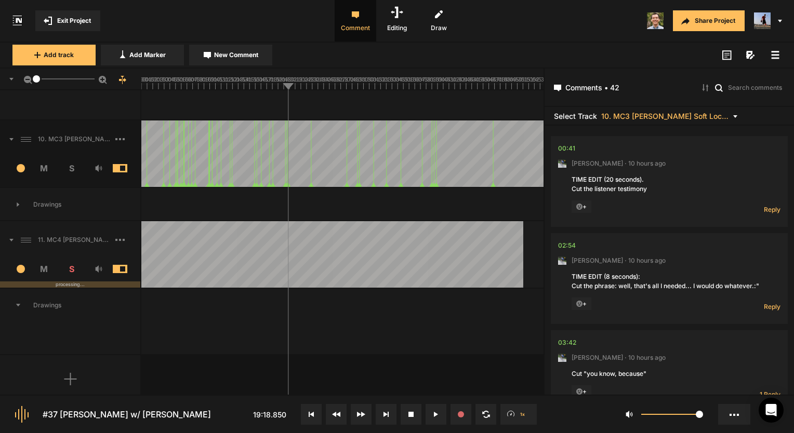
drag, startPoint x: 44, startPoint y: 78, endPoint x: 23, endPoint y: 84, distance: 21.7
click at [23, 82] on div "1" at bounding box center [70, 80] width 141 height 22
click at [67, 24] on span "Exit Project" at bounding box center [74, 20] width 34 height 9
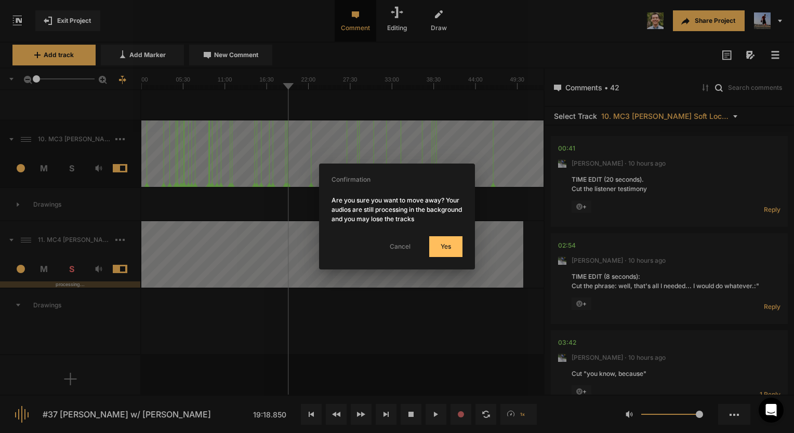
click at [449, 238] on button "Yes" at bounding box center [445, 246] width 33 height 21
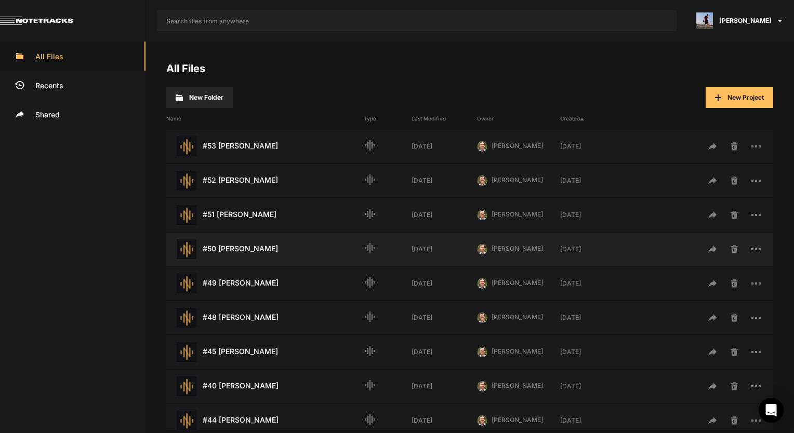
click at [236, 252] on div "#50 Greg Stier Last Modified: 1 week ago" at bounding box center [264, 249] width 197 height 20
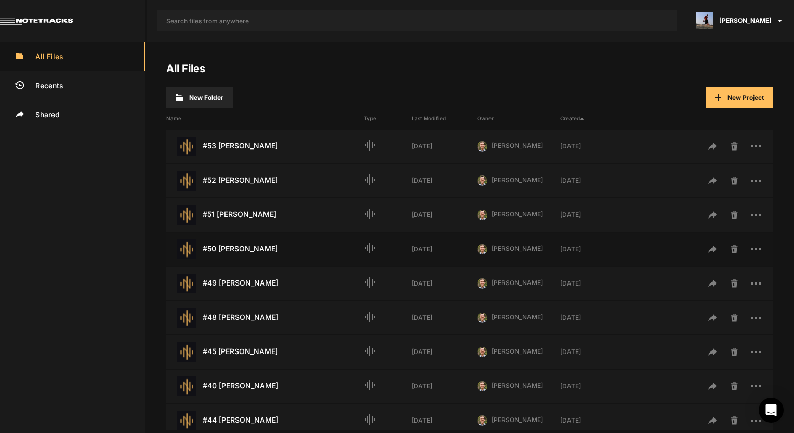
click at [236, 252] on div "#50 Greg Stier Last Modified: 1 week ago" at bounding box center [264, 249] width 197 height 20
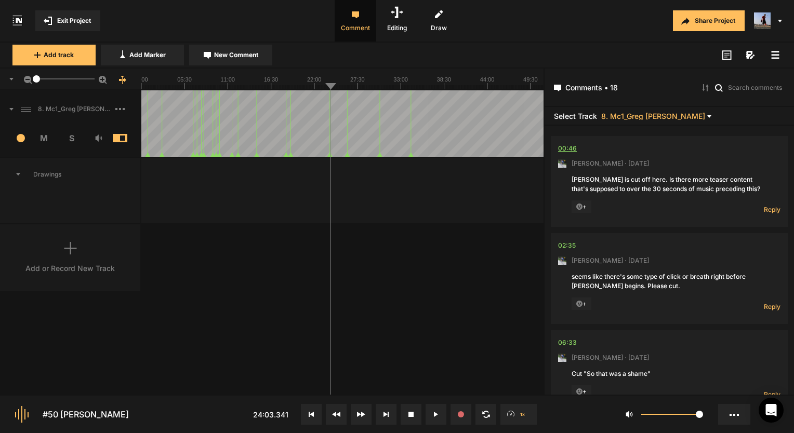
click at [569, 149] on div "00:46" at bounding box center [567, 148] width 19 height 10
click at [768, 208] on span "Reply" at bounding box center [771, 209] width 17 height 9
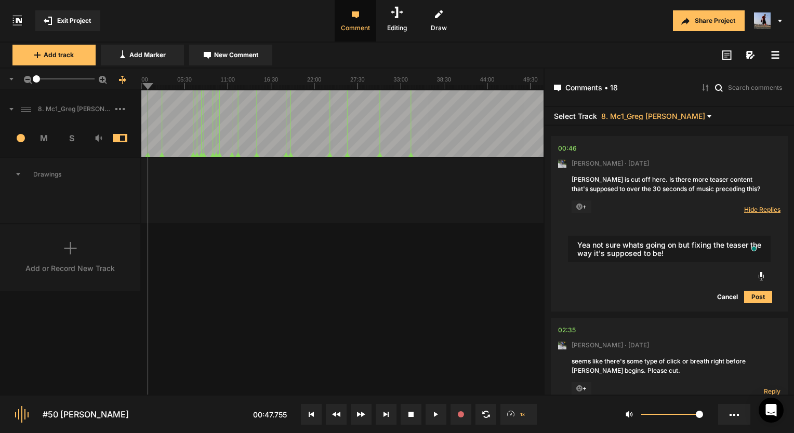
type textarea "Yea not sure whats going on but fixing the teaser the way it's supposed to be!"
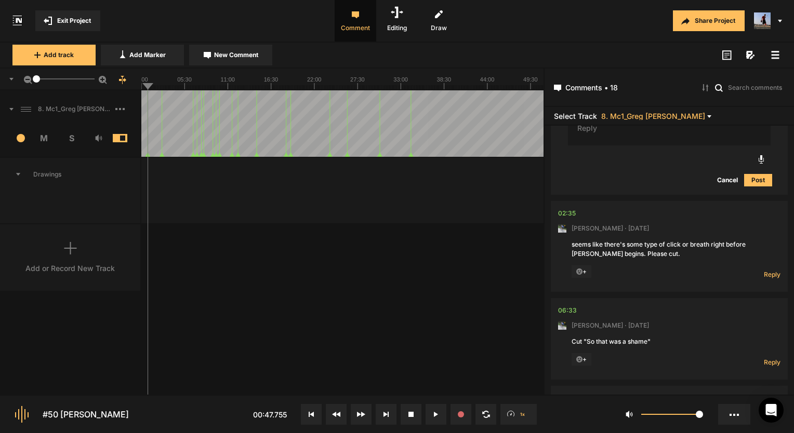
scroll to position [208, 0]
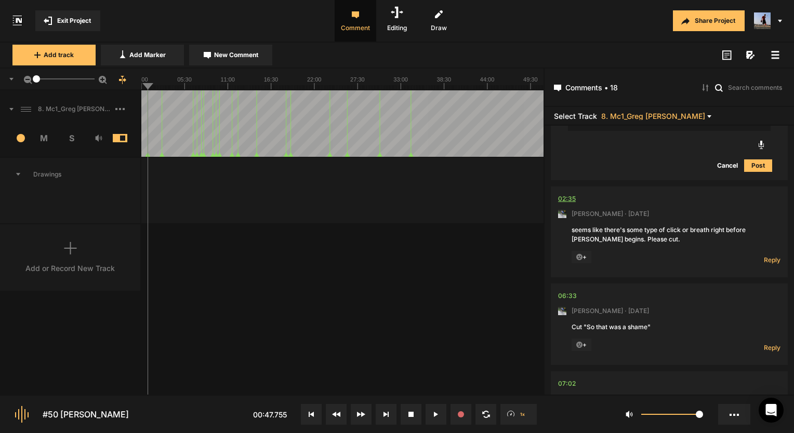
click at [565, 195] on div "02:35" at bounding box center [567, 199] width 18 height 10
click at [764, 260] on span "Reply" at bounding box center [771, 260] width 17 height 9
click at [0, 0] on span "Hide Replies" at bounding box center [0, 0] width 0 height 0
click at [767, 260] on span "Reply" at bounding box center [771, 260] width 17 height 9
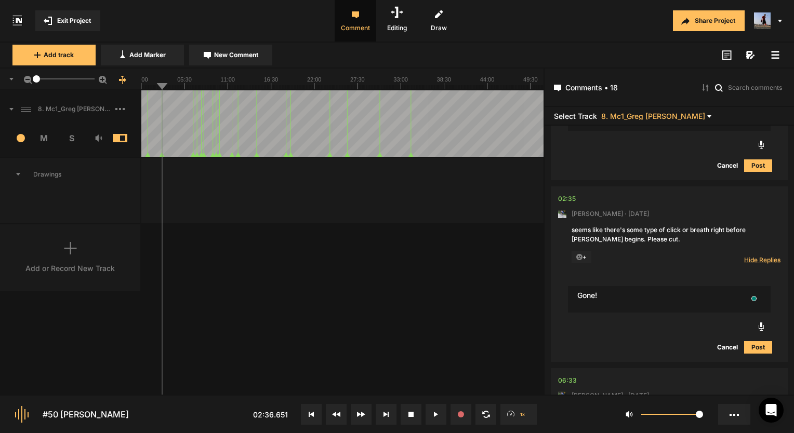
type textarea "Gone!"
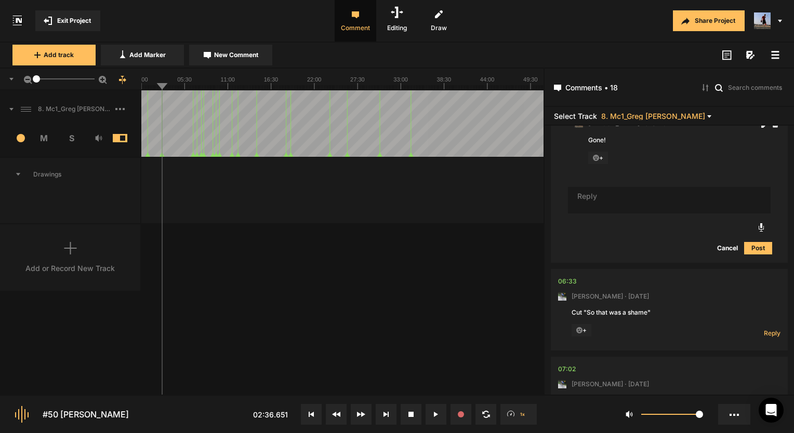
scroll to position [492, 0]
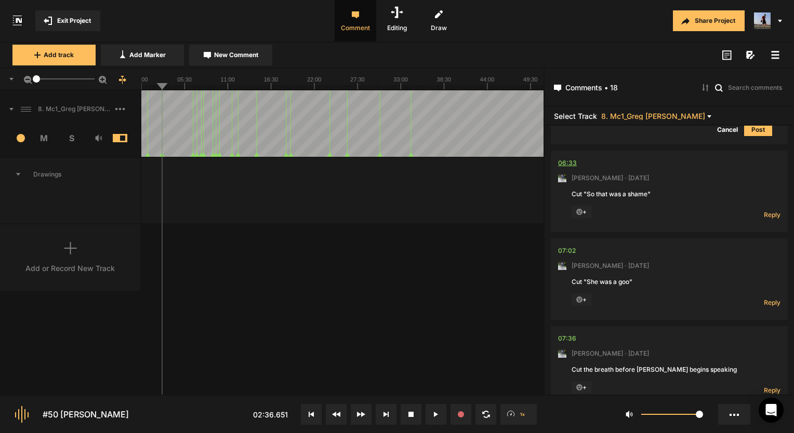
click at [563, 158] on div "06:33" at bounding box center [567, 163] width 19 height 10
click at [569, 159] on div "06:33" at bounding box center [567, 163] width 19 height 10
click at [433, 412] on icon at bounding box center [434, 414] width 2 height 5
click at [569, 163] on div "06:33" at bounding box center [567, 163] width 19 height 10
click at [445, 414] on button at bounding box center [435, 414] width 21 height 21
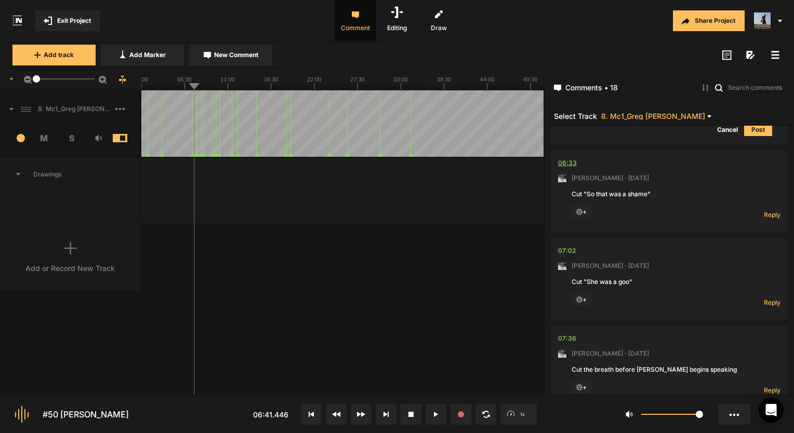
click at [563, 160] on div "06:33" at bounding box center [567, 163] width 19 height 10
click at [763, 217] on span "Reply" at bounding box center [771, 214] width 17 height 9
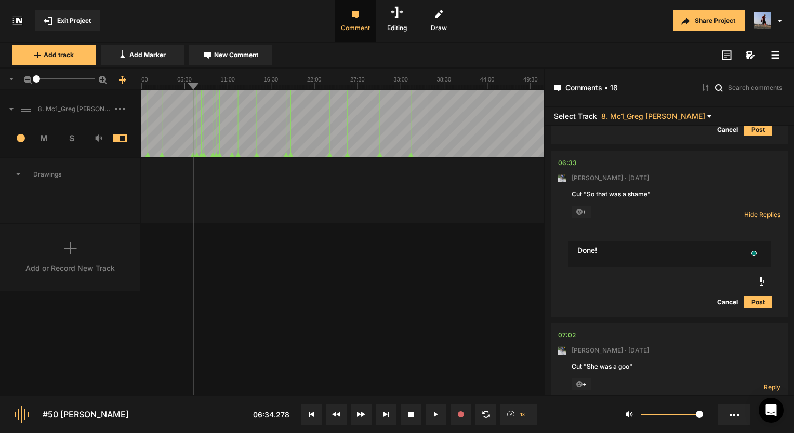
type textarea "Done!"
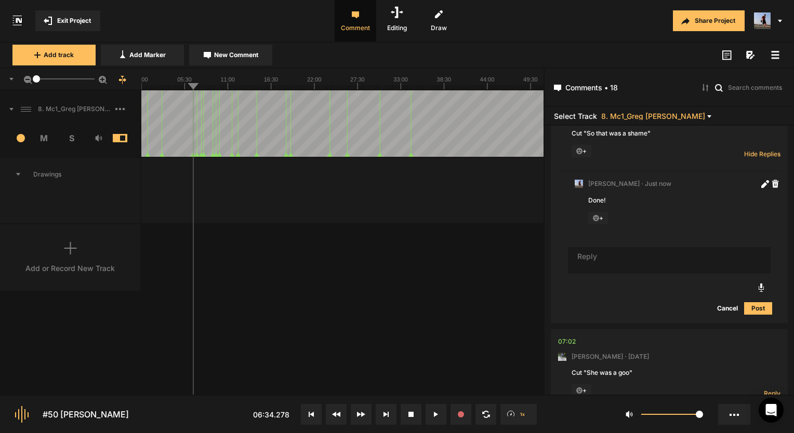
scroll to position [648, 0]
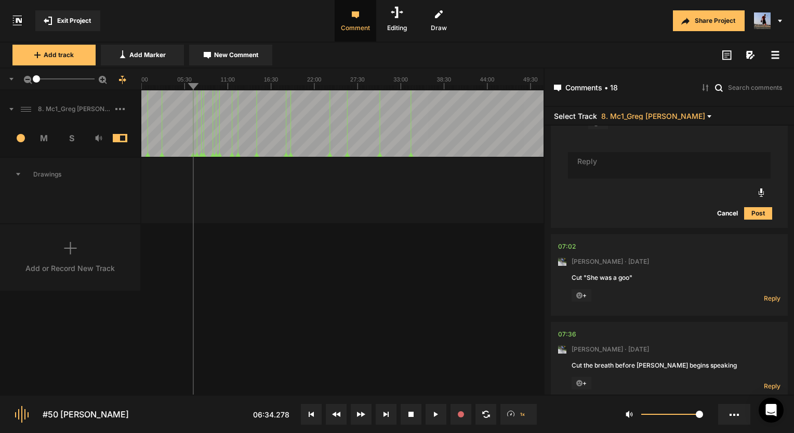
click at [566, 239] on nt-comment "07:02 [PERSON_NAME] · [DATE] Cut "She was a goo" + Reply Hide Replies" at bounding box center [669, 275] width 222 height 82
click at [567, 243] on div "07:02" at bounding box center [567, 246] width 18 height 10
drag, startPoint x: 7, startPoint y: 223, endPoint x: 564, endPoint y: 236, distance: 557.9
click at [564, 236] on nt-comment "07:02 [PERSON_NAME] · [DATE] Cut "She was a goo" + Reply Hide Replies" at bounding box center [669, 275] width 222 height 82
click at [770, 296] on span "Reply" at bounding box center [771, 298] width 17 height 9
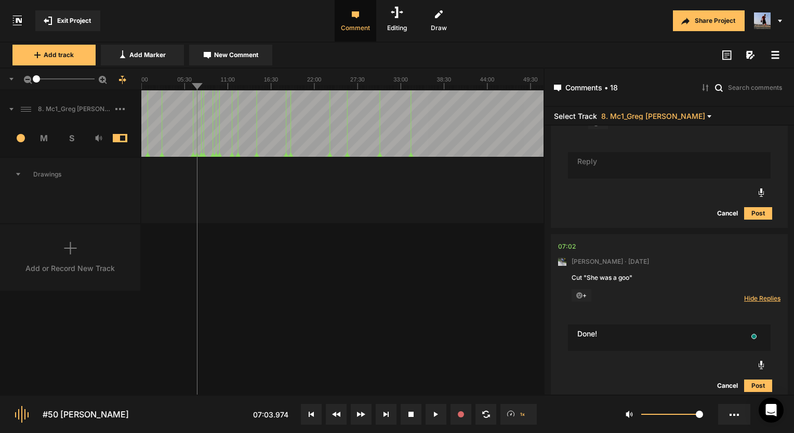
type textarea "Done!"
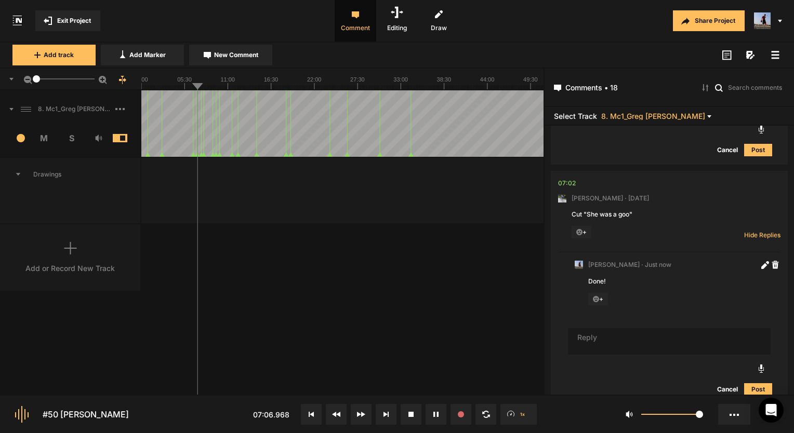
click at [435, 415] on icon at bounding box center [435, 414] width 5 height 5
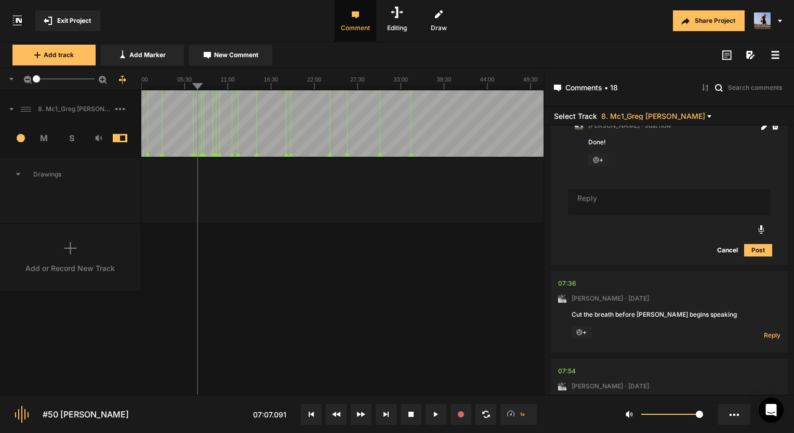
scroll to position [919, 0]
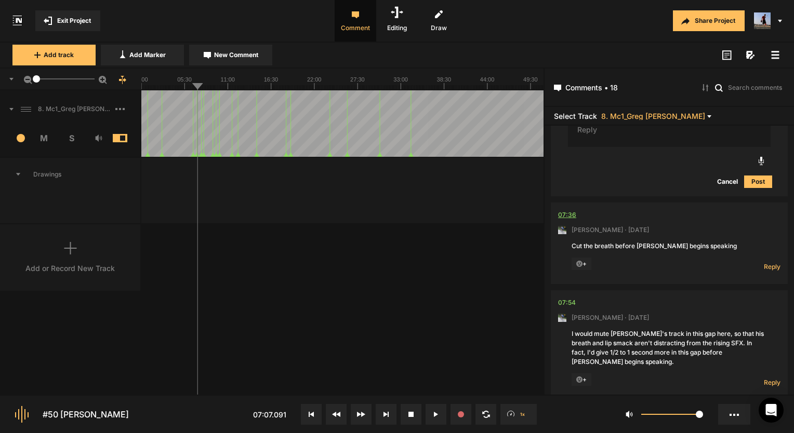
click at [564, 211] on div "07:36" at bounding box center [567, 215] width 18 height 10
click at [773, 265] on span "Reply" at bounding box center [771, 266] width 17 height 9
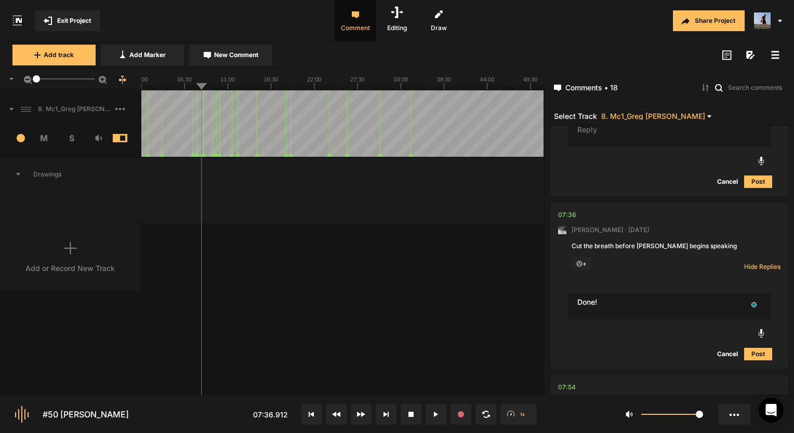
type textarea "Done!"
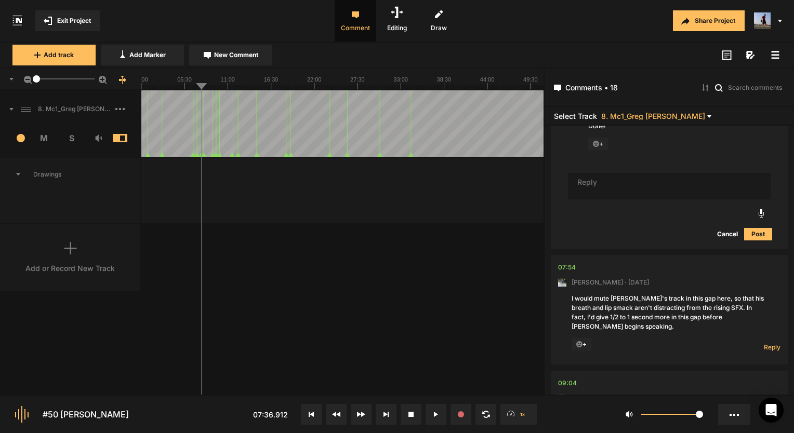
scroll to position [1158, 0]
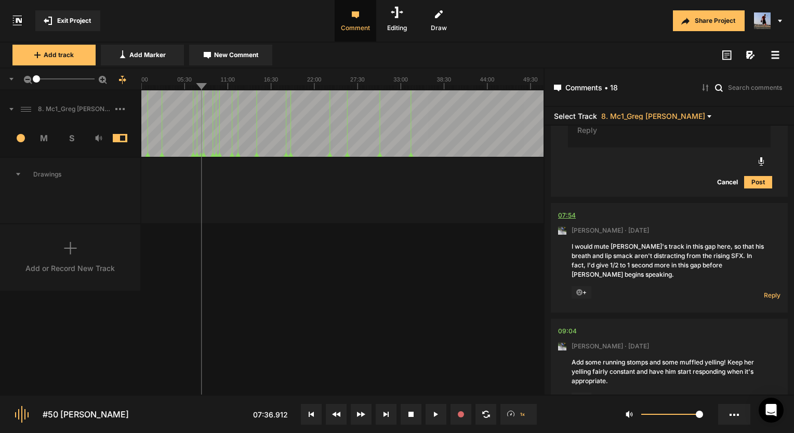
click at [573, 212] on div "07:54" at bounding box center [567, 215] width 18 height 10
click at [763, 292] on span "Reply" at bounding box center [771, 295] width 17 height 9
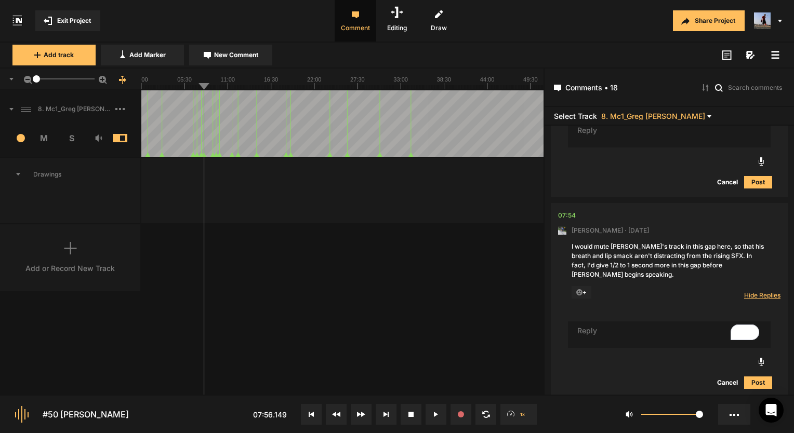
type textarea "!"
click at [656, 335] on textarea "To enrich screen reader interactions, please activate Accessibility in Grammarl…" at bounding box center [669, 334] width 203 height 27
type textarea "Done!"
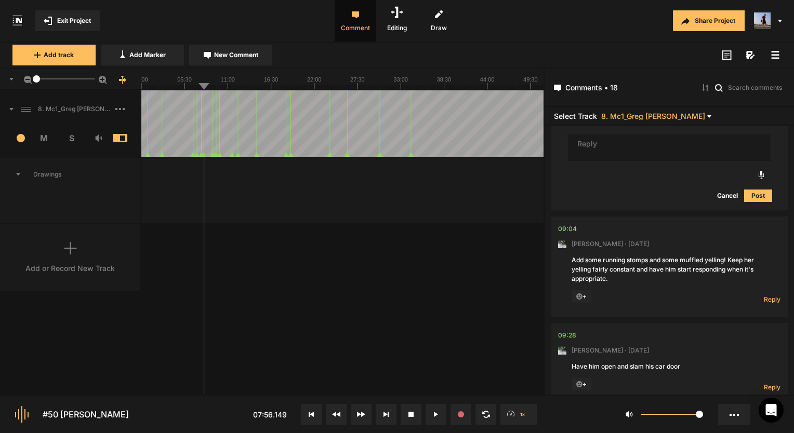
scroll to position [1426, 0]
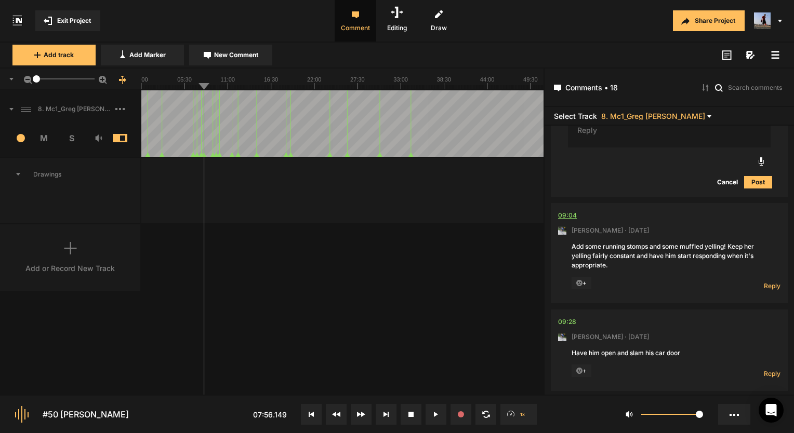
click at [561, 214] on div "09:04" at bounding box center [567, 215] width 19 height 10
click at [567, 213] on div "09:04" at bounding box center [567, 215] width 19 height 10
click at [562, 210] on div "09:04" at bounding box center [567, 215] width 19 height 10
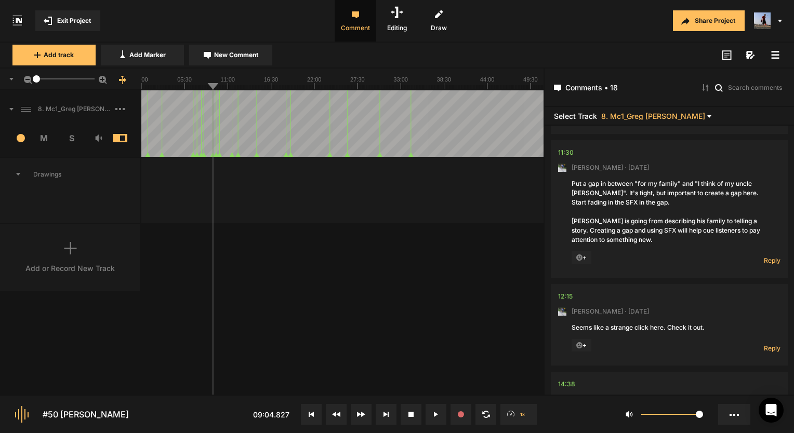
scroll to position [1841, 0]
